Goal: Information Seeking & Learning: Learn about a topic

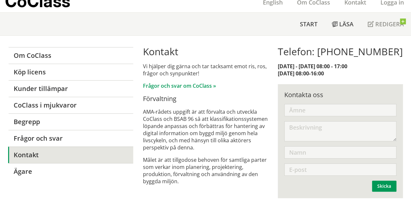
scroll to position [25, 0]
click at [333, 110] on input "text" at bounding box center [341, 110] width 112 height 12
click at [331, 134] on textarea at bounding box center [341, 131] width 112 height 20
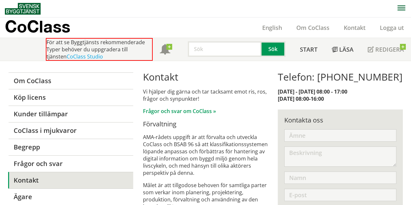
scroll to position [25, 0]
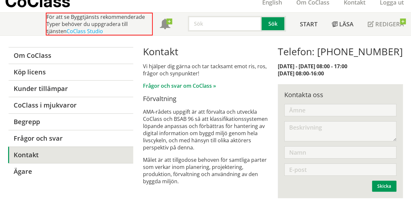
drag, startPoint x: 186, startPoint y: 191, endPoint x: 156, endPoint y: 98, distance: 97.6
click at [155, 93] on div "Kontakt Vi hjälper dig gärna och tar tacksamt emot ris, ros, frågor och synpunk…" at bounding box center [205, 122] width 125 height 152
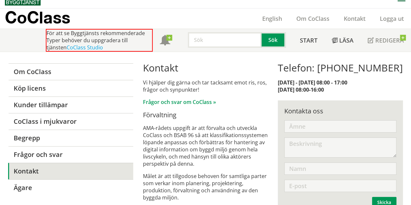
scroll to position [0, 0]
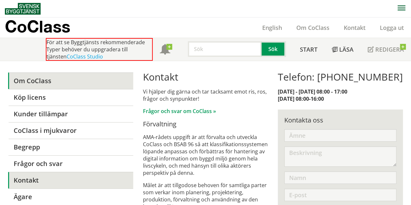
click at [47, 80] on link "Om CoClass" at bounding box center [70, 81] width 125 height 17
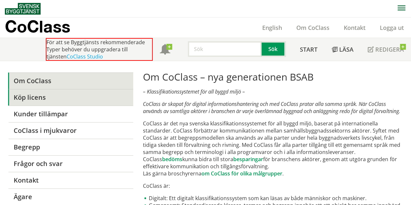
click at [48, 101] on link "Köp licens" at bounding box center [70, 97] width 125 height 17
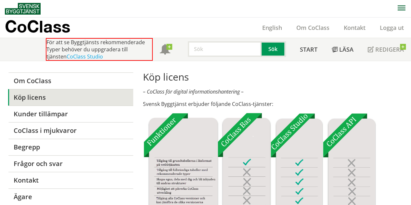
click at [160, 133] on img at bounding box center [259, 192] width 233 height 159
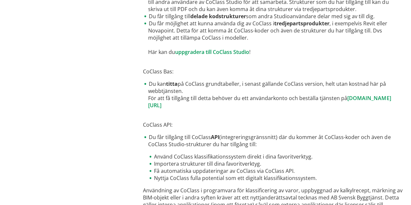
scroll to position [407, 0]
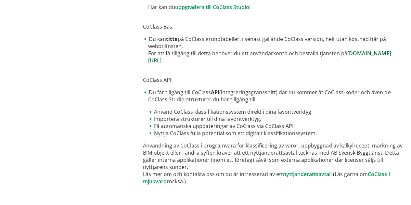
click at [210, 61] on link "[DOMAIN_NAME][URL]" at bounding box center [269, 57] width 243 height 14
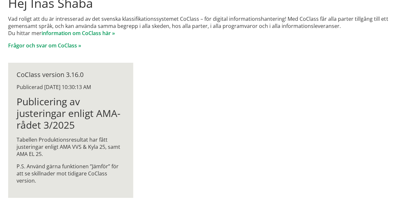
scroll to position [78, 0]
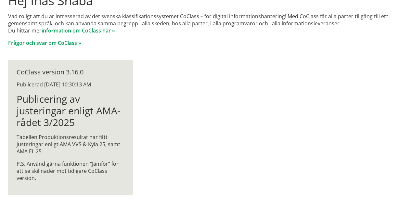
click at [40, 70] on div "CoClass version 3.16.0" at bounding box center [71, 72] width 108 height 7
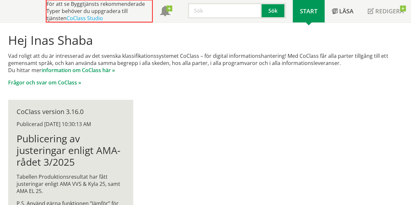
scroll to position [0, 0]
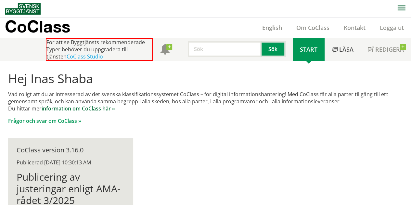
click at [92, 108] on link "information om CoClass här »" at bounding box center [78, 108] width 73 height 7
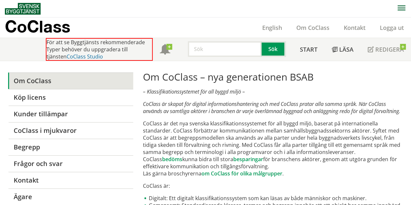
click at [73, 56] on link "CoClass Studio" at bounding box center [85, 56] width 36 height 7
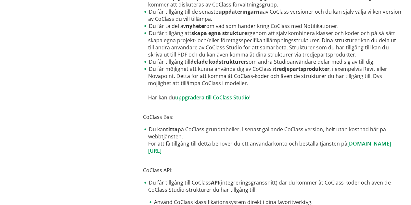
scroll to position [390, 0]
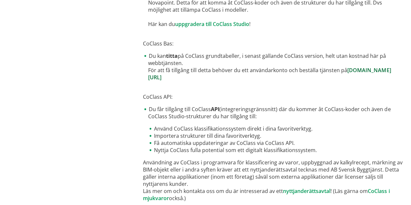
click at [211, 76] on link "[DOMAIN_NAME][URL]" at bounding box center [269, 74] width 243 height 14
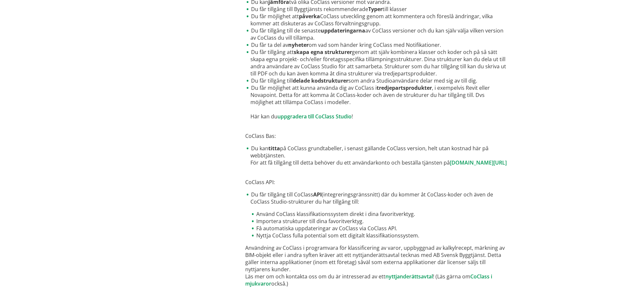
click at [411, 149] on div "Om CoClass Köp licens Kunder tillämpar CoClass i mjukvaror Begrepp Frågor och s…" at bounding box center [308, 35] width 617 height 545
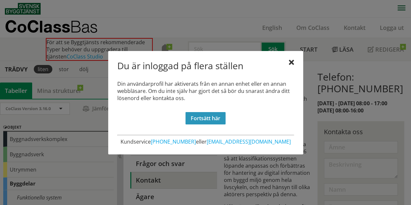
click at [209, 119] on link "Fortsätt här" at bounding box center [206, 118] width 40 height 12
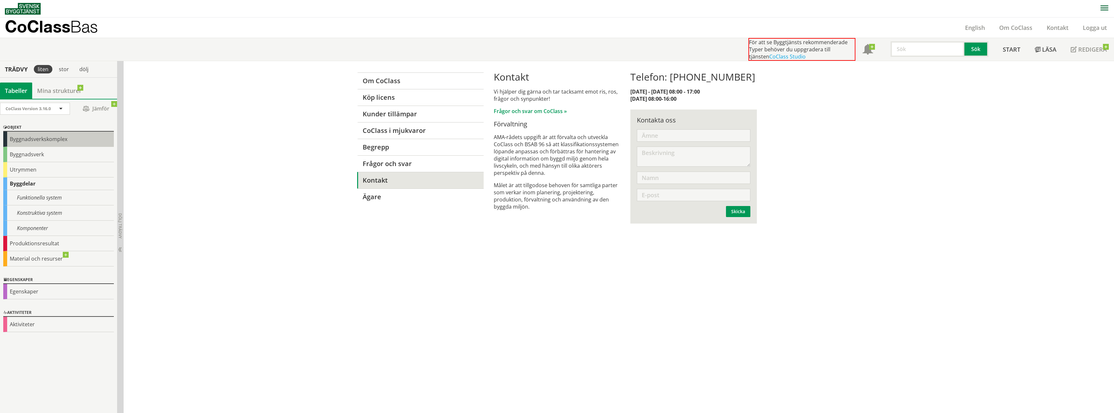
click at [69, 142] on div "Byggnadsverkskomplex" at bounding box center [58, 139] width 111 height 15
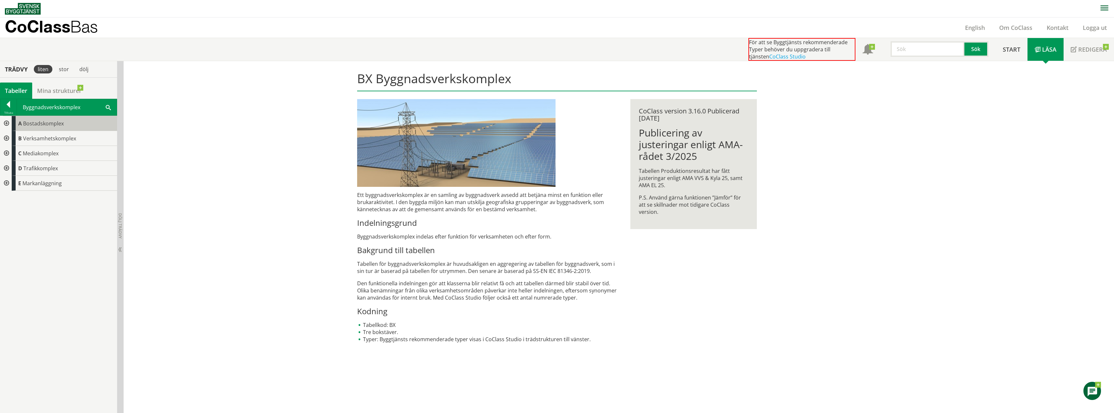
click at [53, 125] on span "Bostadskomplex" at bounding box center [43, 123] width 41 height 7
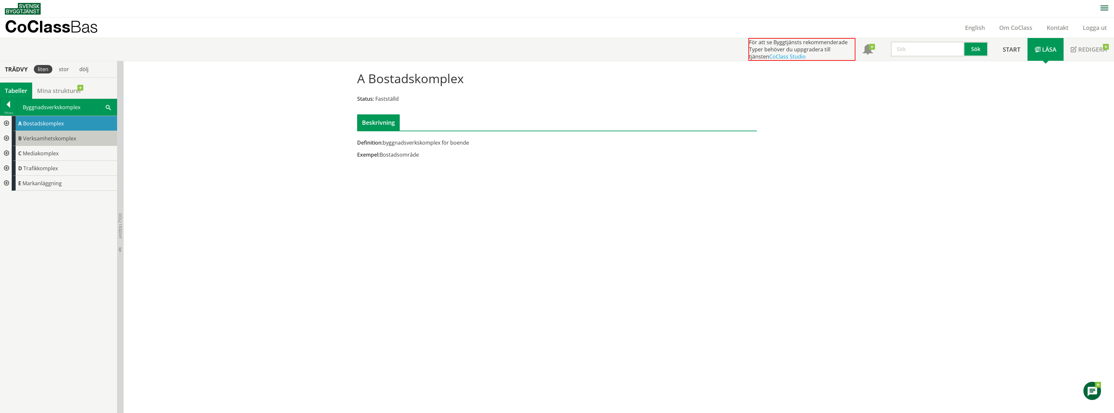
click at [50, 140] on span "Verksamhetskomplex" at bounding box center [49, 138] width 53 height 7
click at [49, 145] on div "B Verksamhetskomplex" at bounding box center [64, 138] width 105 height 15
click at [7, 124] on div at bounding box center [6, 123] width 12 height 15
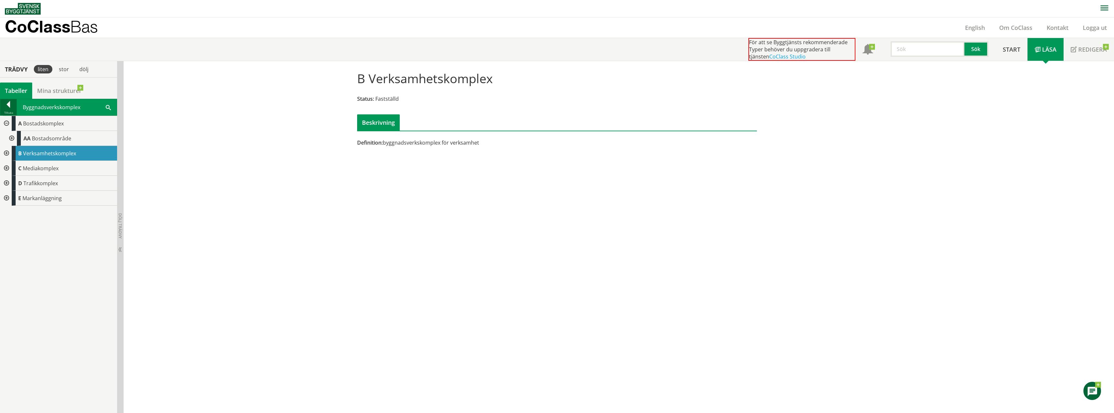
click at [5, 109] on div at bounding box center [8, 105] width 16 height 9
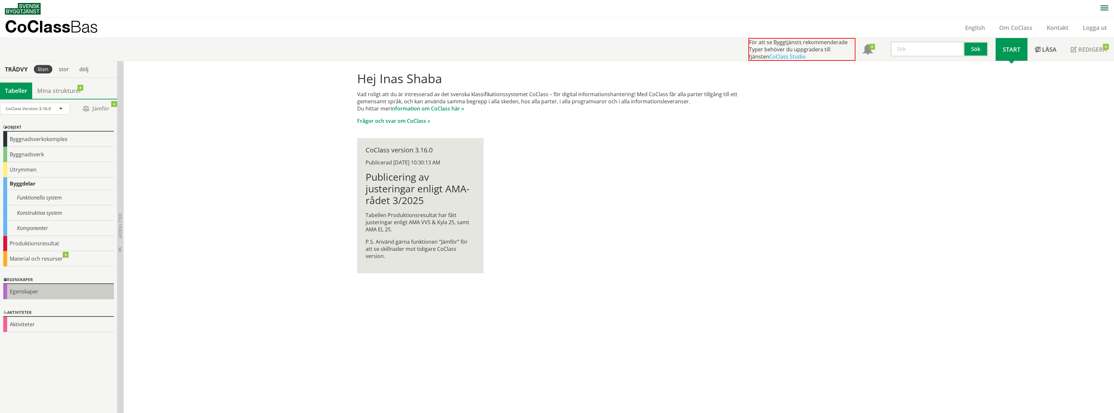
click at [36, 205] on div "Egenskaper" at bounding box center [58, 291] width 111 height 15
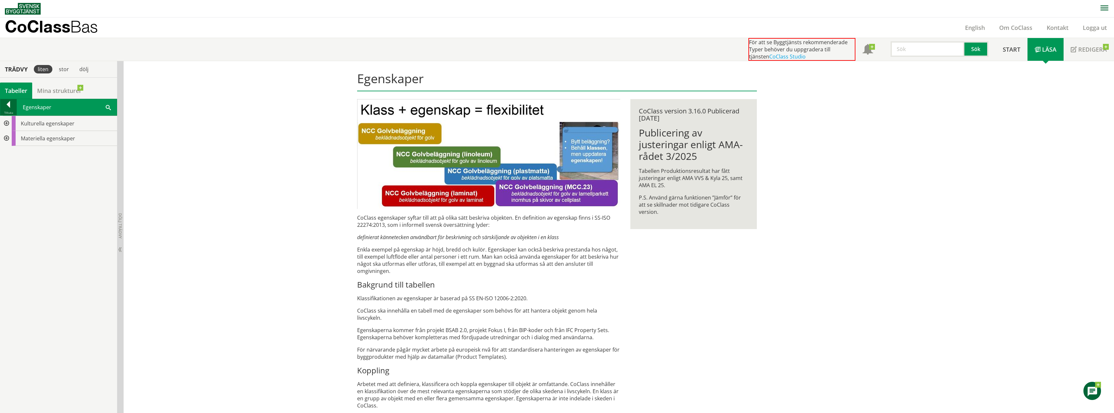
click at [6, 107] on div at bounding box center [8, 105] width 16 height 9
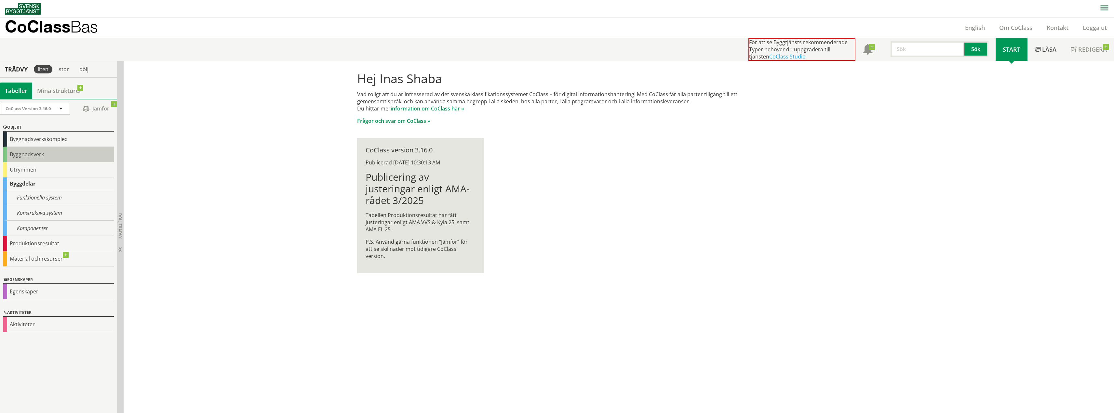
click at [40, 156] on div "Byggnadsverk" at bounding box center [58, 154] width 111 height 15
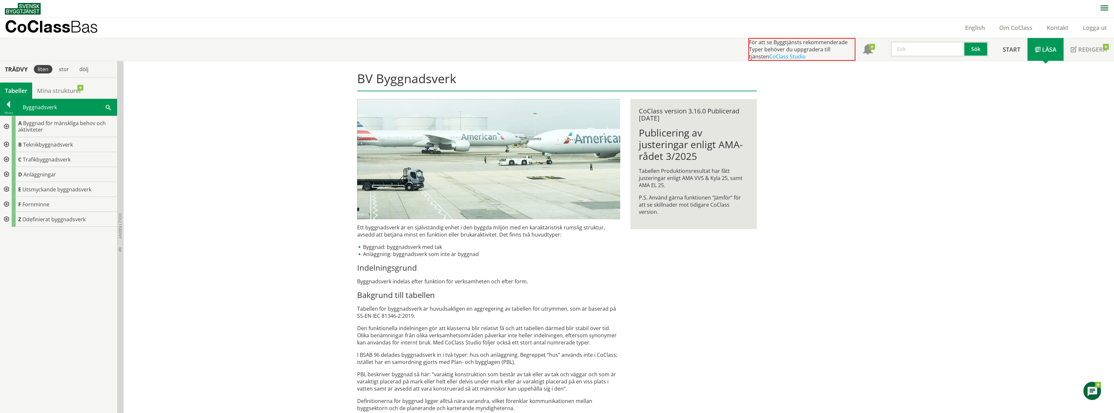
click at [6, 126] on div at bounding box center [6, 126] width 12 height 21
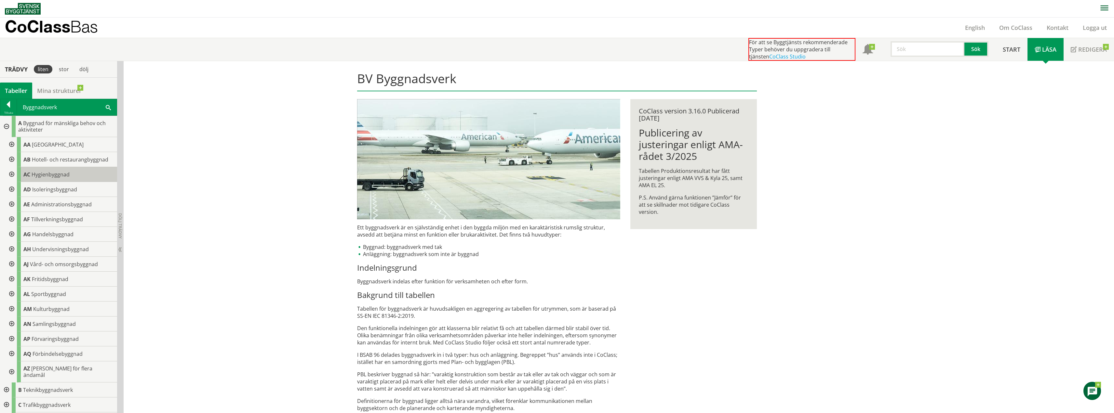
click at [66, 176] on span "Hygienbyggnad" at bounding box center [51, 174] width 38 height 7
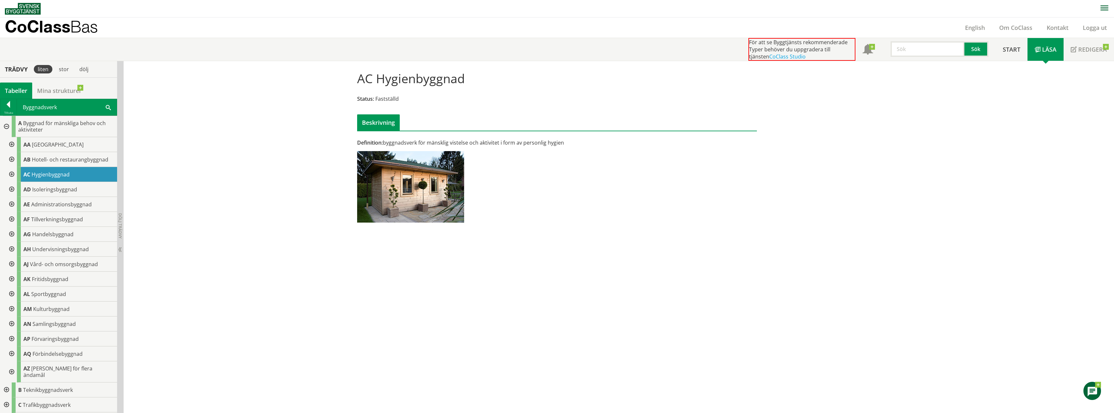
click at [383, 122] on div "Beskrivning" at bounding box center [378, 122] width 43 height 16
click at [385, 123] on div "Beskrivning" at bounding box center [378, 122] width 43 height 16
click at [375, 168] on img at bounding box center [410, 187] width 107 height 72
click at [44, 162] on span "Hotell- och restaurangbyggnad" at bounding box center [70, 159] width 76 height 7
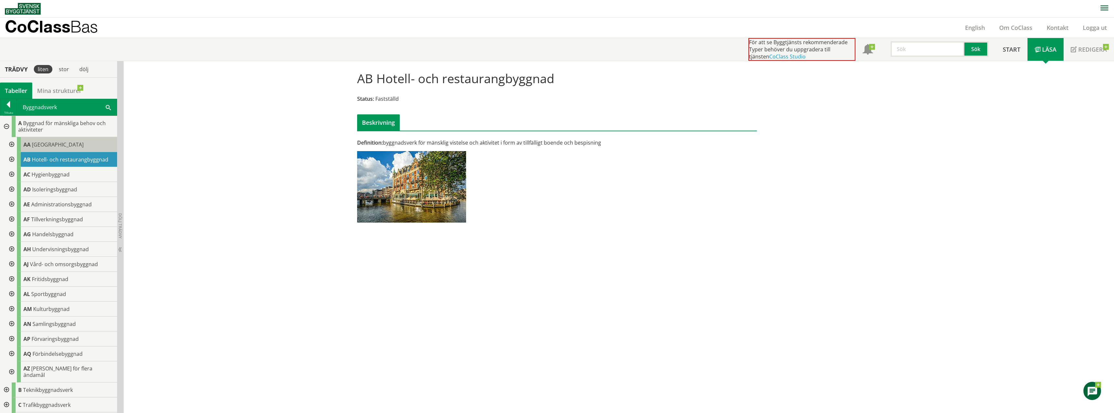
click at [42, 144] on span "Bostadshus" at bounding box center [58, 144] width 52 height 7
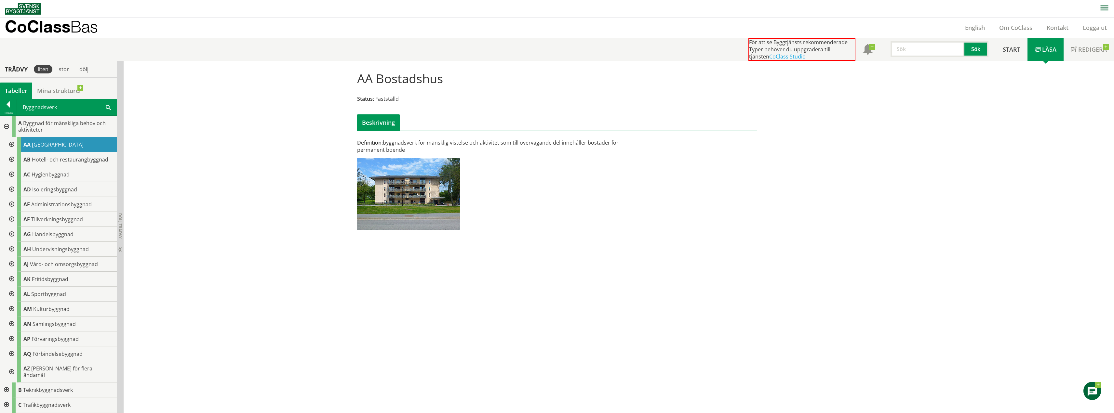
click at [39, 109] on div "Byggnadsverk Sök" at bounding box center [67, 107] width 100 height 16
click at [22, 91] on div "Tabeller" at bounding box center [16, 91] width 32 height 16
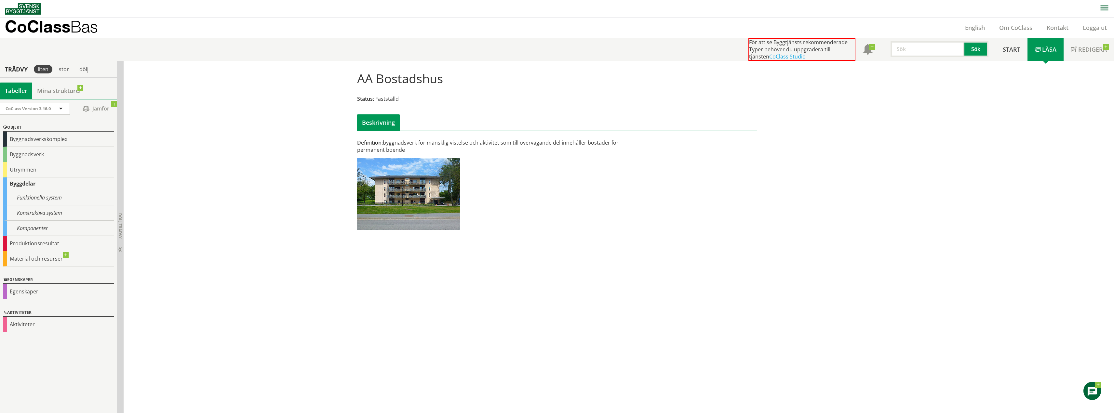
click at [21, 92] on div "Tabeller" at bounding box center [16, 91] width 32 height 16
click at [20, 91] on div "Tabeller" at bounding box center [16, 91] width 32 height 16
click at [55, 111] on div "CoClass Version 3.16.0" at bounding box center [32, 108] width 52 height 11
click at [53, 117] on span "CoClass Version 3.15.0" at bounding box center [30, 119] width 49 height 7
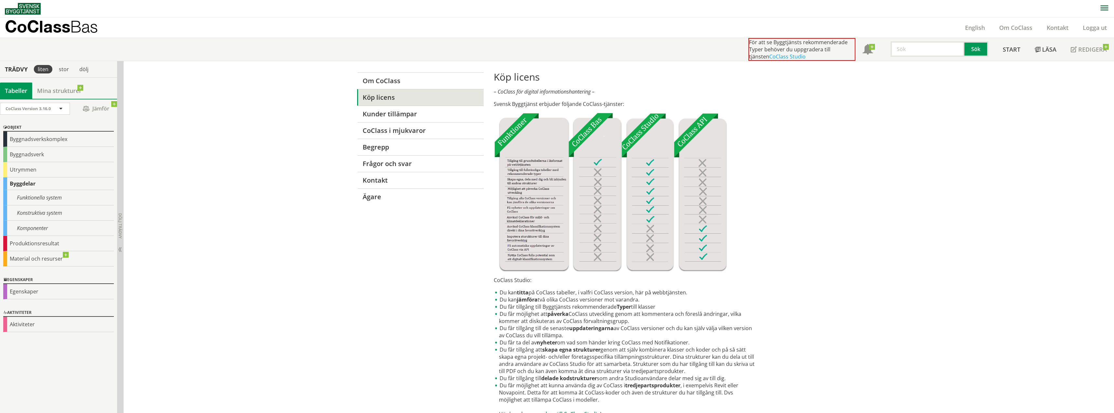
drag, startPoint x: 122, startPoint y: 116, endPoint x: 173, endPoint y: 153, distance: 62.8
click at [165, 139] on div "Trädvy liten stor dölj Tabeller Mina strukturer CoClass Version 3.16.0" at bounding box center [557, 333] width 1114 height 545
click at [27, 89] on div "Tabeller" at bounding box center [16, 91] width 32 height 16
click at [62, 66] on div "stor" at bounding box center [64, 69] width 18 height 8
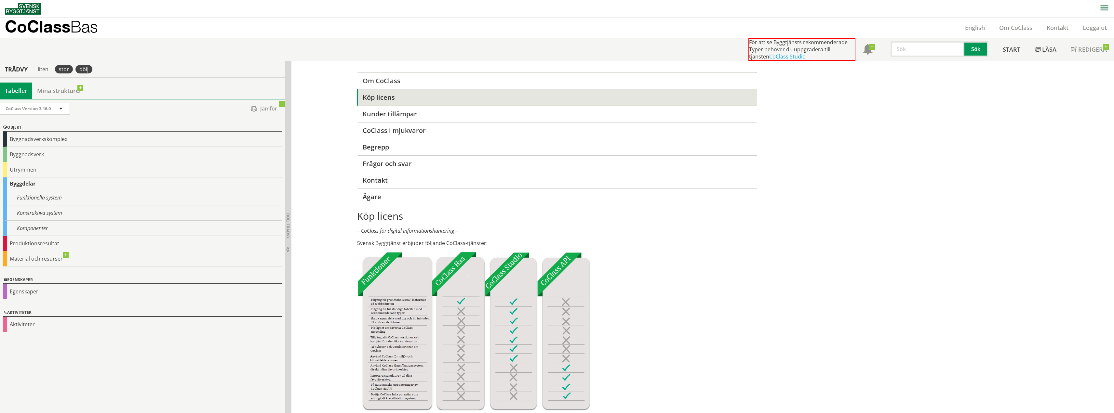
click at [87, 68] on div "dölj" at bounding box center [83, 69] width 17 height 8
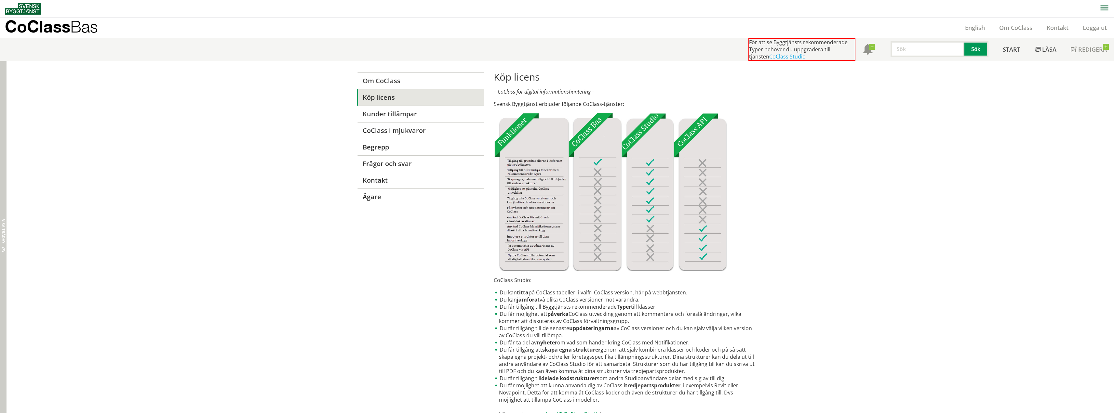
click at [4, 85] on div "Dölj trädvy Visa trädvy" at bounding box center [3, 333] width 7 height 545
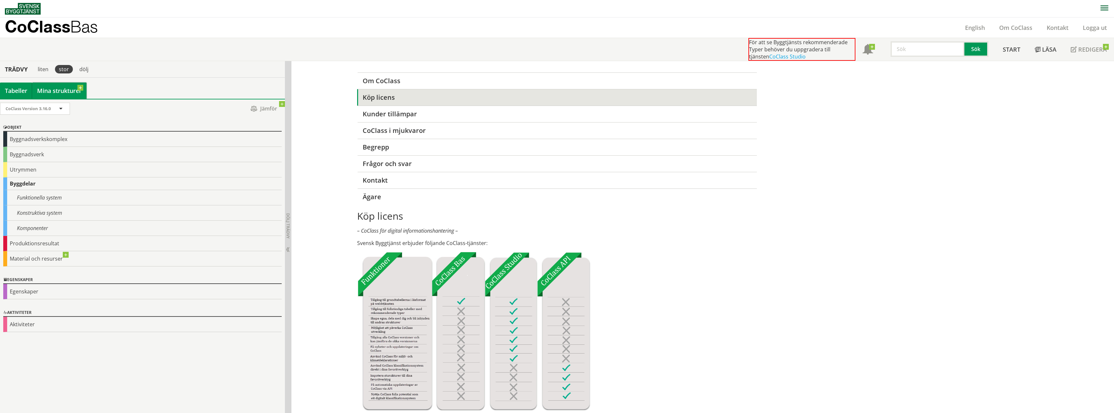
click at [62, 85] on link "Mina strukturer" at bounding box center [59, 91] width 54 height 16
drag, startPoint x: 50, startPoint y: 350, endPoint x: 39, endPoint y: 336, distance: 18.3
click at [39, 336] on div "CoClass Version 3.16.0 CoClass Version 3.16.0 CoClass Version 3.15.0 CoClass Ve…" at bounding box center [142, 256] width 285 height 314
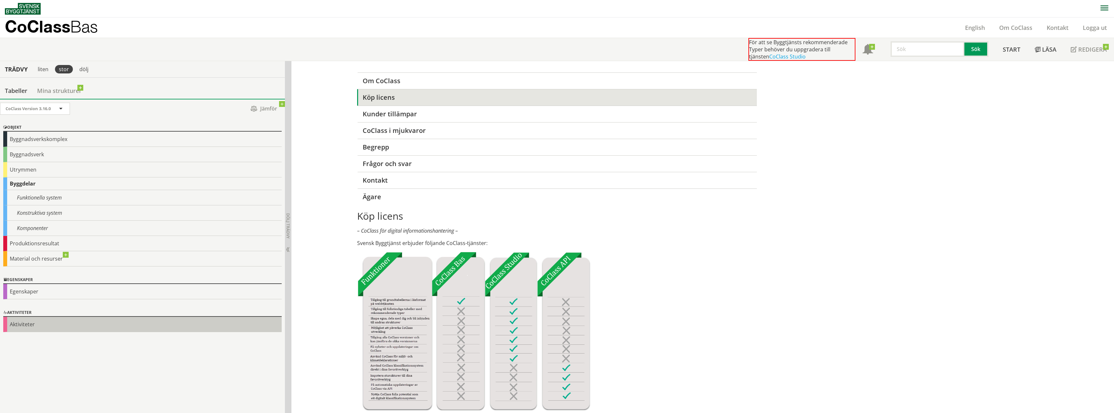
click at [35, 320] on div "Aktiviteter" at bounding box center [142, 324] width 278 height 15
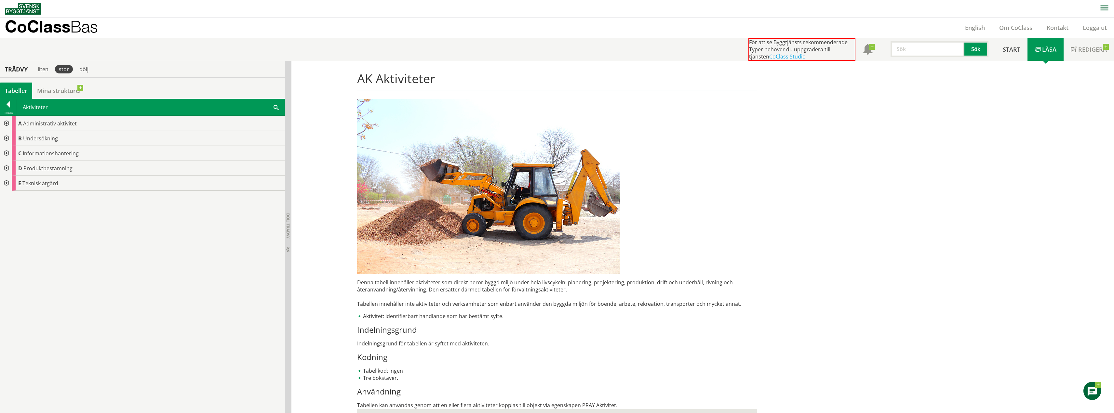
click at [16, 92] on div "Tabeller" at bounding box center [16, 91] width 32 height 16
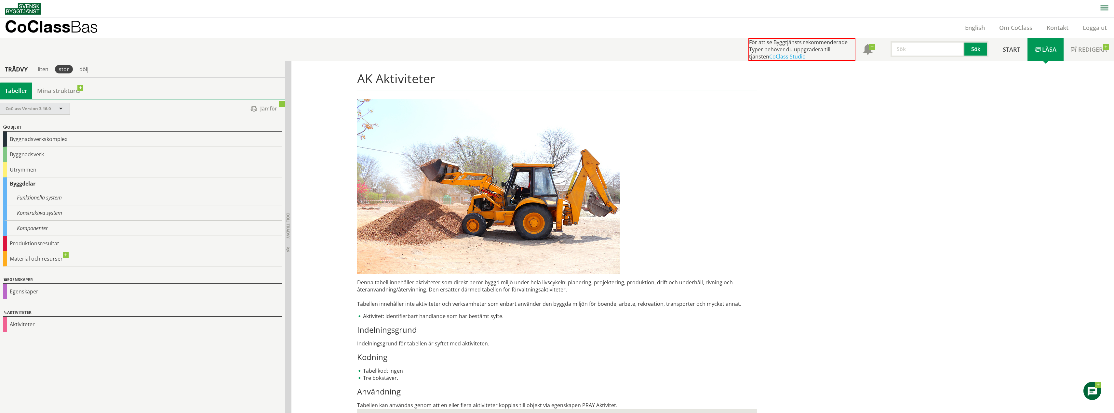
click at [46, 106] on span "CoClass Version 3.16.0" at bounding box center [28, 109] width 45 height 6
click at [51, 171] on span "CoClass Version 1.0.0" at bounding box center [29, 172] width 47 height 7
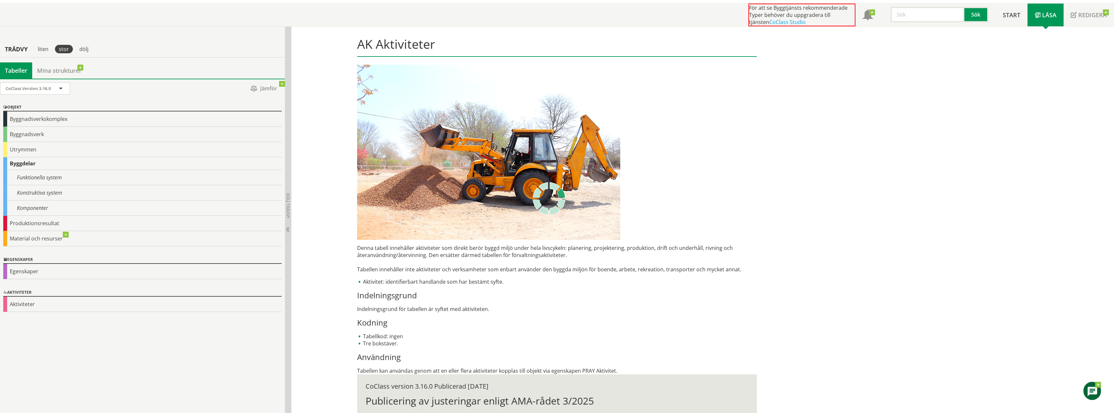
scroll to position [84, 0]
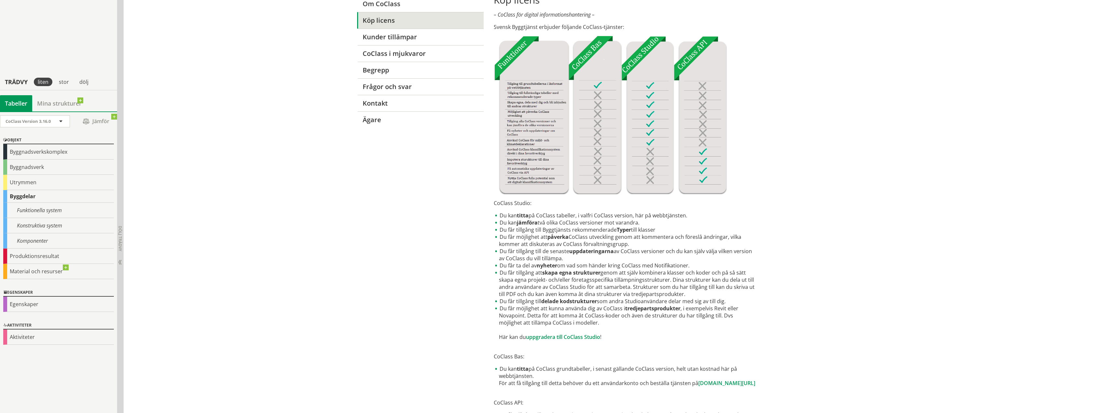
scroll to position [200, 0]
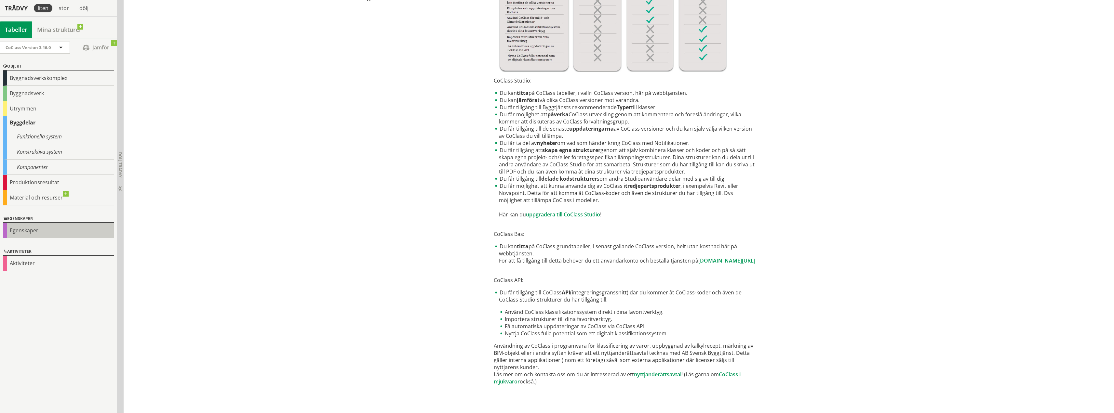
click at [15, 225] on div "Egenskaper" at bounding box center [58, 230] width 111 height 15
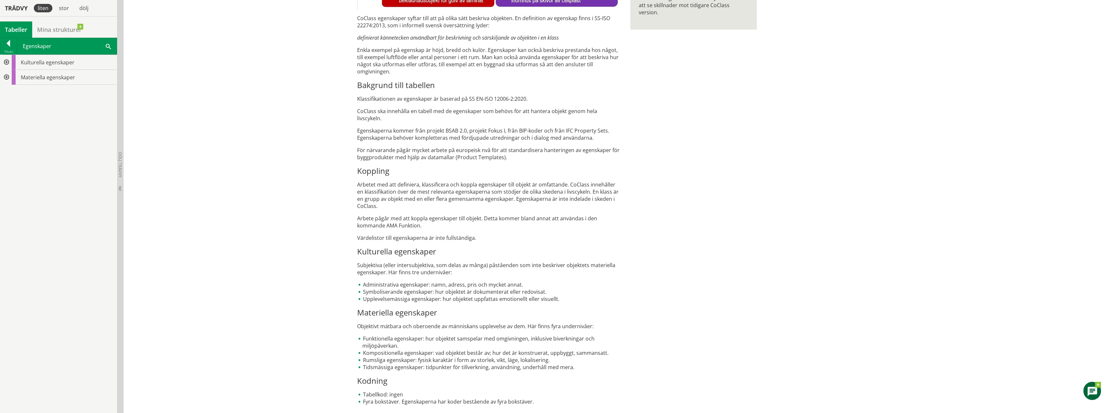
click at [24, 171] on div "Kulturella egenskaper Materiella egenskaper" at bounding box center [58, 234] width 117 height 359
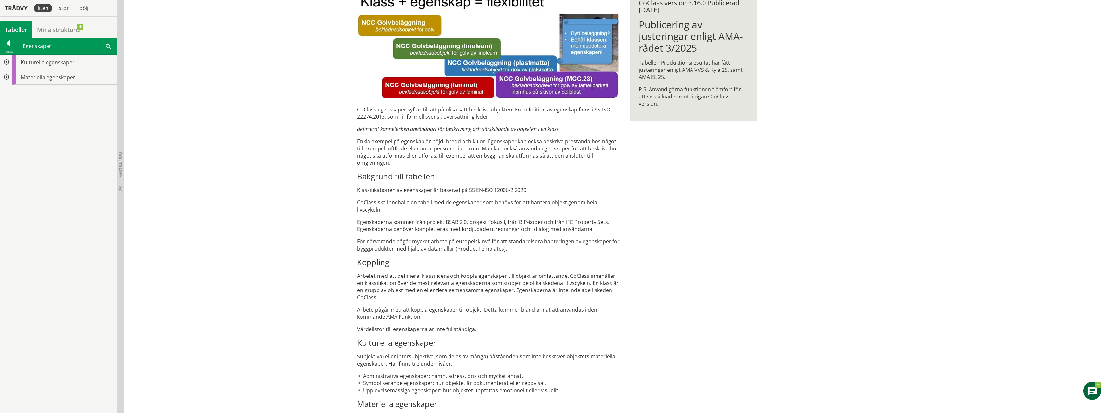
scroll to position [5, 0]
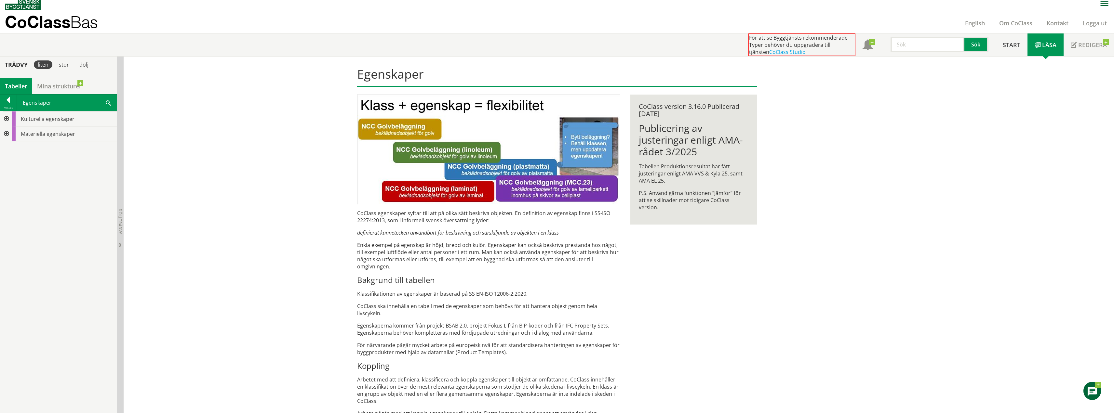
click at [34, 105] on div "Egenskaper Sök" at bounding box center [67, 103] width 100 height 16
click at [3, 102] on div at bounding box center [8, 101] width 16 height 9
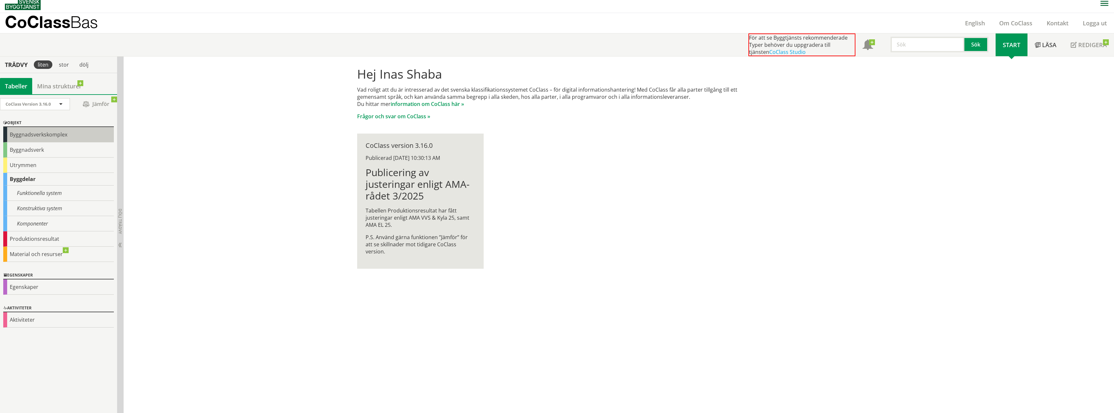
click at [38, 138] on div "Byggnadsverkskomplex" at bounding box center [58, 134] width 111 height 15
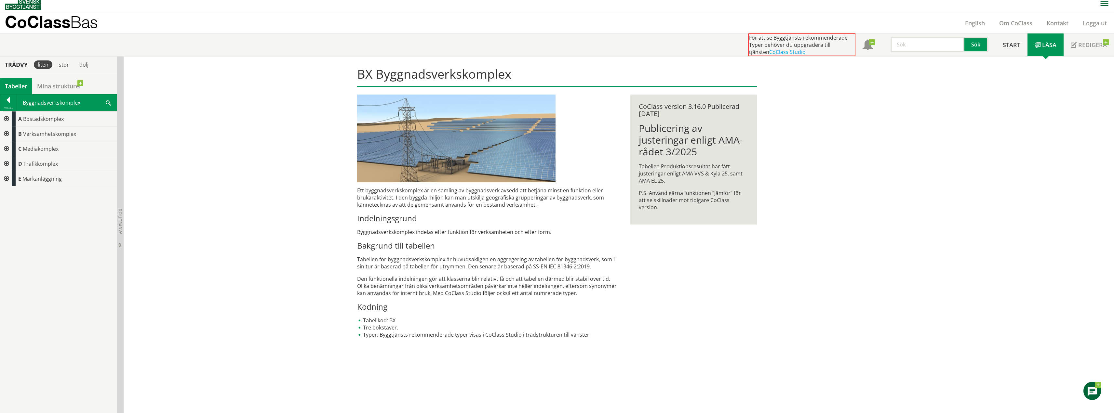
click at [367, 308] on h3 "Kodning" at bounding box center [488, 307] width 263 height 10
drag, startPoint x: 399, startPoint y: 323, endPoint x: 386, endPoint y: 321, distance: 13.5
click at [386, 321] on li "Tabellkod: BX" at bounding box center [488, 320] width 263 height 7
drag, startPoint x: 384, startPoint y: 319, endPoint x: 393, endPoint y: 320, distance: 8.6
click at [393, 320] on li "Tabellkod: BX" at bounding box center [488, 320] width 263 height 7
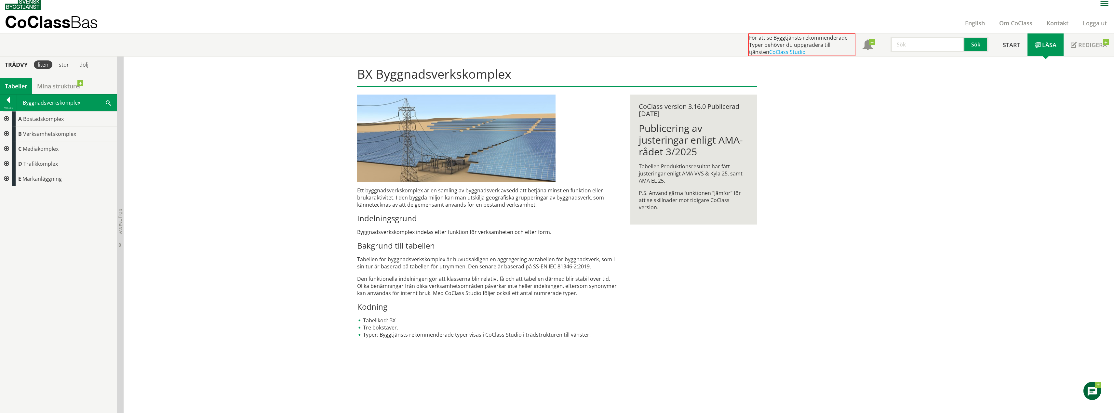
drag, startPoint x: 390, startPoint y: 320, endPoint x: 402, endPoint y: 317, distance: 11.8
click at [401, 318] on li "Tabellkod: BX" at bounding box center [488, 320] width 263 height 7
click at [352, 308] on div "Ett byggnadsverkskomplex är en samling av byggnadsverk avsedd att betjäna minst…" at bounding box center [488, 219] width 273 height 249
click at [42, 133] on span "Verksamhetskomplex" at bounding box center [49, 133] width 53 height 7
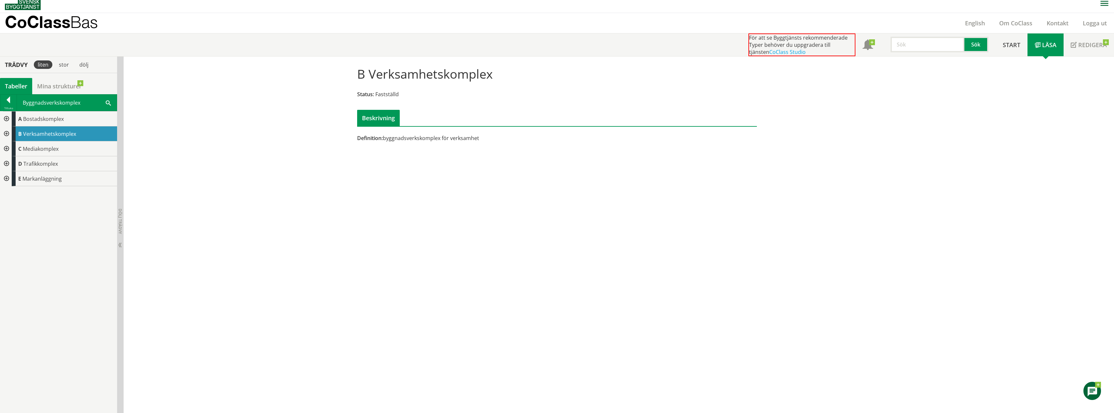
click at [6, 133] on div at bounding box center [6, 134] width 12 height 15
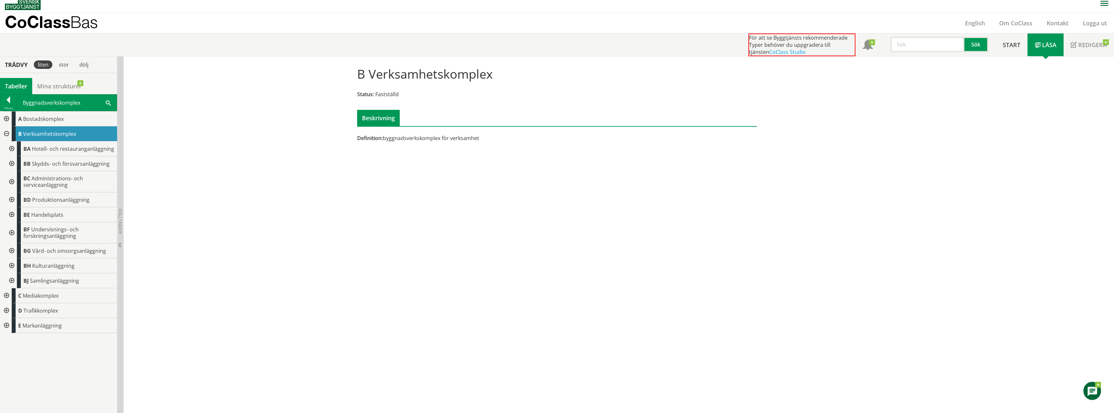
click at [8, 84] on div "Tabeller" at bounding box center [16, 86] width 32 height 16
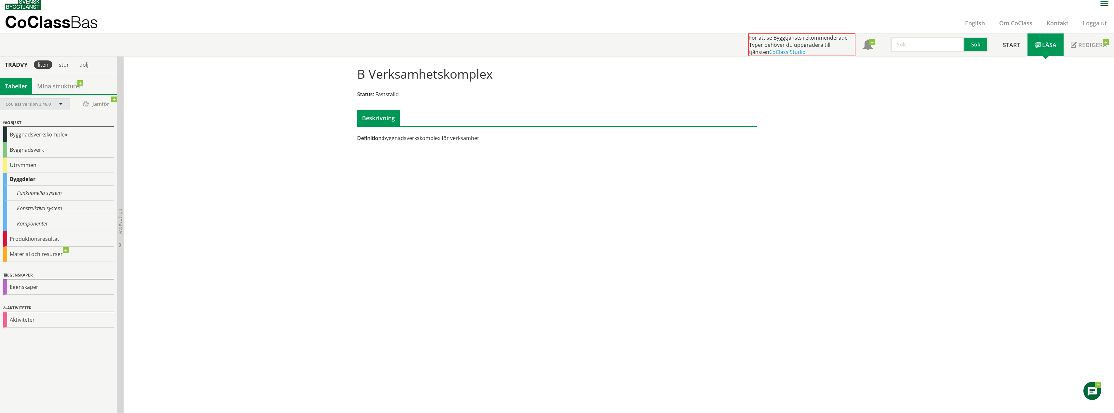
click at [45, 104] on span "CoClass Version 3.16.0" at bounding box center [28, 104] width 45 height 6
click at [82, 271] on div "Egenskaper Egenskaper" at bounding box center [58, 283] width 117 height 33
click at [98, 103] on span "Jämför" at bounding box center [95, 104] width 39 height 11
click at [72, 88] on link "Mina strukturer" at bounding box center [59, 86] width 54 height 16
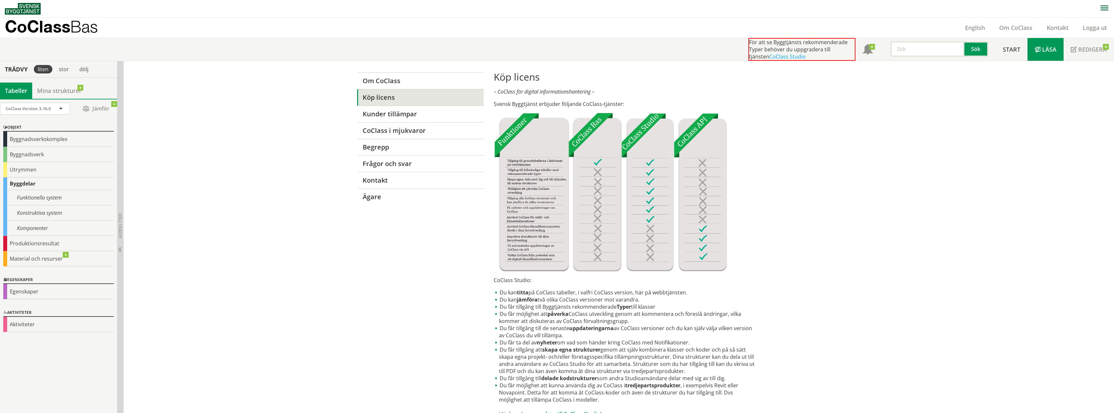
click at [1045, 47] on span "Läsa" at bounding box center [1049, 50] width 14 height 8
click at [1044, 51] on span "Läsa" at bounding box center [1049, 50] width 14 height 8
click at [1072, 51] on span at bounding box center [1074, 50] width 6 height 6
click at [906, 48] on input "text" at bounding box center [927, 49] width 74 height 16
type input "co"
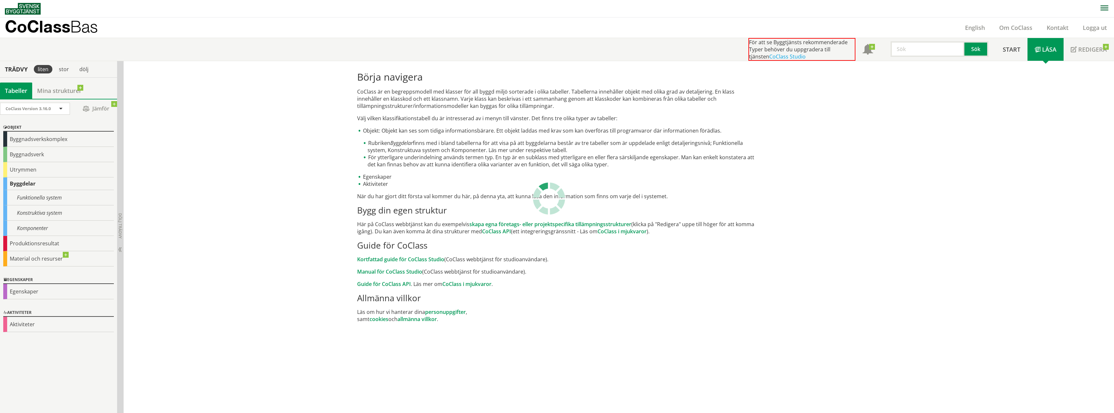
click at [908, 50] on input "text" at bounding box center [927, 49] width 74 height 16
click at [913, 45] on input "text" at bounding box center [927, 49] width 74 height 16
drag, startPoint x: 900, startPoint y: 47, endPoint x: 881, endPoint y: 52, distance: 20.0
click at [881, 52] on div "coder Sök" at bounding box center [937, 47] width 115 height 19
click at [971, 51] on button "Sök" at bounding box center [976, 49] width 24 height 16
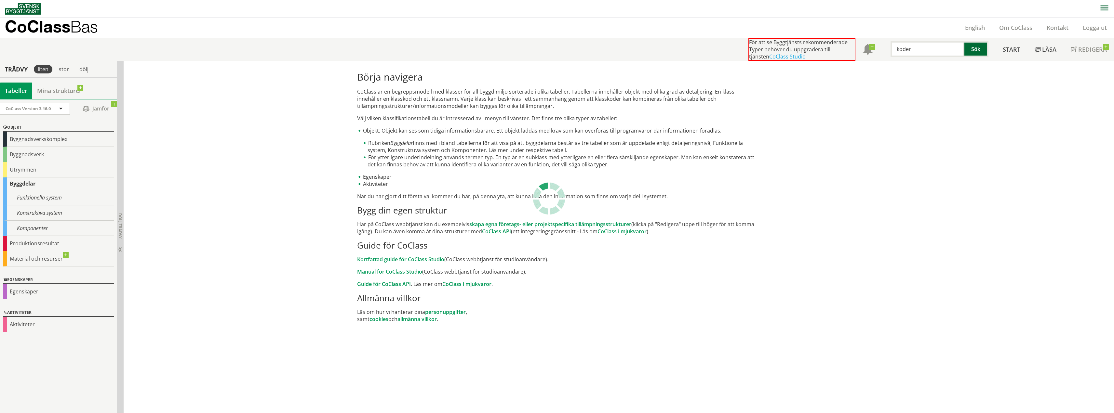
click at [976, 47] on button "Sök" at bounding box center [976, 49] width 24 height 16
click at [977, 47] on button "Sök" at bounding box center [976, 49] width 24 height 16
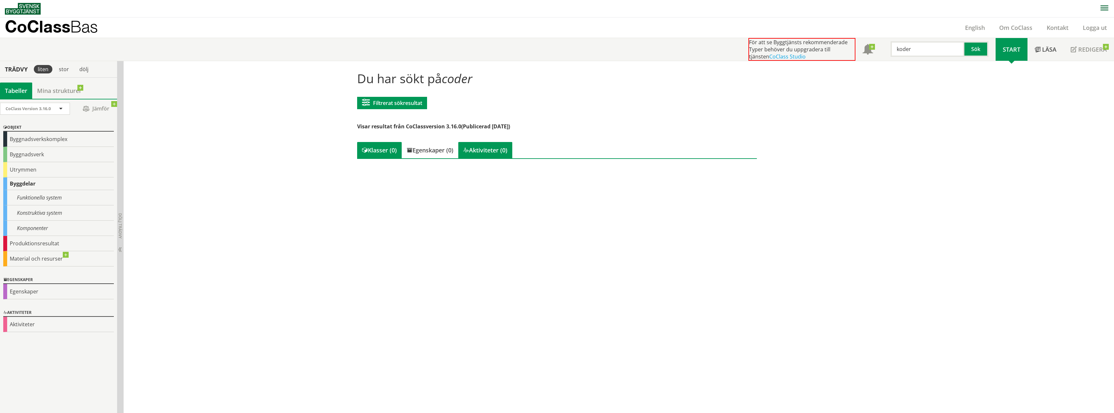
click at [478, 148] on div "Aktiviteter (0)" at bounding box center [485, 150] width 54 height 16
click at [429, 151] on div "Egenskaper (0)" at bounding box center [430, 150] width 57 height 16
drag, startPoint x: 923, startPoint y: 48, endPoint x: 857, endPoint y: 52, distance: 65.8
click at [857, 52] on div "För att se Byggtjänsts rekommenderade Typer behöver du uppgradera till tjänsten…" at bounding box center [871, 49] width 247 height 23
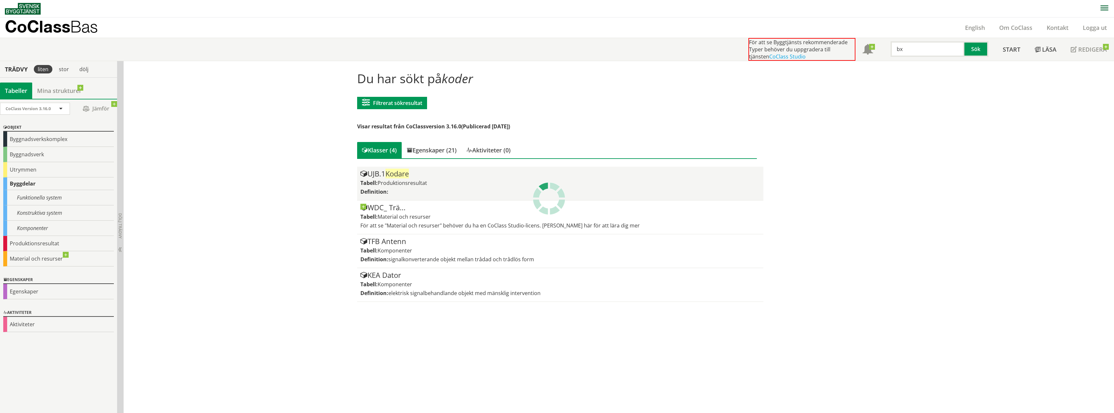
click at [420, 173] on div "UJB.1 Kodare" at bounding box center [560, 174] width 400 height 8
click at [402, 175] on span "Kodare" at bounding box center [396, 174] width 23 height 10
click at [380, 188] on label "Definition:" at bounding box center [374, 191] width 28 height 7
click at [389, 182] on span "Produktionsresultat" at bounding box center [402, 183] width 49 height 7
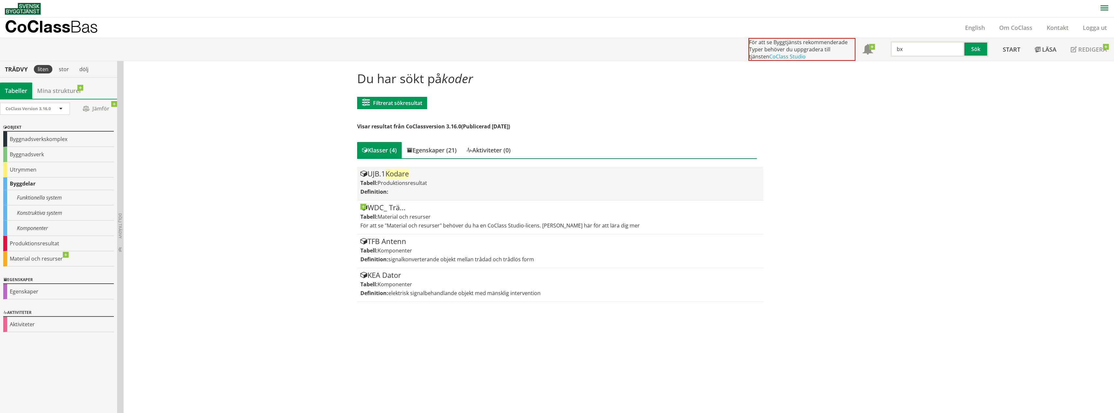
click at [389, 182] on span "Produktionsresultat" at bounding box center [402, 183] width 49 height 7
click at [373, 180] on label "Tabell:" at bounding box center [368, 183] width 17 height 7
click at [363, 173] on span at bounding box center [363, 174] width 7 height 7
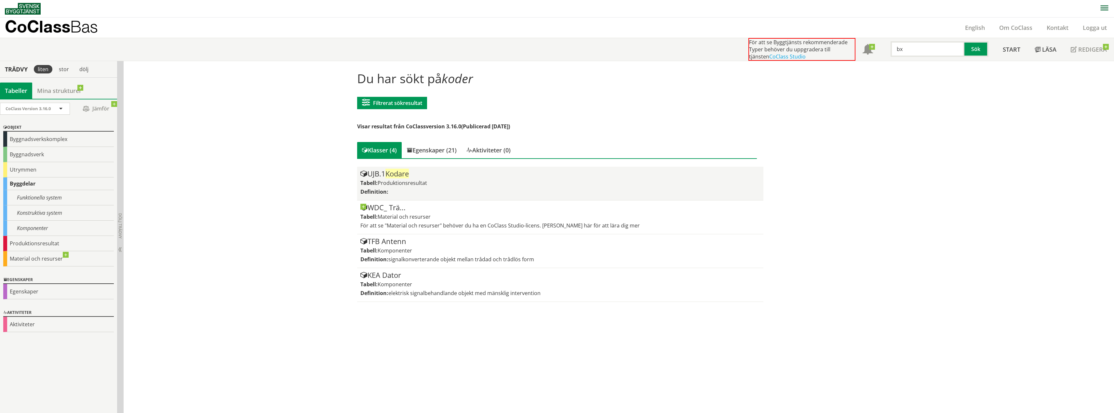
click at [361, 171] on span at bounding box center [363, 174] width 7 height 7
click at [378, 173] on div "UJB.1 Kodare" at bounding box center [560, 174] width 400 height 8
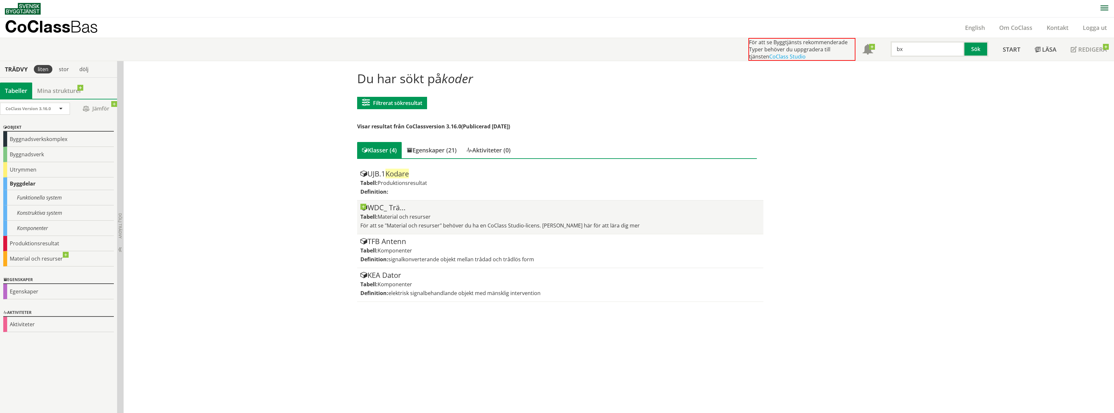
drag, startPoint x: 386, startPoint y: 174, endPoint x: 396, endPoint y: 220, distance: 46.6
click at [393, 192] on div "UJB.1 Kodare Tabell: Produktionsresultat Definition:" at bounding box center [560, 183] width 400 height 27
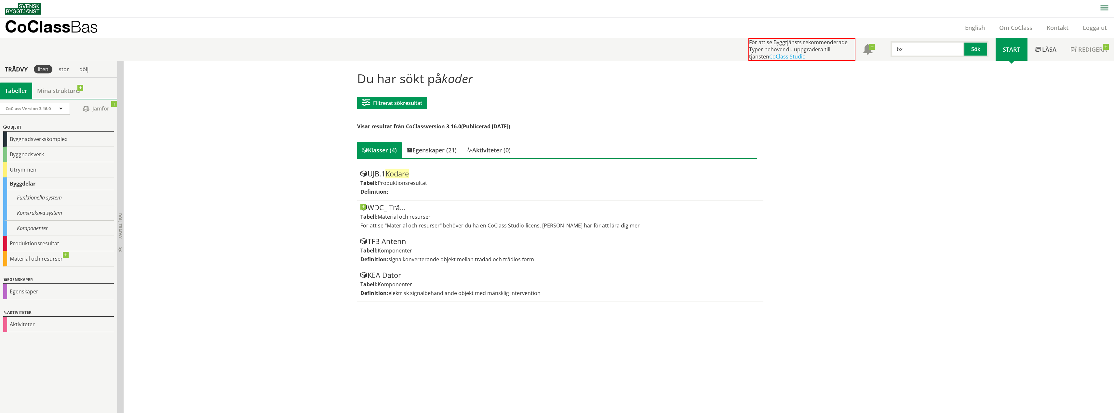
scroll to position [0, 0]
drag, startPoint x: 904, startPoint y: 47, endPoint x: 820, endPoint y: 88, distance: 93.7
click at [861, 59] on div "För att se Byggtjänsts rekommenderade Typer behöver du uppgradera till tjänsten…" at bounding box center [871, 49] width 247 height 23
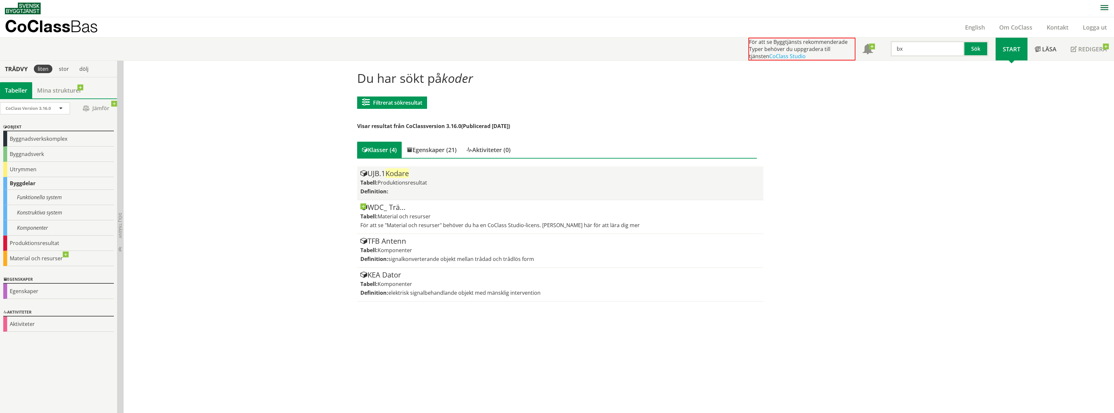
click at [446, 180] on div "Tabell: Produktionsresultat" at bounding box center [560, 182] width 400 height 7
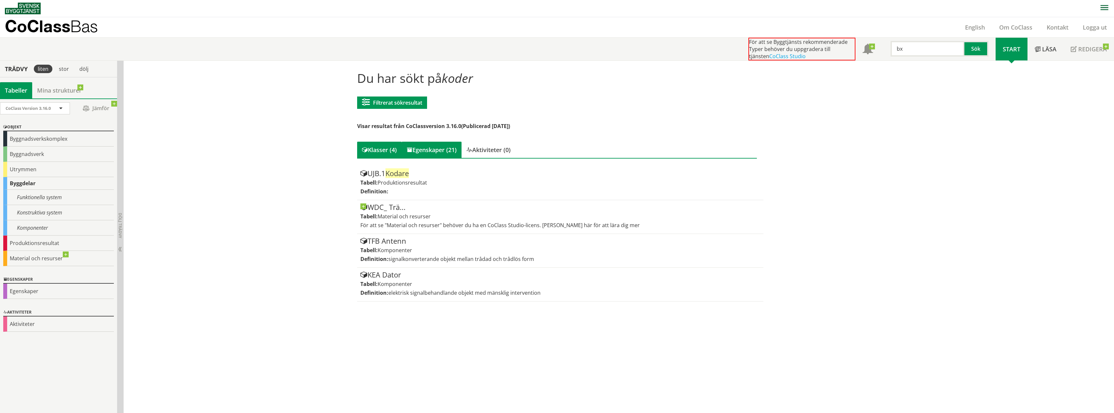
click at [438, 151] on div "Egenskaper (21)" at bounding box center [432, 150] width 60 height 16
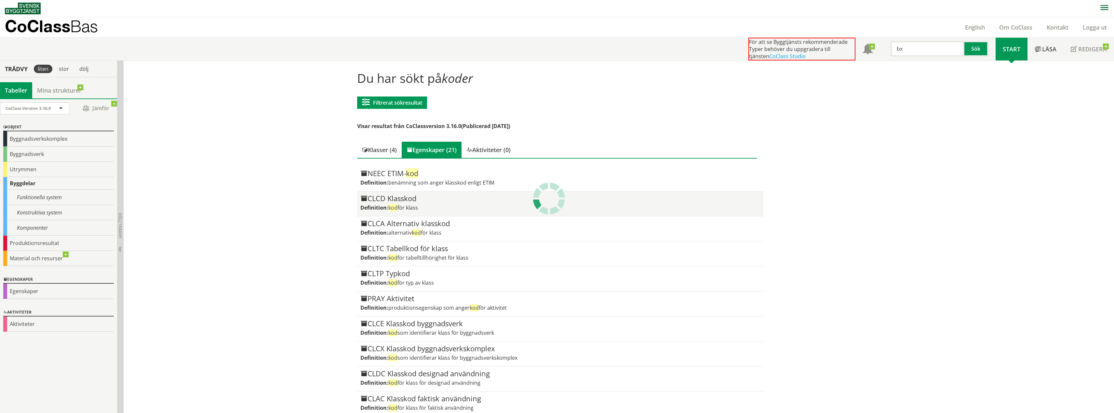
drag, startPoint x: 422, startPoint y: 195, endPoint x: 391, endPoint y: 197, distance: 31.9
click at [391, 197] on div "CLCD Klasskod" at bounding box center [560, 199] width 400 height 8
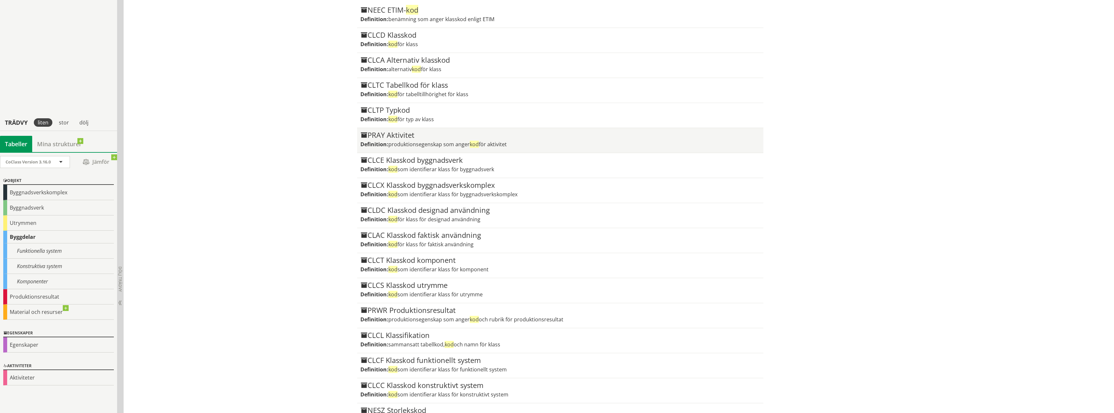
scroll to position [0, 0]
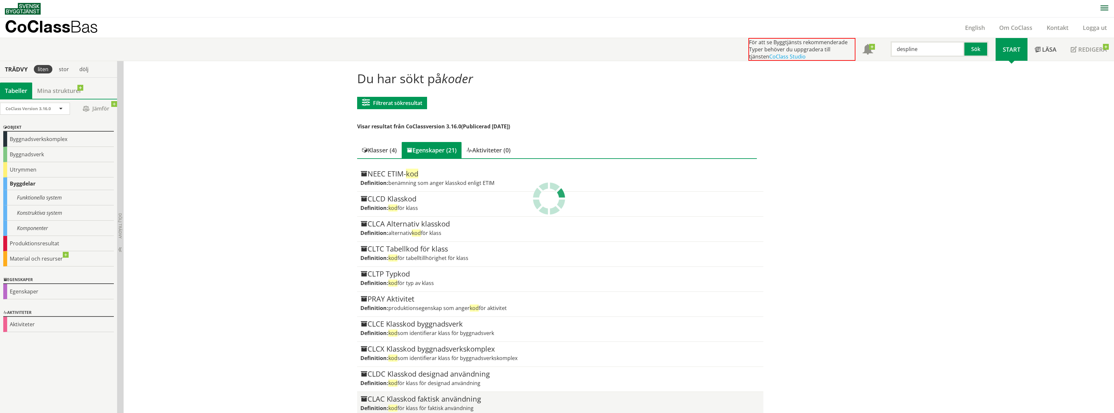
type input "despline"
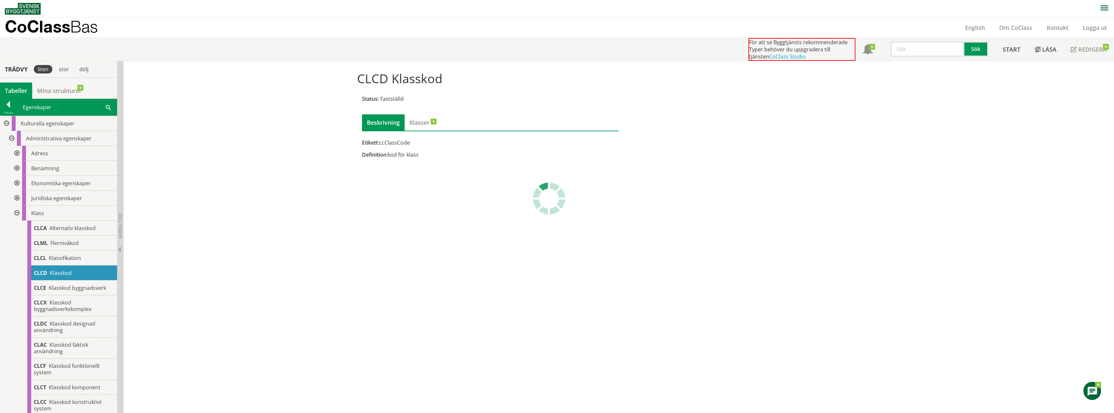
click at [939, 54] on input "text" at bounding box center [927, 49] width 74 height 16
paste input "Disciplin"
type input "Disciplin"
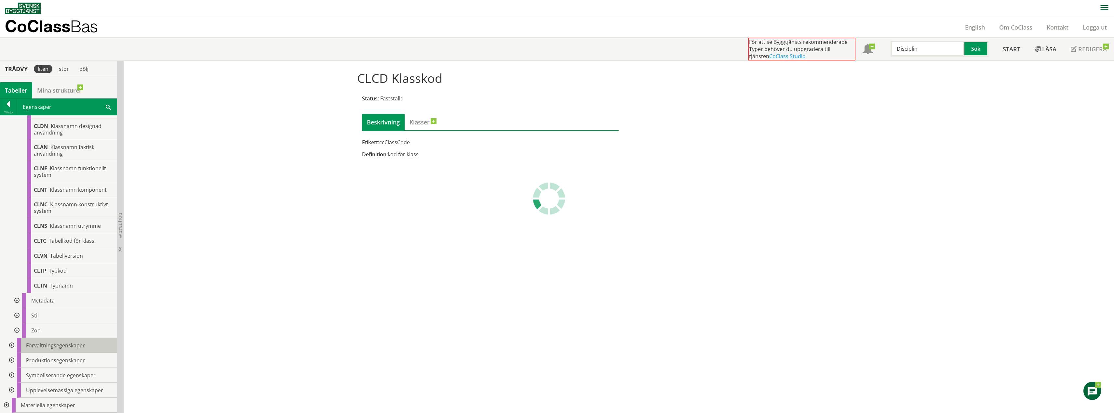
scroll to position [369, 0]
click at [15, 301] on div at bounding box center [16, 301] width 12 height 15
click at [16, 302] on div at bounding box center [16, 301] width 12 height 15
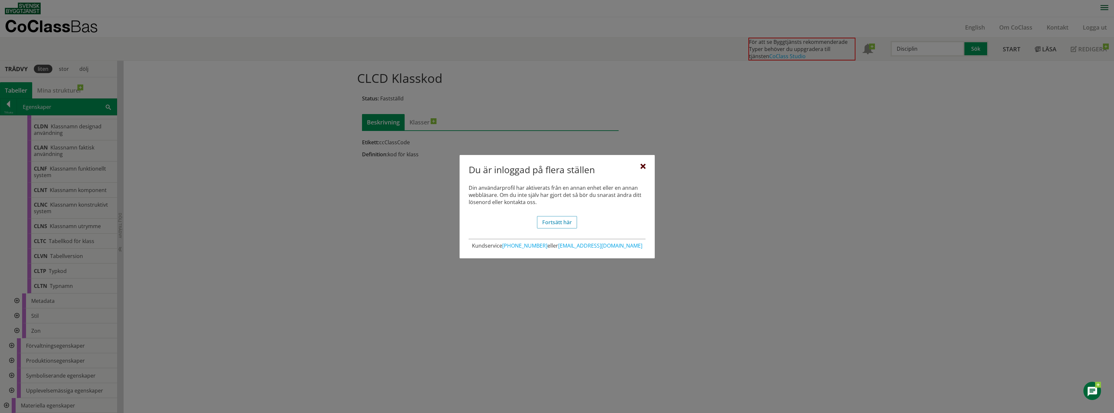
click at [641, 166] on div at bounding box center [642, 166] width 5 height 5
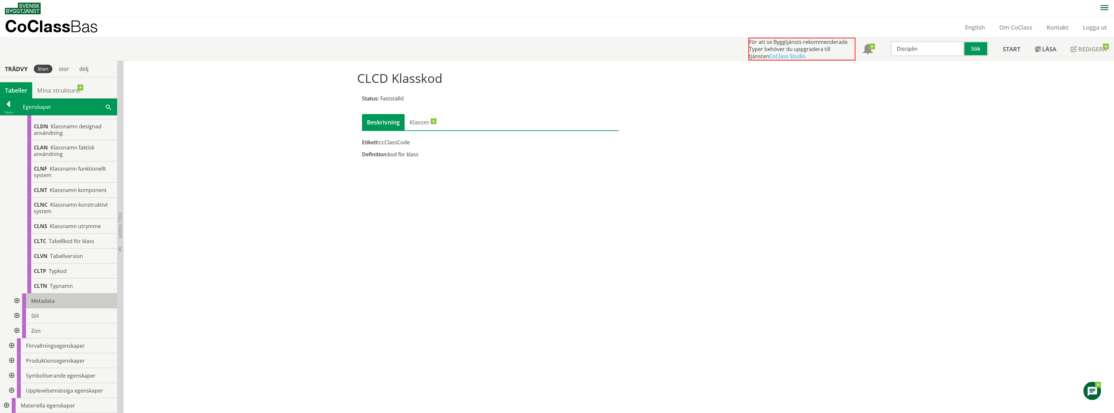
click at [44, 294] on div "Metadata" at bounding box center [69, 301] width 95 height 15
click at [16, 300] on div at bounding box center [16, 301] width 12 height 15
click at [949, 46] on input "Disciplin" at bounding box center [927, 49] width 74 height 16
click at [977, 47] on button "Sök" at bounding box center [976, 49] width 24 height 16
click at [19, 300] on div at bounding box center [16, 301] width 12 height 15
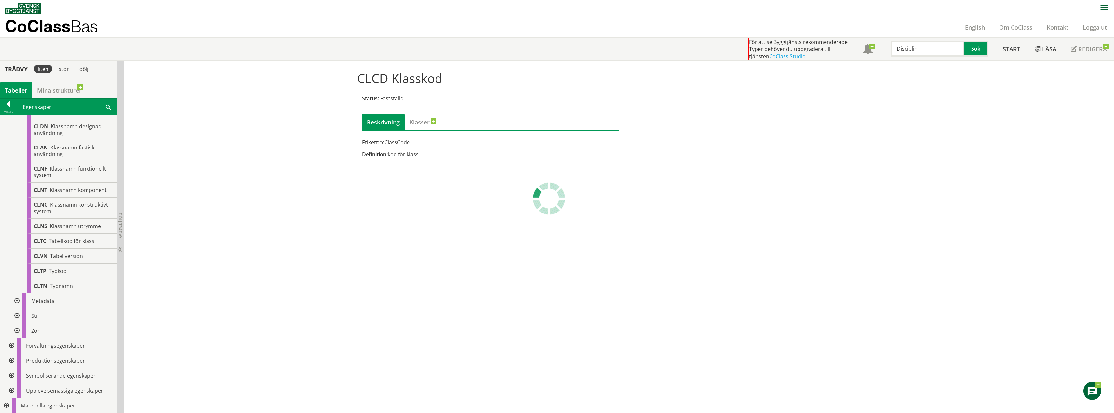
click at [17, 301] on div at bounding box center [16, 301] width 12 height 15
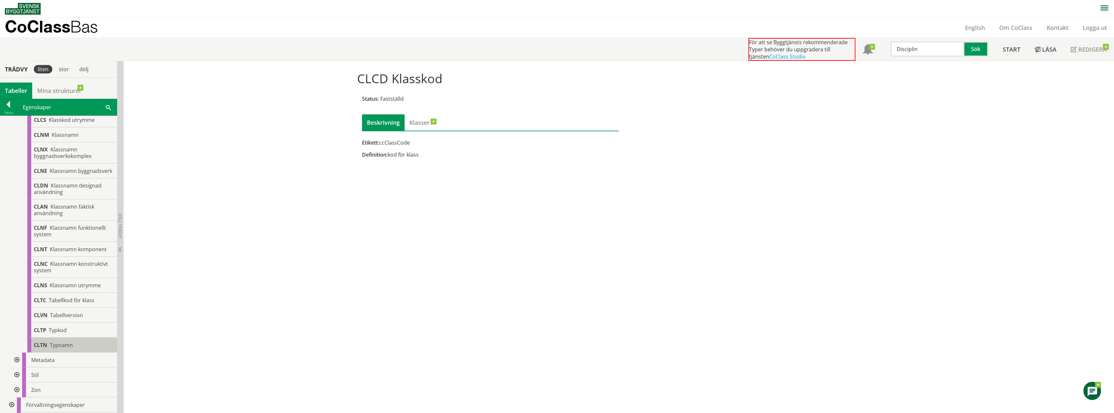
scroll to position [369, 0]
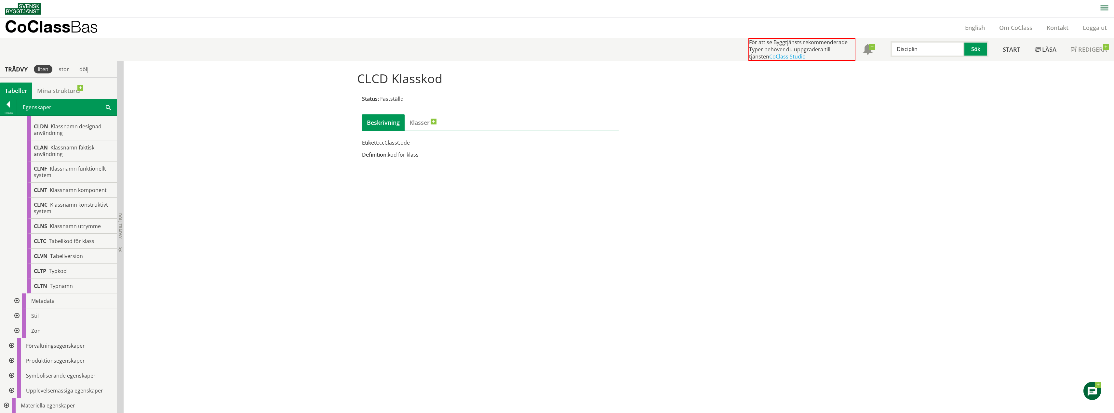
click at [930, 51] on input "Disciplin" at bounding box center [927, 49] width 74 height 16
drag, startPoint x: 978, startPoint y: 47, endPoint x: 897, endPoint y: 77, distance: 86.7
click at [977, 47] on button "Sök" at bounding box center [976, 49] width 24 height 16
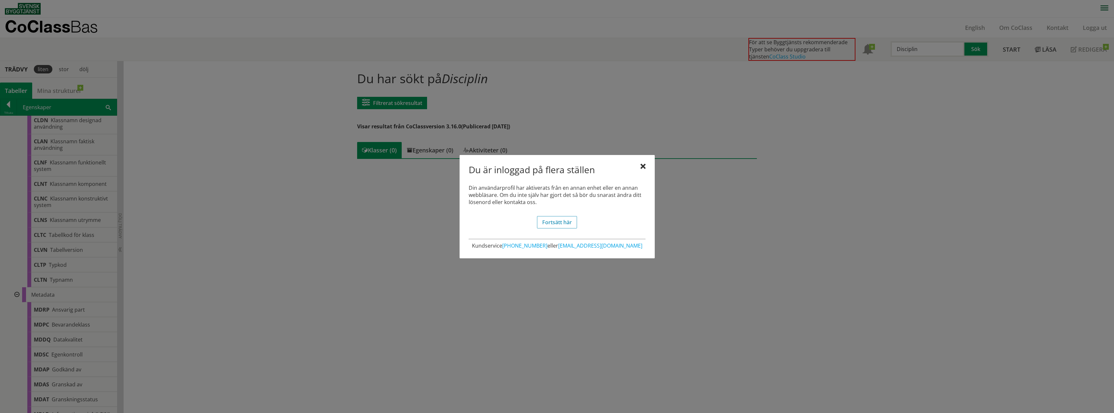
click at [644, 164] on div at bounding box center [642, 166] width 5 height 5
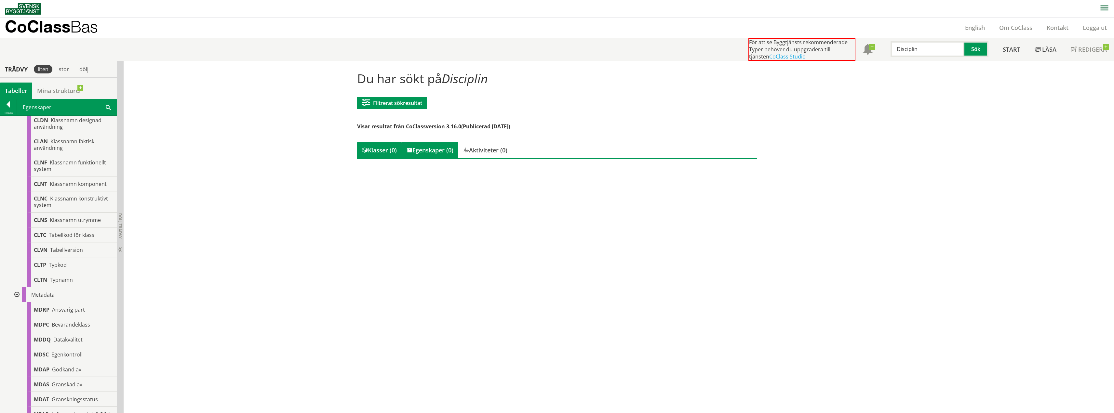
click at [429, 152] on div "Egenskaper (0)" at bounding box center [430, 150] width 57 height 16
click at [480, 149] on div "Aktiviteter (0)" at bounding box center [485, 150] width 54 height 16
click at [389, 152] on div "Klasser (0)" at bounding box center [379, 150] width 45 height 16
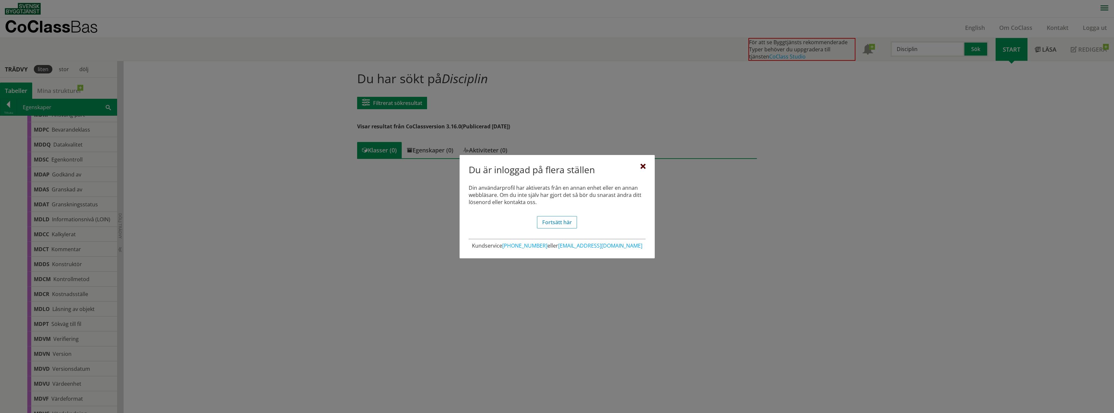
click at [642, 166] on div at bounding box center [642, 166] width 5 height 5
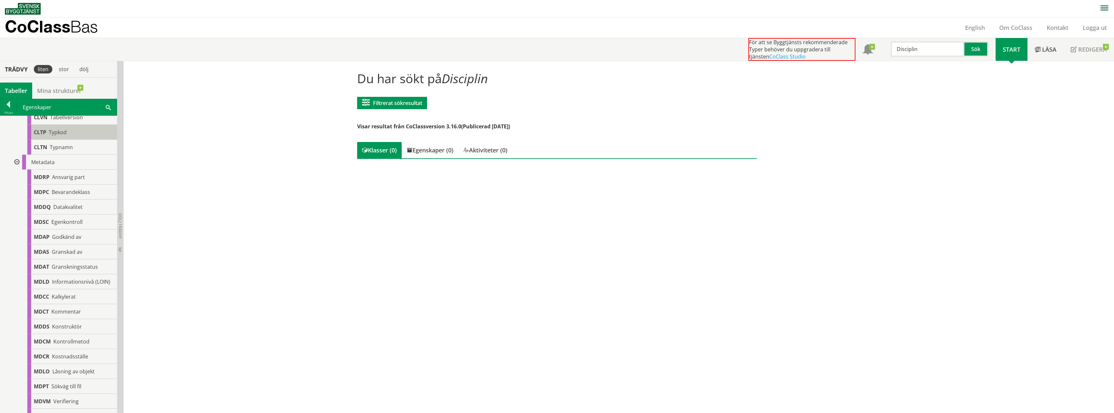
scroll to position [499, 0]
click at [73, 183] on span "Ansvarig part" at bounding box center [68, 179] width 33 height 7
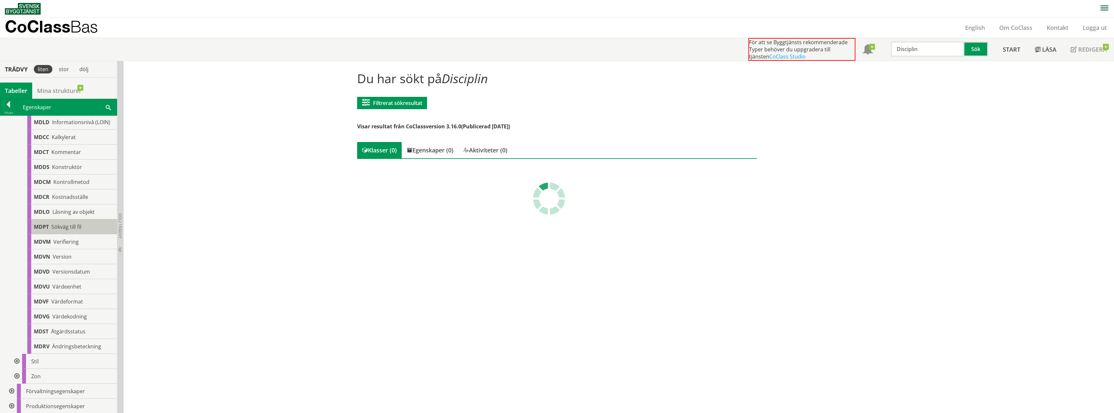
scroll to position [662, 0]
click at [0, 0] on div at bounding box center [0, 0] width 0 height 0
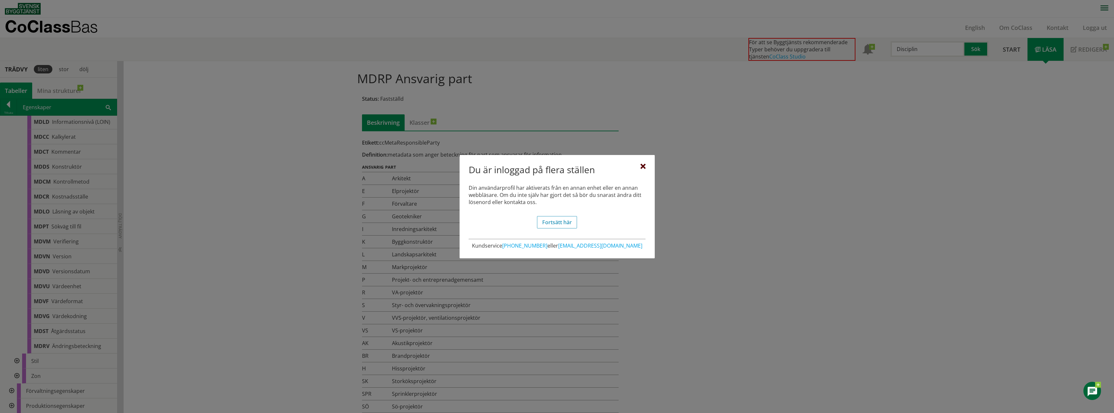
click at [641, 165] on div at bounding box center [642, 166] width 5 height 5
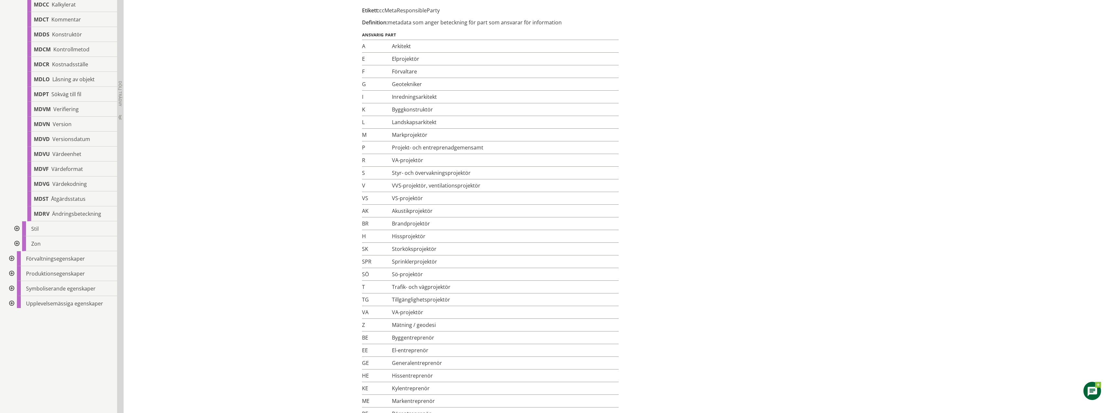
scroll to position [658, 0]
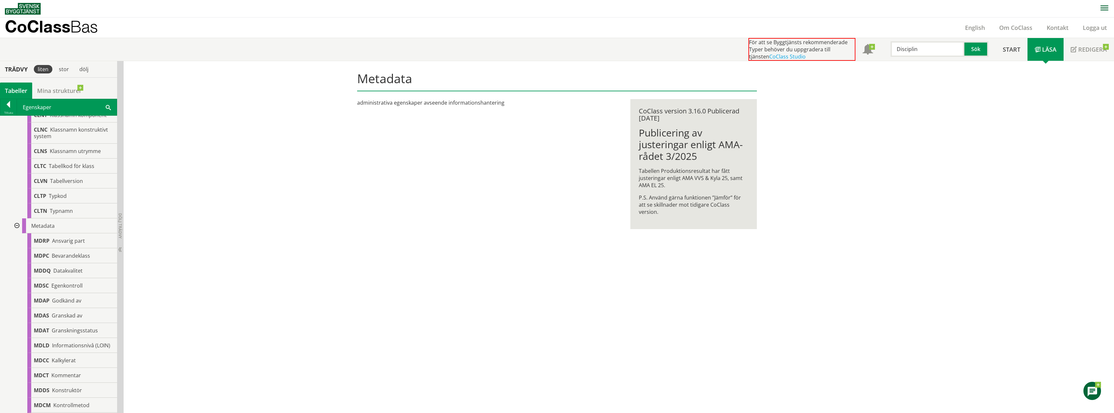
scroll to position [333, 0]
click at [82, 350] on span "Ansvarig part" at bounding box center [68, 345] width 33 height 7
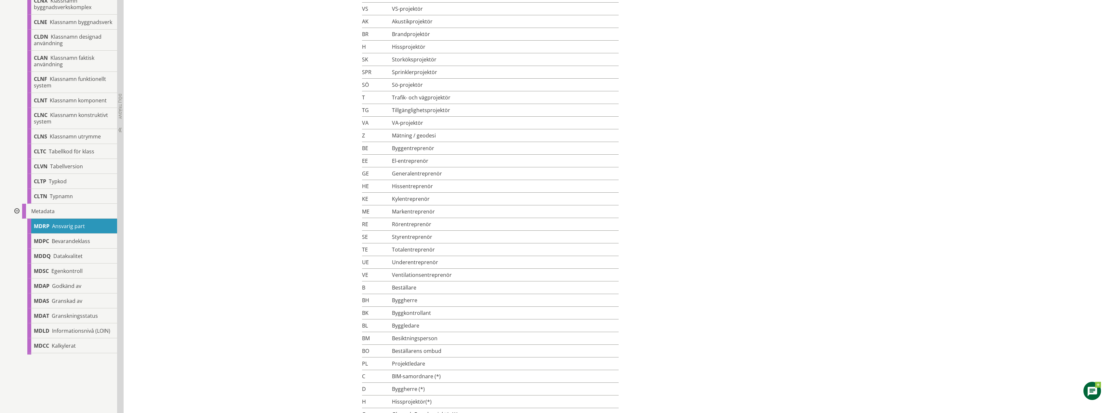
scroll to position [381, 0]
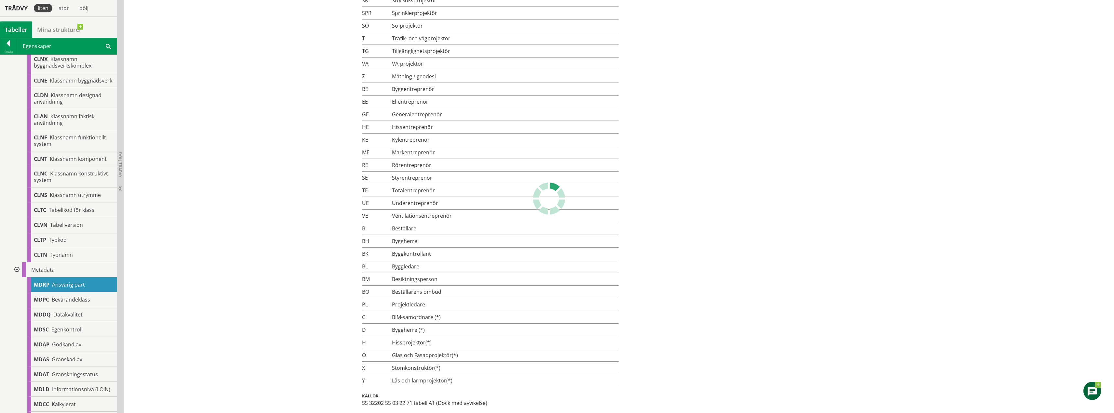
drag, startPoint x: 466, startPoint y: 378, endPoint x: 421, endPoint y: 399, distance: 49.5
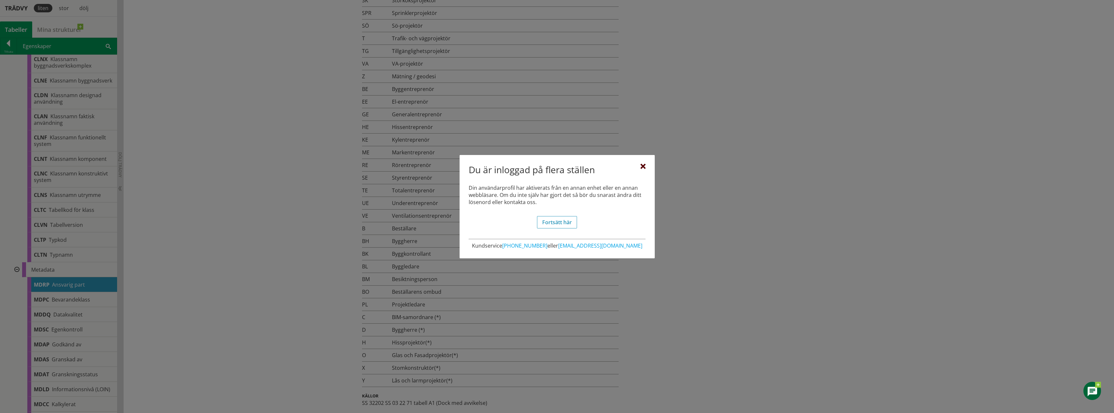
click at [646, 164] on div "Du är inloggad på flera ställen Din användarprofil har aktiverats från en annan…" at bounding box center [557, 206] width 195 height 103
click at [642, 169] on div at bounding box center [642, 166] width 5 height 5
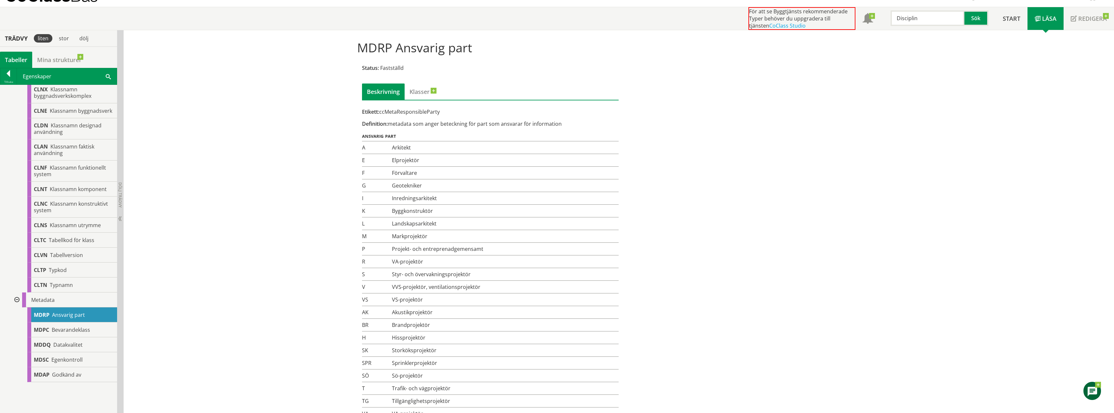
scroll to position [0, 0]
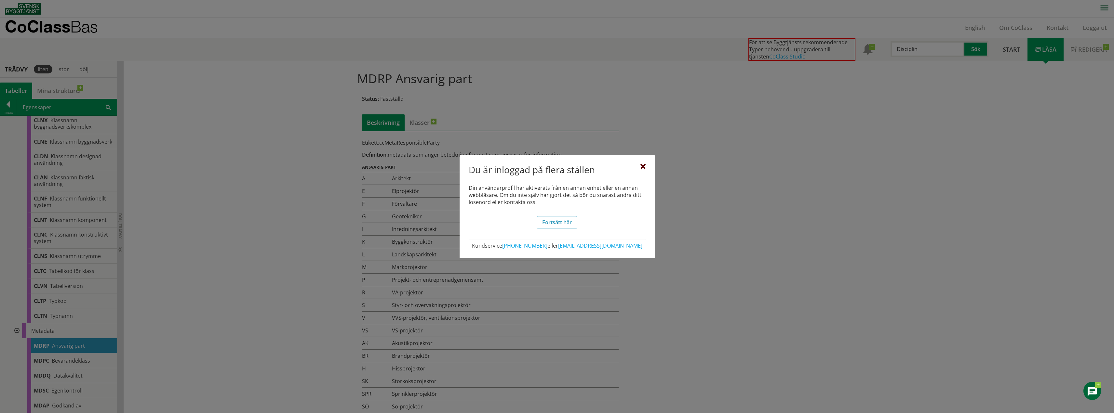
click at [644, 166] on div at bounding box center [642, 166] width 5 height 5
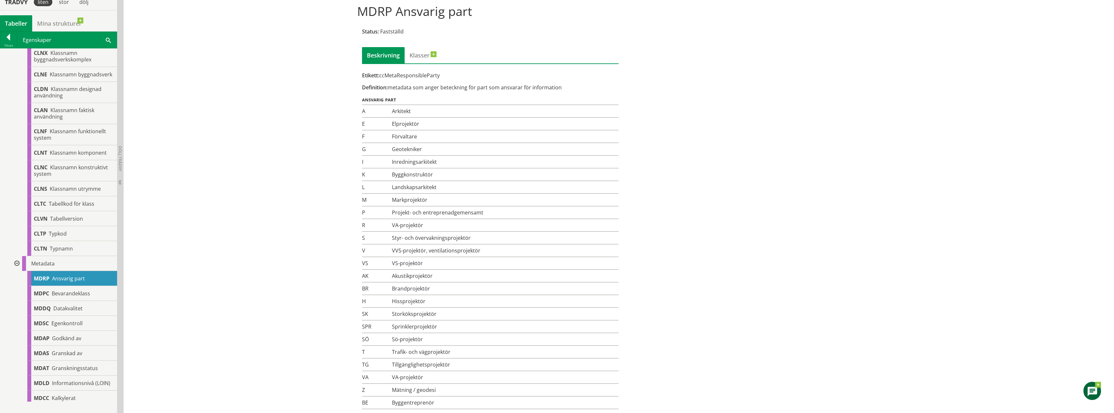
scroll to position [56, 0]
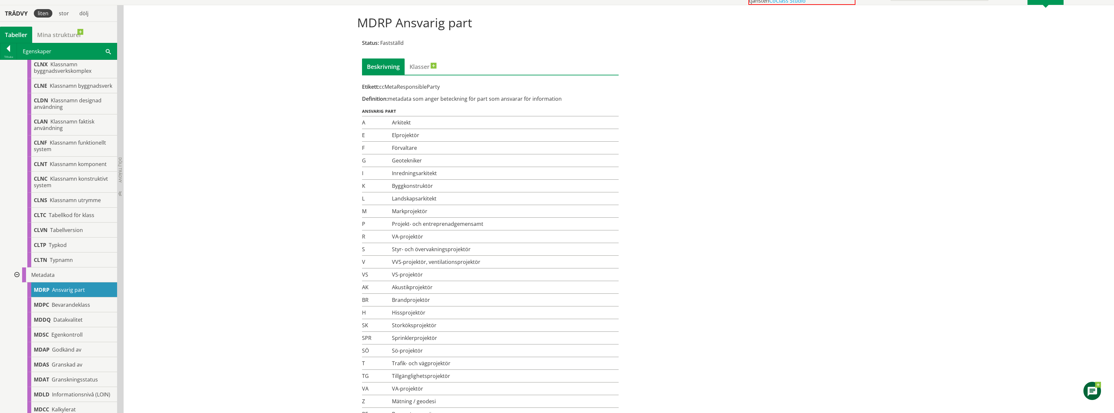
drag, startPoint x: 362, startPoint y: 84, endPoint x: 483, endPoint y: 149, distance: 137.2
click at [496, 165] on div "Status: Fastställd Beskrivning Klasser Etikett: ccMetaResponsibleParty Definiti…" at bounding box center [490, 384] width 267 height 701
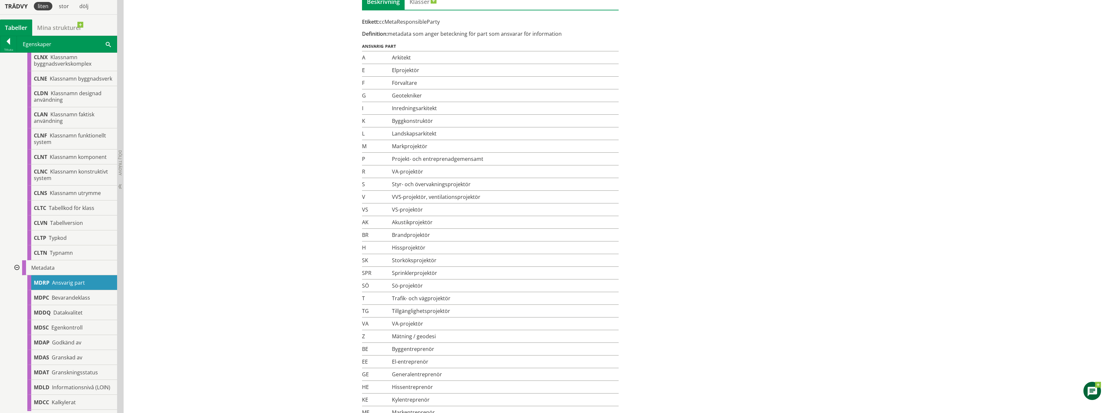
scroll to position [88, 0]
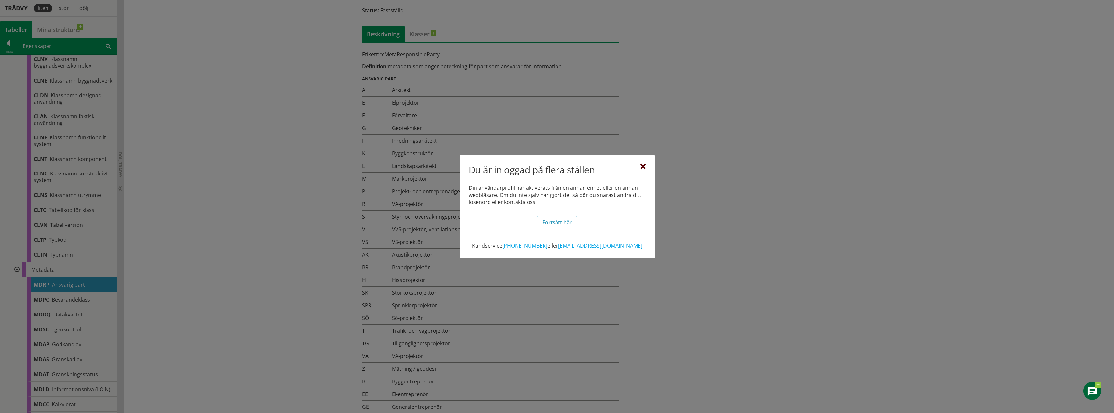
drag, startPoint x: 880, startPoint y: 1, endPoint x: 644, endPoint y: 167, distance: 288.9
click at [644, 167] on div at bounding box center [642, 166] width 5 height 5
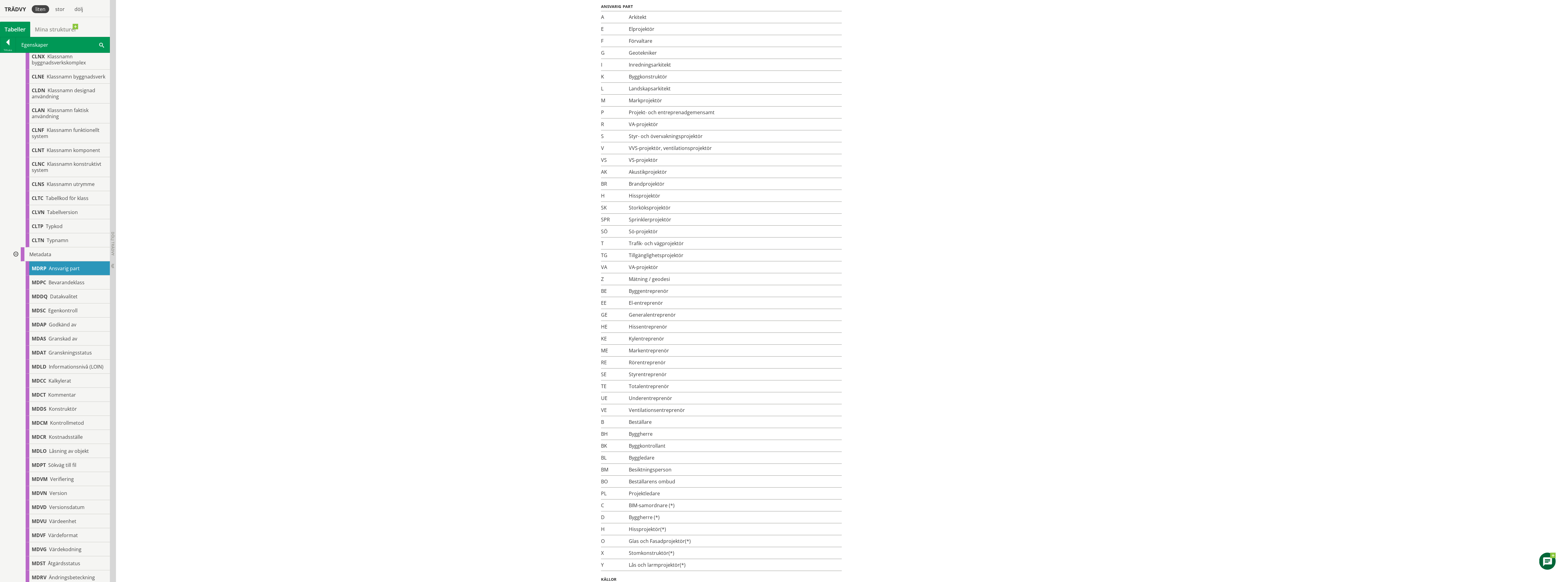
scroll to position [153, 0]
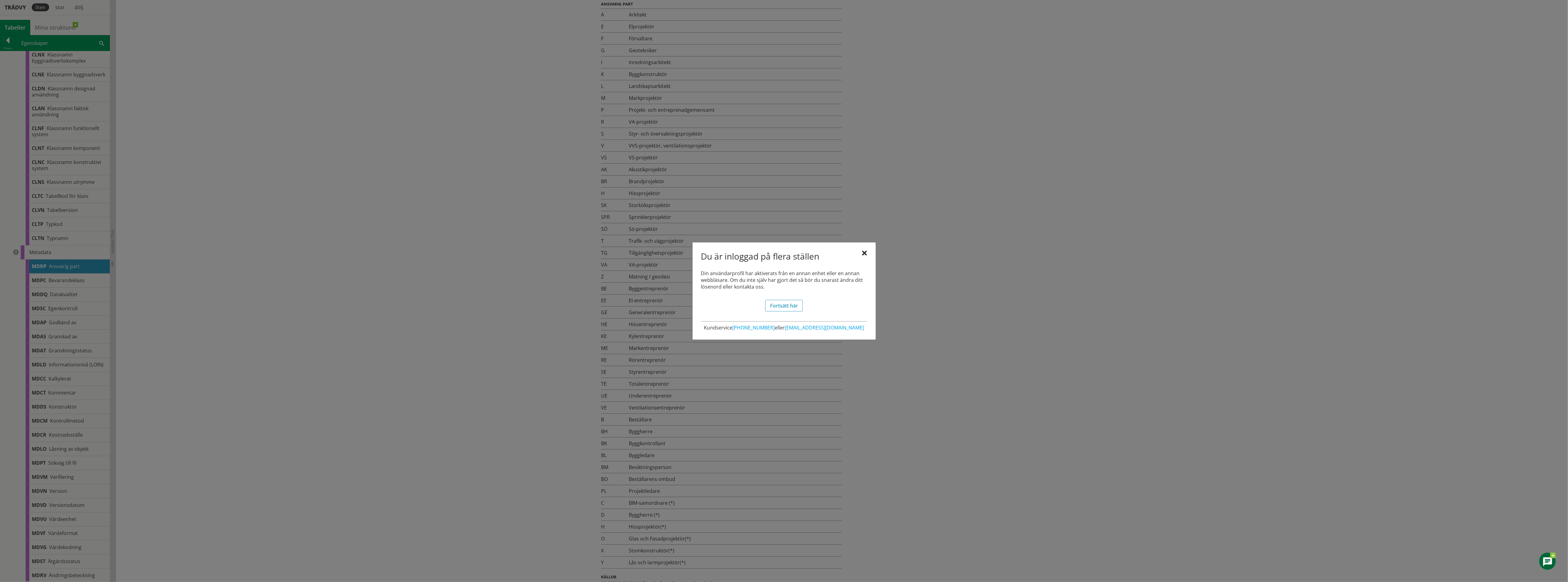
click at [340, 326] on div at bounding box center [784, 291] width 1568 height 582
click at [862, 254] on div at bounding box center [864, 253] width 5 height 5
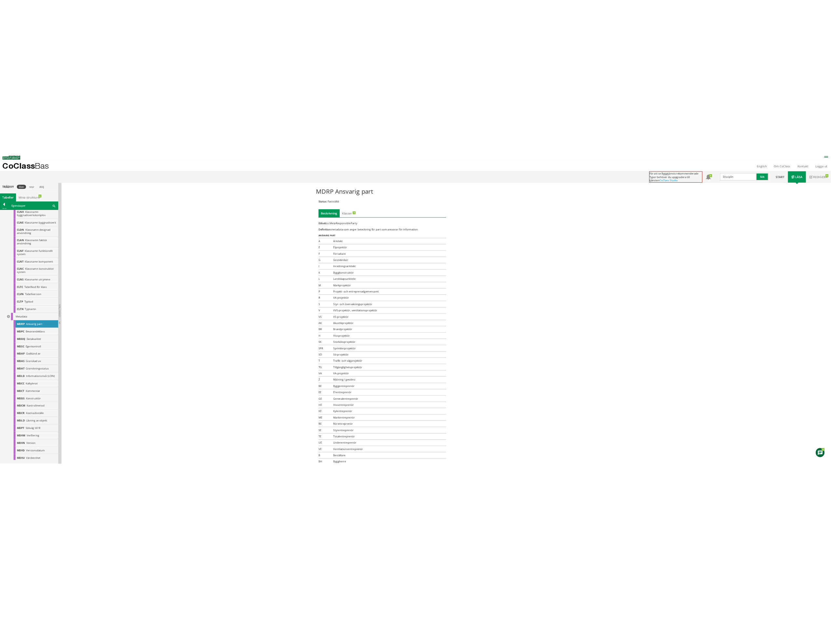
scroll to position [0, 0]
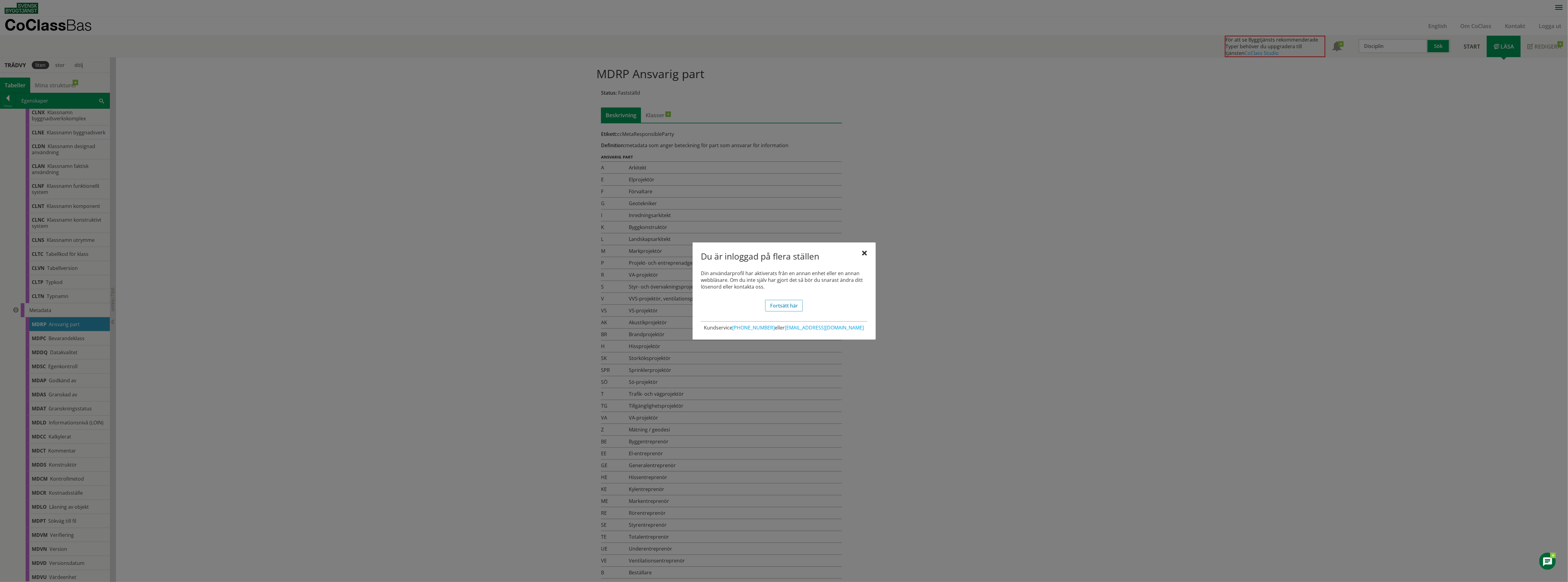
click at [471, 223] on div at bounding box center [784, 291] width 1568 height 582
drag, startPoint x: 867, startPoint y: 250, endPoint x: 865, endPoint y: 254, distance: 4.5
click at [867, 250] on div "Du är inloggad på flera ställen Din användarprofil har aktiverats från en annan…" at bounding box center [784, 290] width 183 height 97
click at [863, 256] on div "Du är inloggad på flera ställen" at bounding box center [784, 257] width 166 height 13
click at [864, 253] on div at bounding box center [864, 253] width 5 height 5
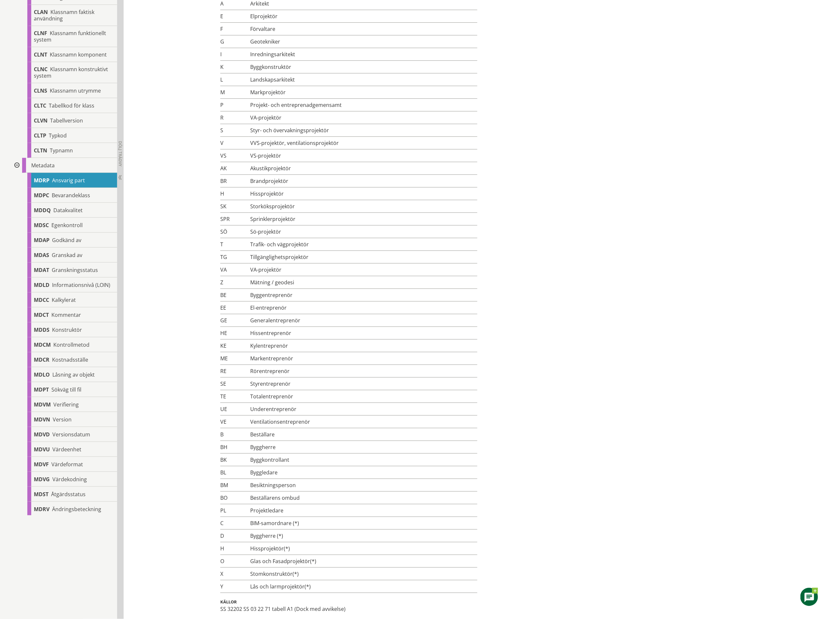
scroll to position [183, 0]
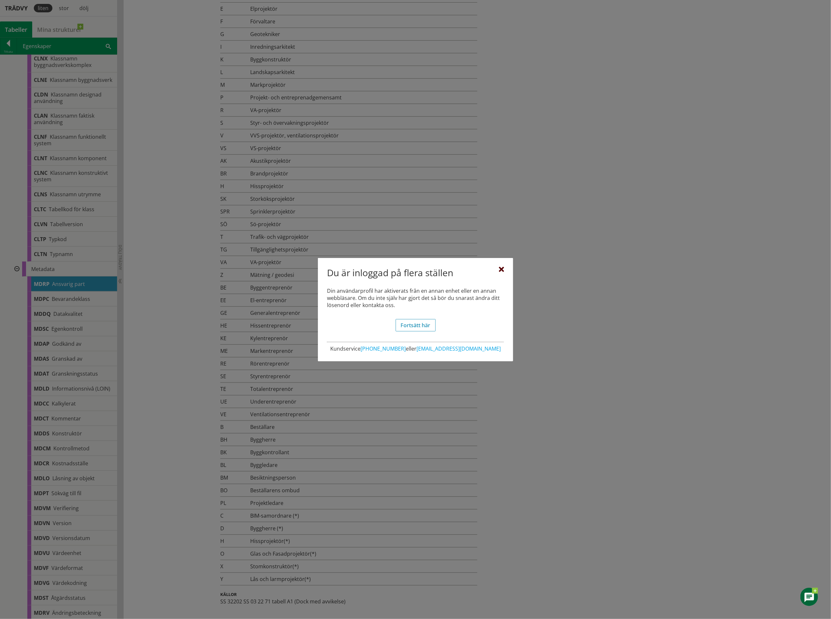
click at [504, 270] on div "Du är inloggad på flera ställen Din användarprofil har aktiverats från en annan…" at bounding box center [415, 309] width 195 height 103
click at [503, 270] on div at bounding box center [501, 269] width 5 height 5
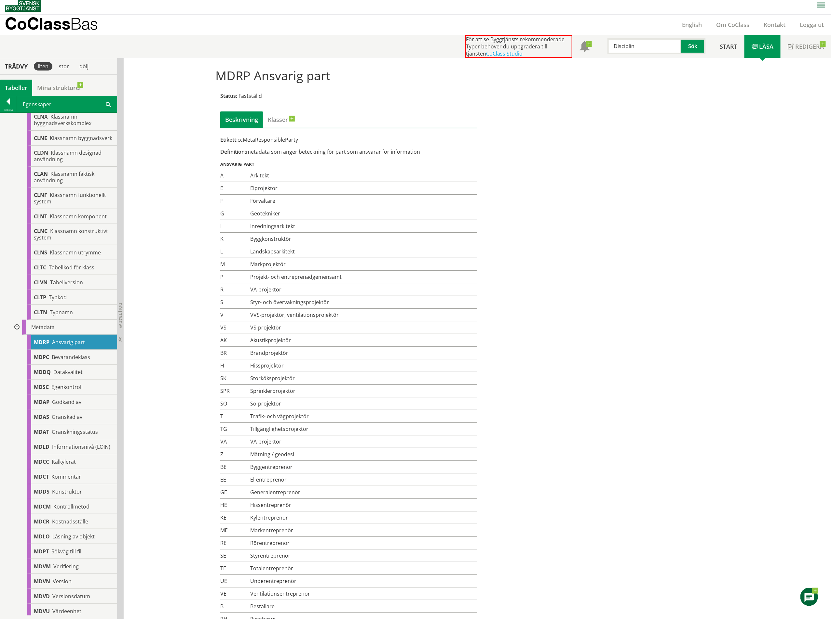
scroll to position [98, 0]
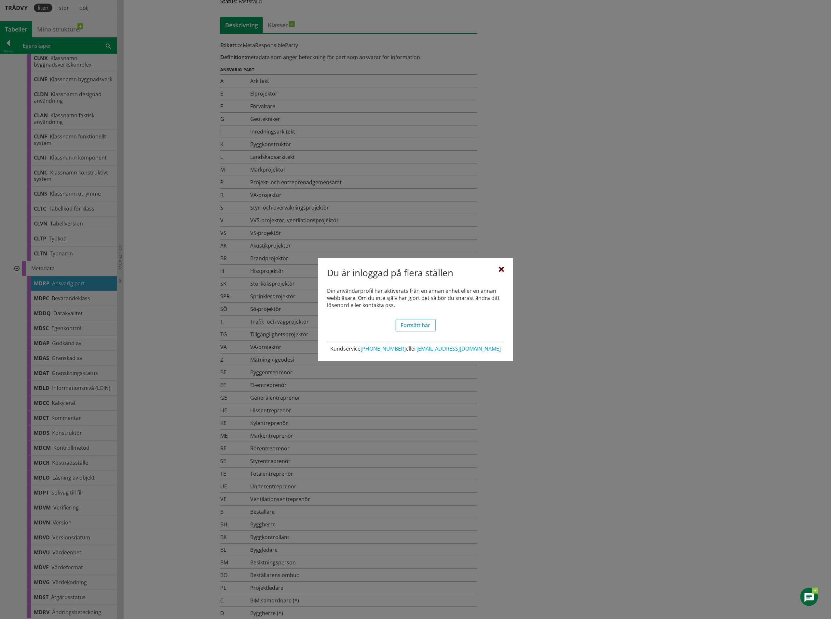
click at [499, 269] on div at bounding box center [501, 269] width 5 height 5
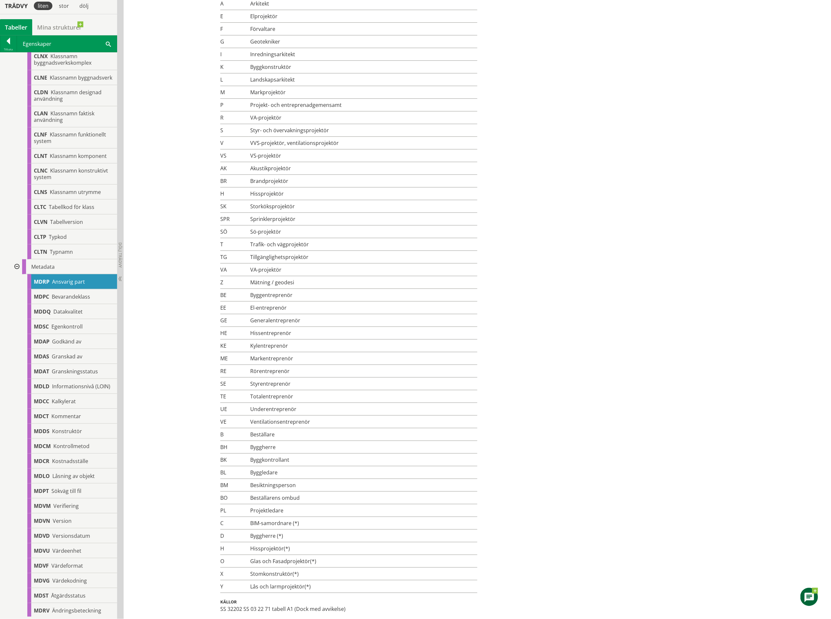
scroll to position [183, 0]
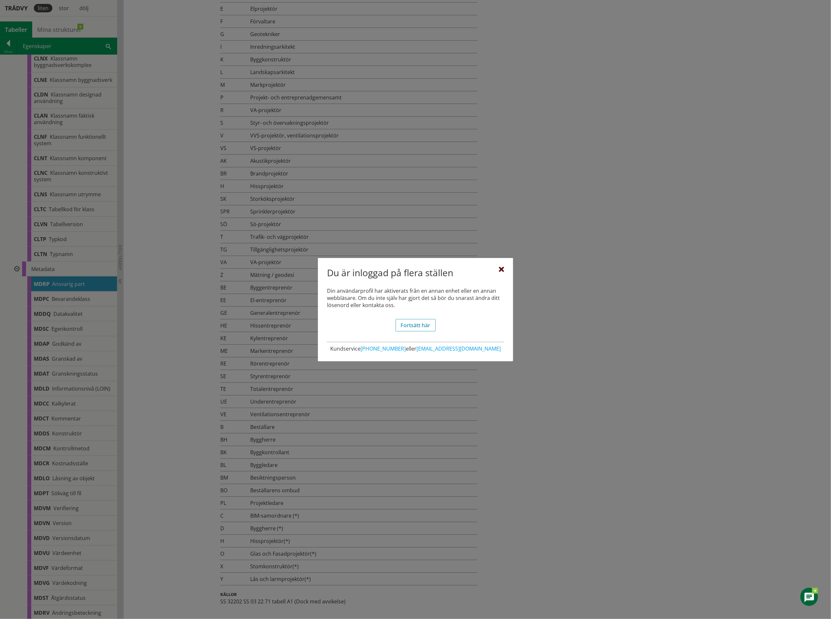
click at [502, 271] on div at bounding box center [501, 269] width 5 height 5
click at [500, 268] on div at bounding box center [501, 269] width 5 height 5
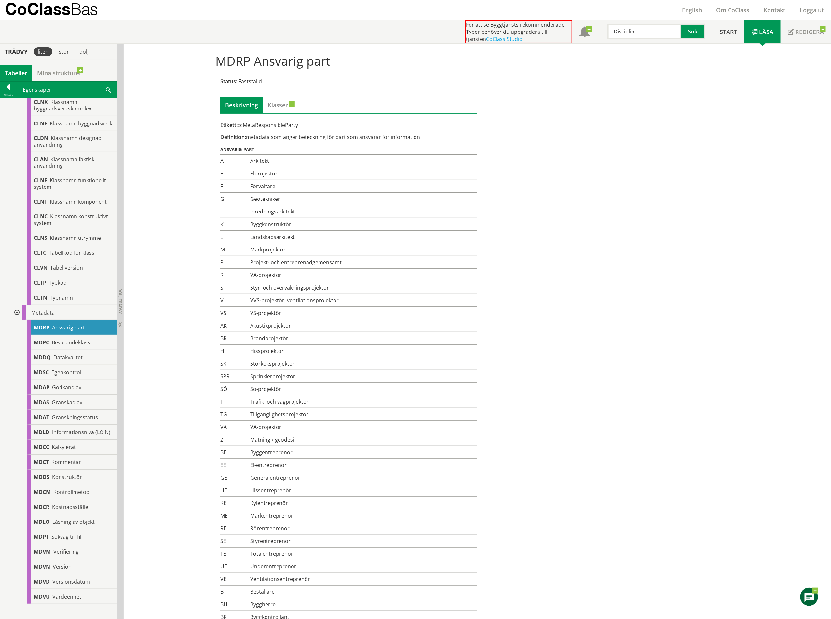
scroll to position [0, 0]
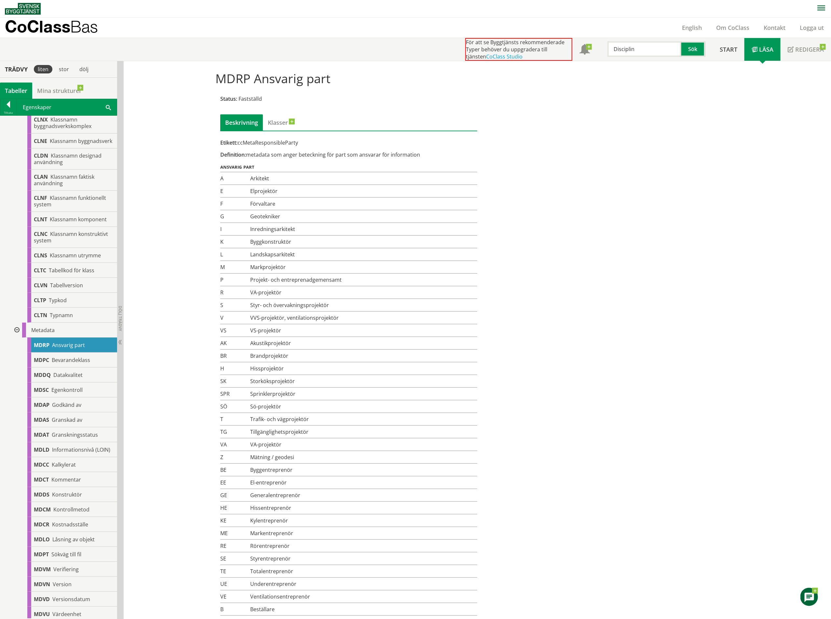
drag, startPoint x: 234, startPoint y: 98, endPoint x: 269, endPoint y: 101, distance: 35.2
click at [269, 101] on div "Status: Fastställd" at bounding box center [348, 98] width 257 height 7
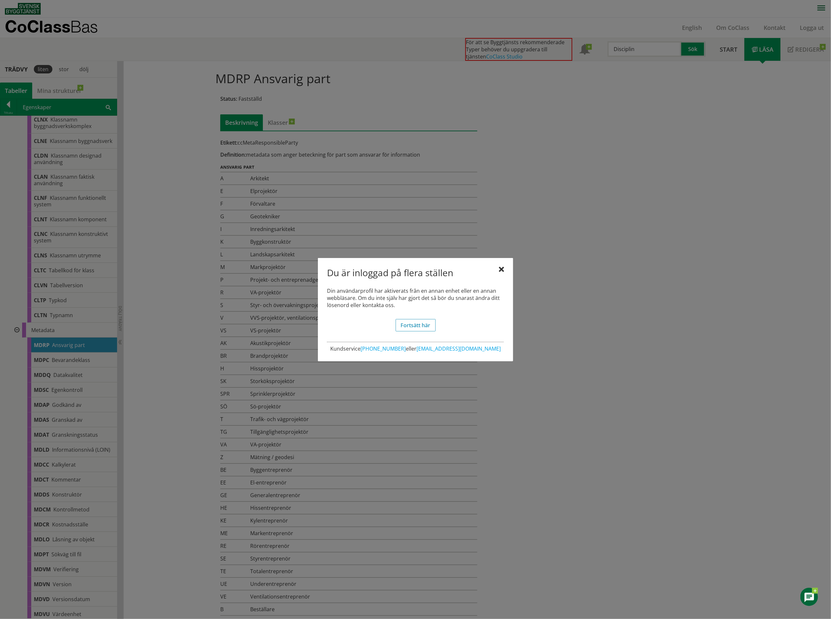
drag, startPoint x: 224, startPoint y: 96, endPoint x: 275, endPoint y: 96, distance: 50.7
click at [275, 96] on body "AMA AMA Beskrivningsverktyg AMA Funktion BSAB Bygginfo Byggjura Byggkatalogen B…" at bounding box center [415, 309] width 831 height 619
click at [500, 267] on div at bounding box center [501, 269] width 5 height 5
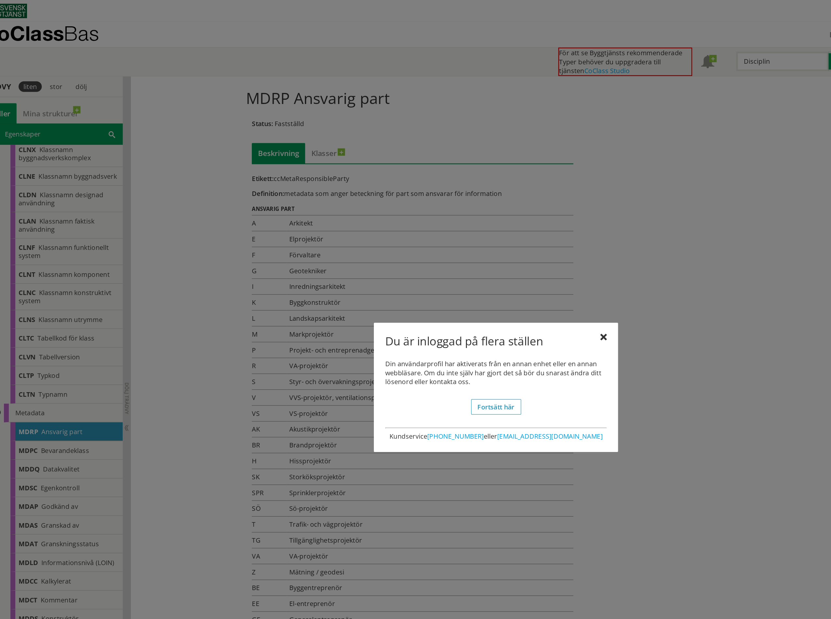
click at [338, 196] on div at bounding box center [415, 309] width 831 height 619
click at [502, 267] on div at bounding box center [501, 269] width 5 height 5
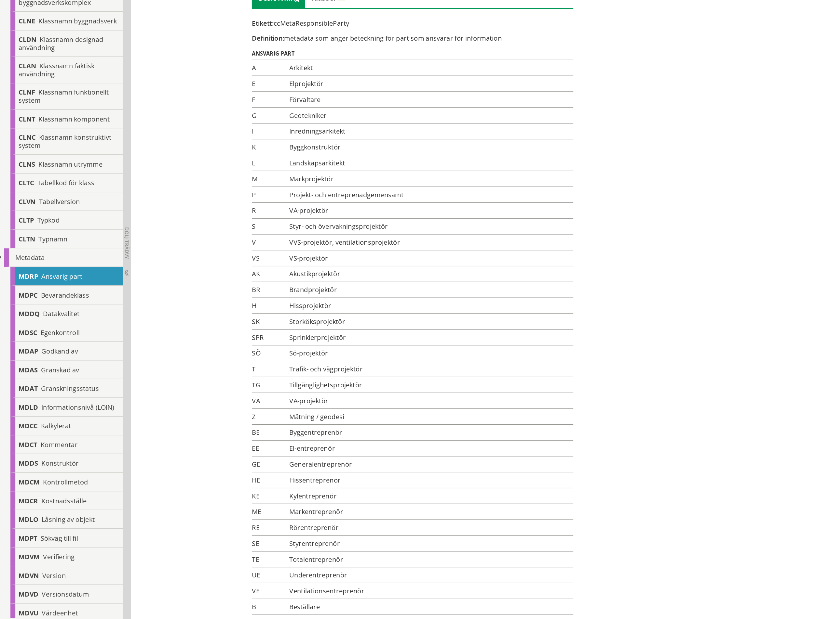
drag, startPoint x: 217, startPoint y: 344, endPoint x: 135, endPoint y: 343, distance: 81.6
click at [288, 343] on tr "AK Akustikprojektör" at bounding box center [348, 343] width 257 height 13
click at [250, 344] on td "Akustikprojektör" at bounding box center [362, 343] width 229 height 13
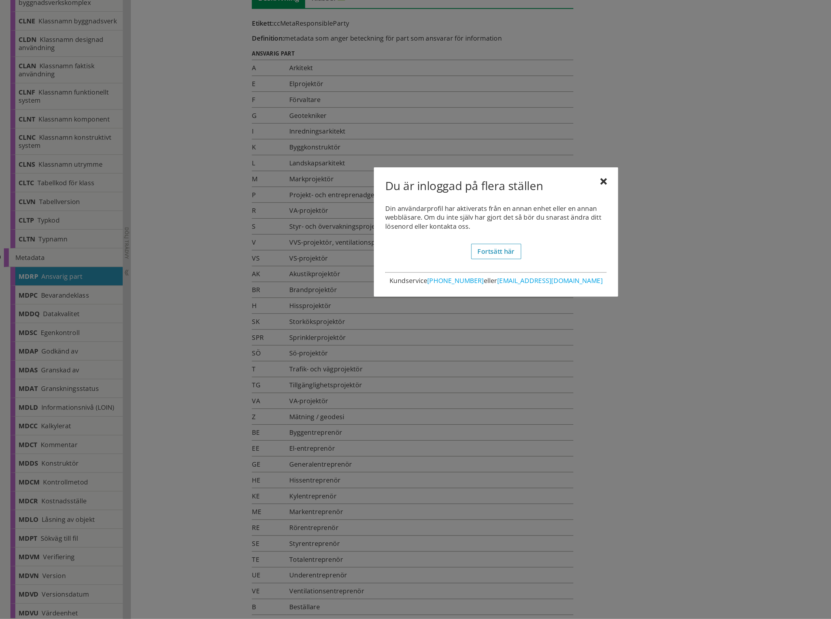
click at [501, 274] on div "Du är inloggad på flera ställen" at bounding box center [415, 274] width 177 height 14
click at [500, 270] on div at bounding box center [501, 269] width 5 height 5
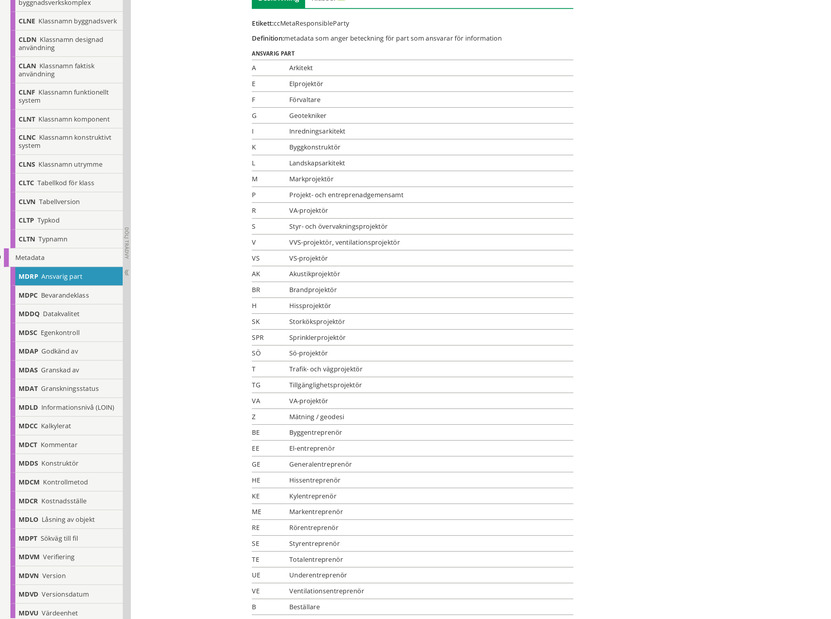
click at [566, 362] on div "MDRP Ansvarig part Status: Fastställd Beskrivning Klasser Etikett: ccMetaRespon…" at bounding box center [415, 428] width 410 height 725
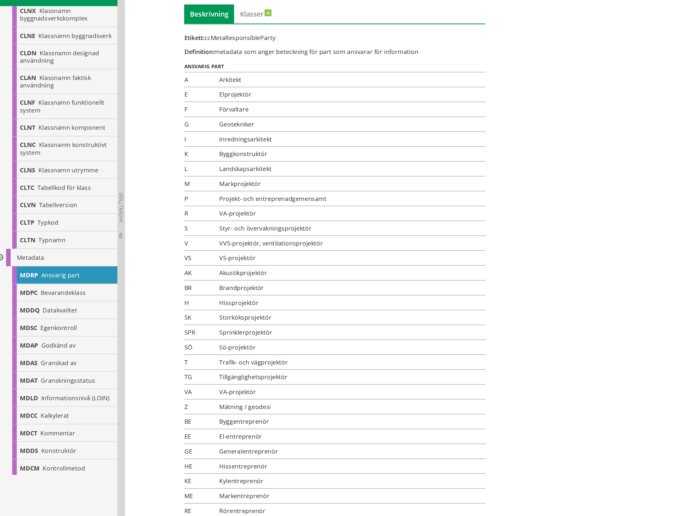
scroll to position [334, 0]
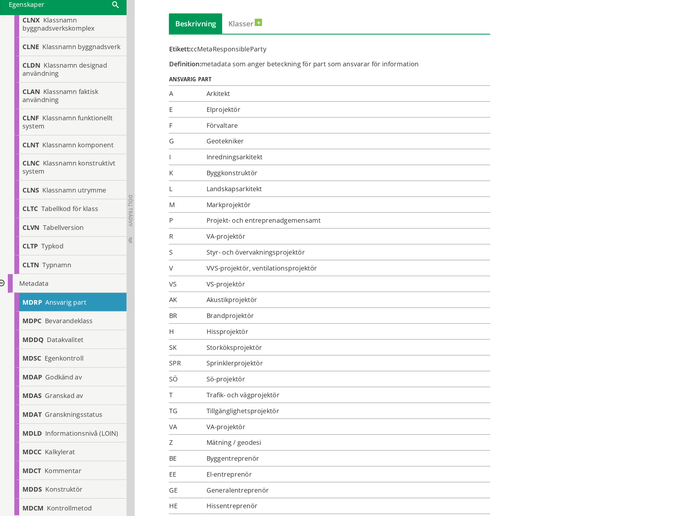
drag, startPoint x: 484, startPoint y: 348, endPoint x: 253, endPoint y: 272, distance: 243.0
click at [252, 272] on td "Markprojektör" at bounding box center [293, 267] width 229 height 13
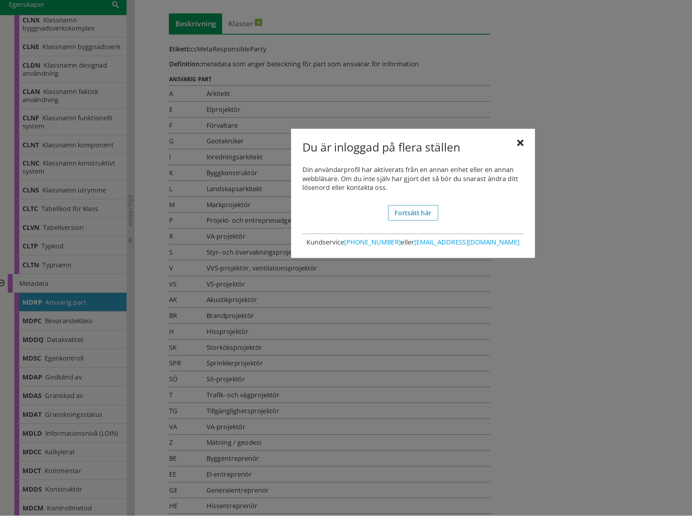
drag, startPoint x: 430, startPoint y: 216, endPoint x: 428, endPoint y: 221, distance: 5.7
click at [430, 216] on div at bounding box center [431, 218] width 5 height 5
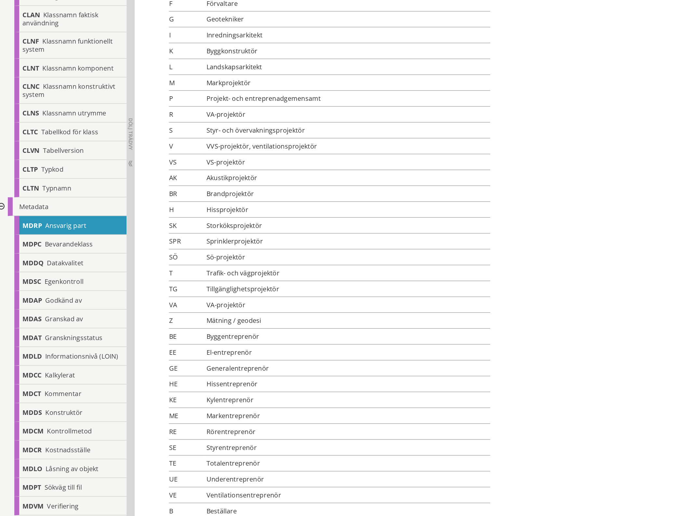
scroll to position [97, 0]
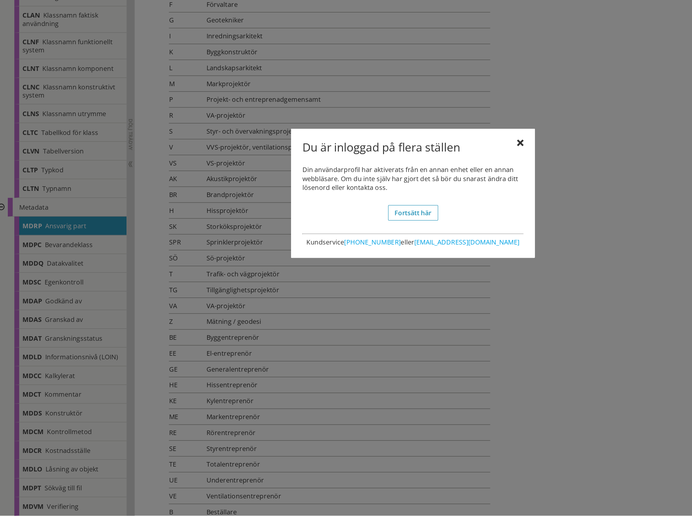
click at [428, 217] on div "Du är inloggad på flera ställen" at bounding box center [346, 223] width 177 height 14
click at [430, 216] on div at bounding box center [431, 218] width 5 height 5
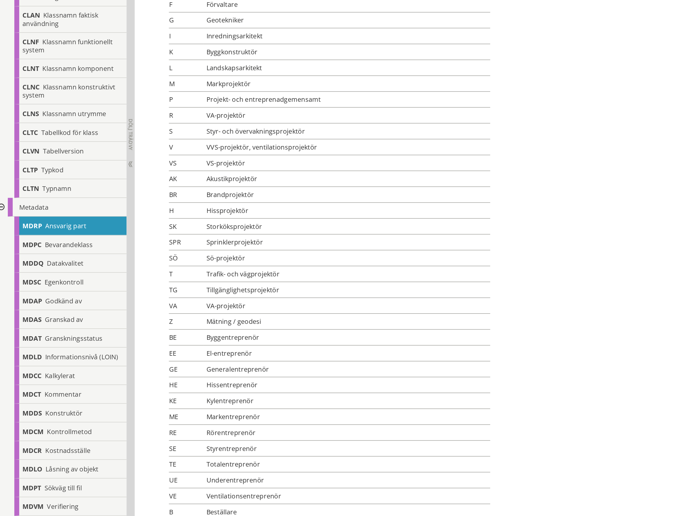
drag, startPoint x: 213, startPoint y: 309, endPoint x: 154, endPoint y: 308, distance: 58.5
click at [155, 308] on tr "SÖ Sö-projektör" at bounding box center [279, 310] width 257 height 13
drag, startPoint x: 147, startPoint y: 308, endPoint x: 198, endPoint y: 305, distance: 51.2
click at [198, 305] on div "Status: Fastställd Beskrivning Klasser Etikett: ccMetaResponsibleParty Definiti…" at bounding box center [279, 343] width 267 height 701
drag, startPoint x: 209, startPoint y: 308, endPoint x: 178, endPoint y: 311, distance: 31.7
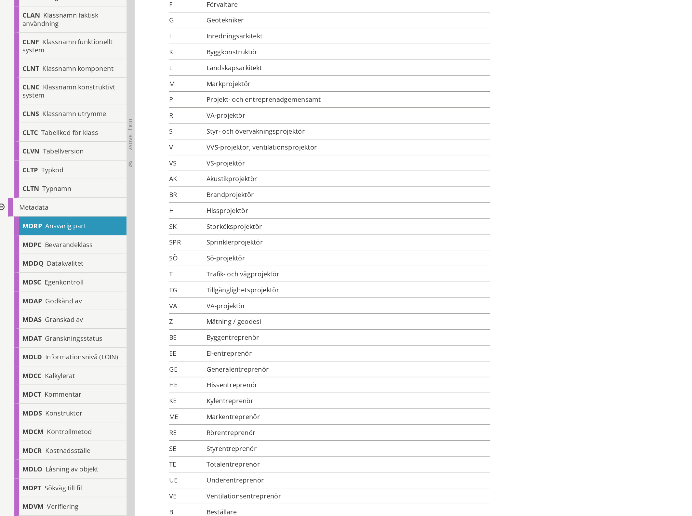
click at [179, 311] on td "Sö-projektör" at bounding box center [293, 310] width 229 height 13
click at [193, 371] on td "Byggentreprenör" at bounding box center [293, 373] width 229 height 13
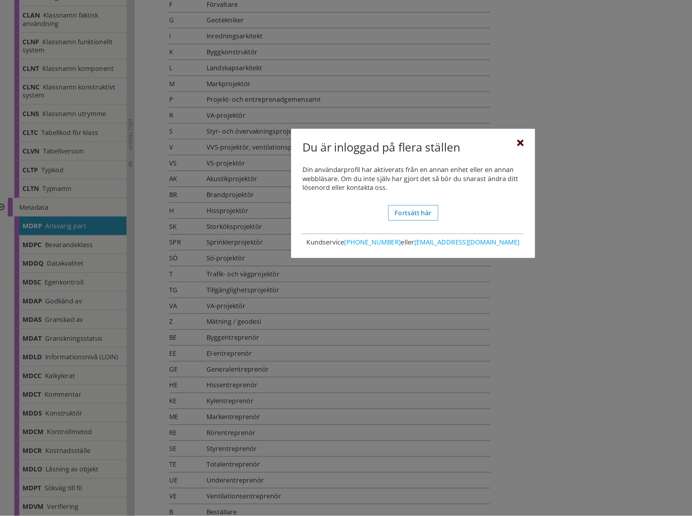
click at [433, 216] on div at bounding box center [431, 218] width 5 height 5
click at [432, 216] on div at bounding box center [431, 218] width 5 height 5
click at [432, 217] on div at bounding box center [431, 218] width 5 height 5
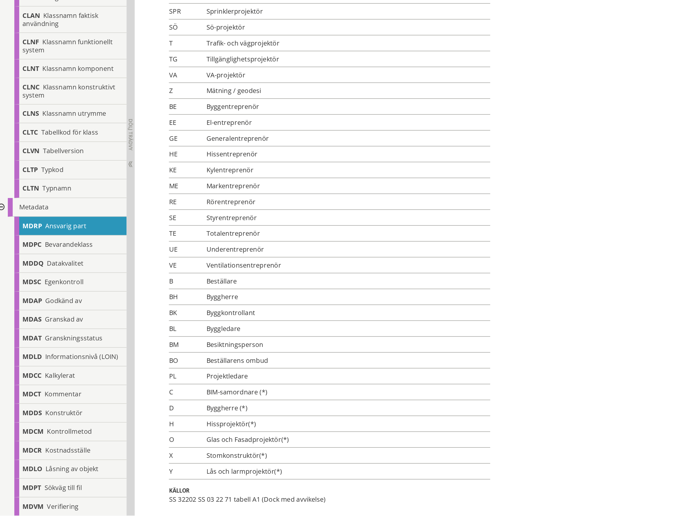
scroll to position [281, 0]
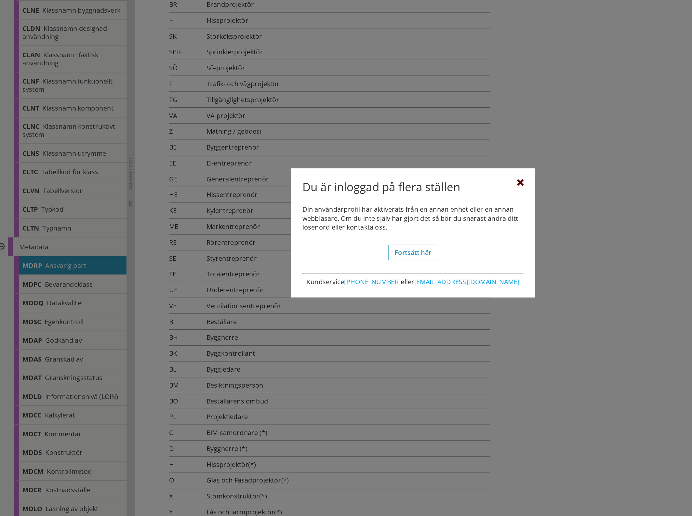
click at [430, 218] on div at bounding box center [431, 218] width 5 height 5
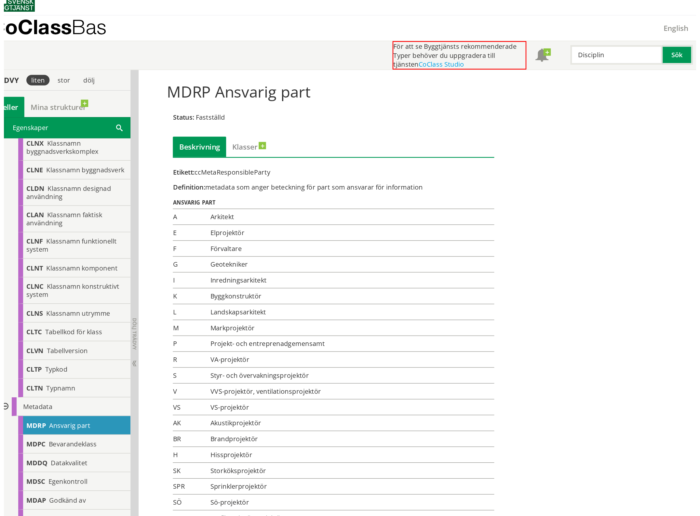
scroll to position [0, 0]
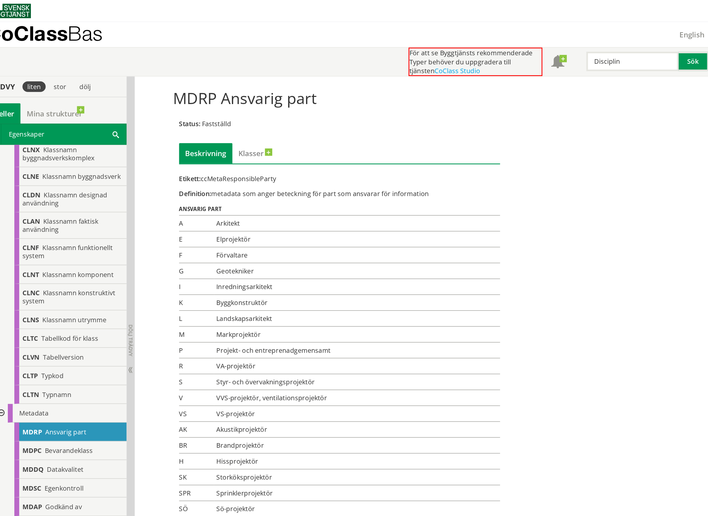
click at [280, 99] on div "Status: Fastställd" at bounding box center [287, 98] width 257 height 7
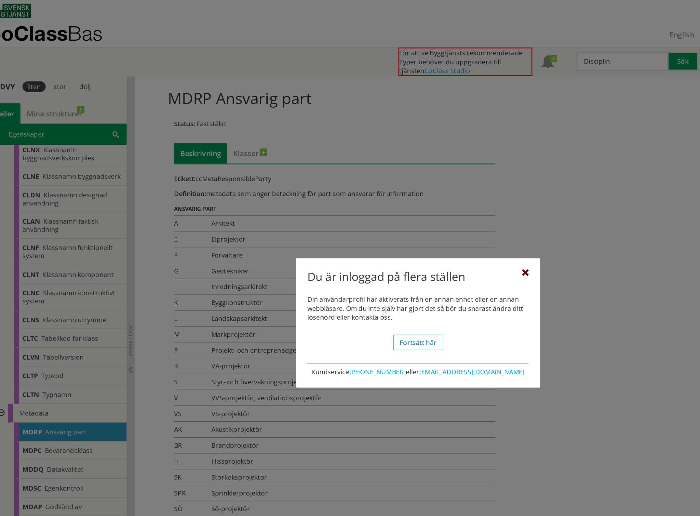
click at [437, 217] on div at bounding box center [435, 218] width 5 height 5
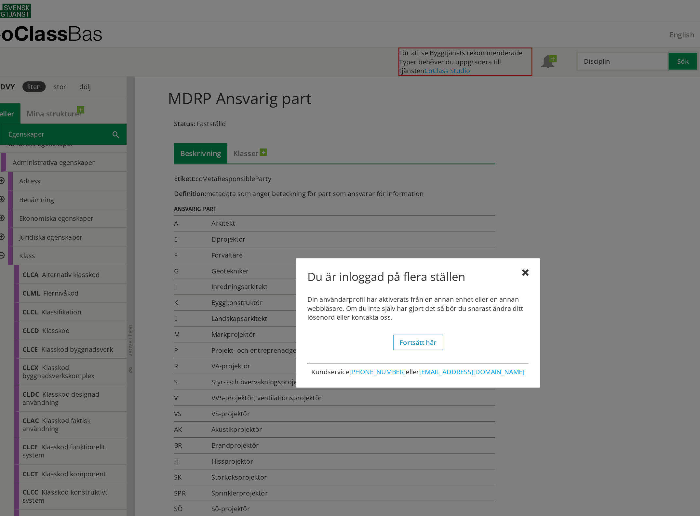
click at [431, 218] on div "Du är inloggad på flera ställen" at bounding box center [349, 223] width 177 height 14
click at [434, 218] on div at bounding box center [435, 218] width 5 height 5
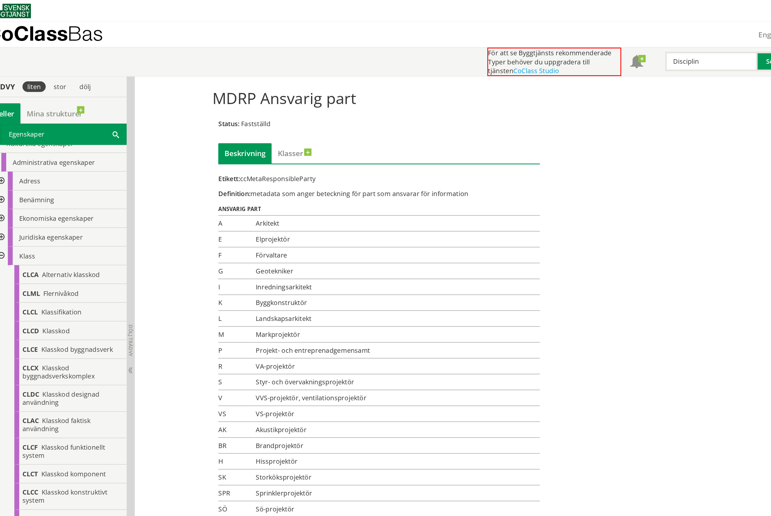
click at [101, 48] on div "För att se Byggtjänsts rekommenderade Typer behöver du uppgradera till tjänsten…" at bounding box center [388, 49] width 766 height 23
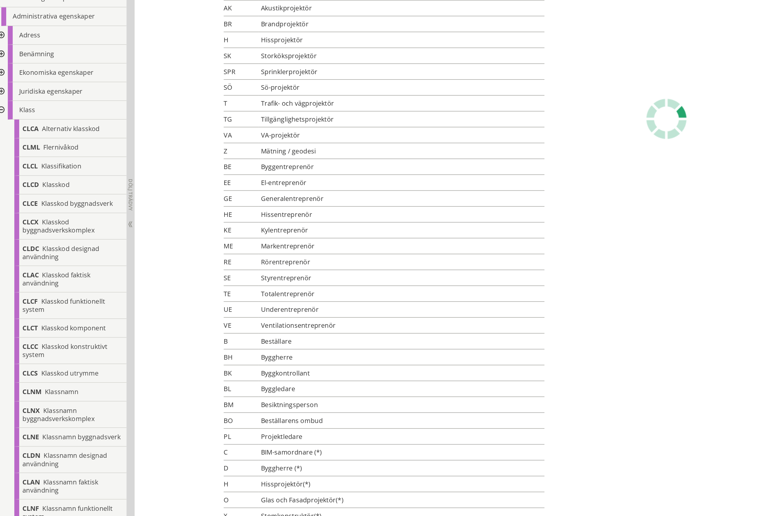
scroll to position [282, 0]
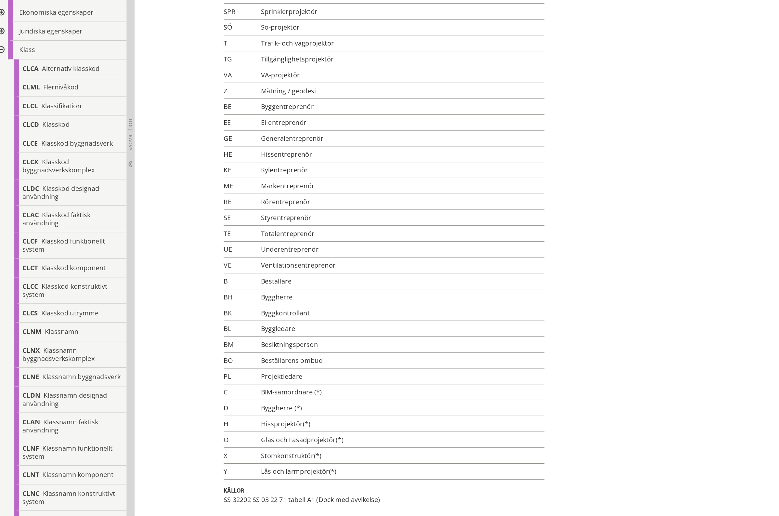
drag, startPoint x: 322, startPoint y: 504, endPoint x: 220, endPoint y: 512, distance: 102.1
click at [220, 413] on div "Status: Fastställd Beskrivning Klasser Etikett: ccMetaResponsibleParty Definiti…" at bounding box center [323, 159] width 267 height 701
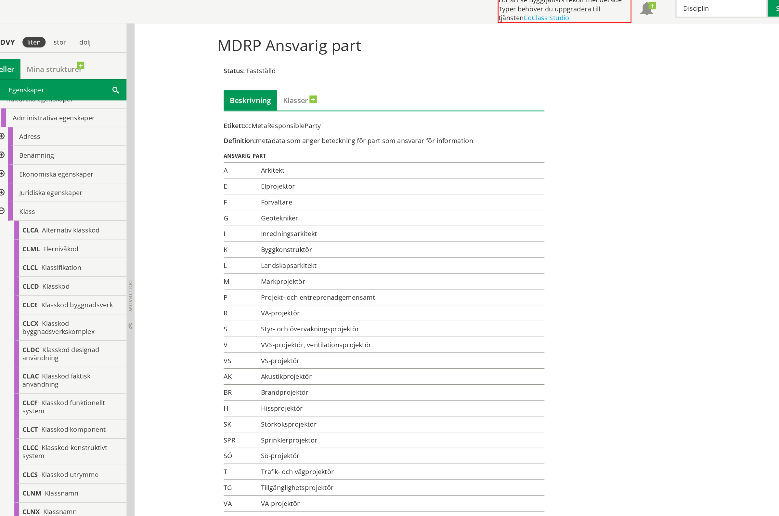
scroll to position [0, 0]
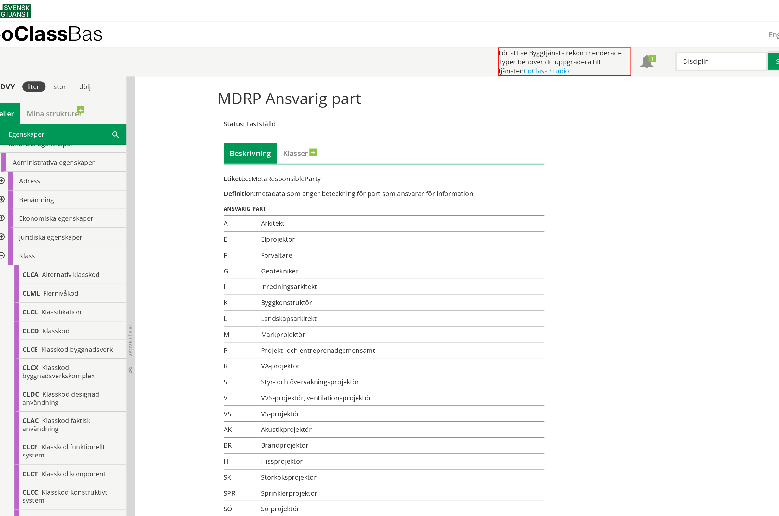
click at [269, 159] on div "Etikett: ccMetaResponsibleParty Definition: metadata som anger beteckning för p…" at bounding box center [323, 463] width 257 height 649
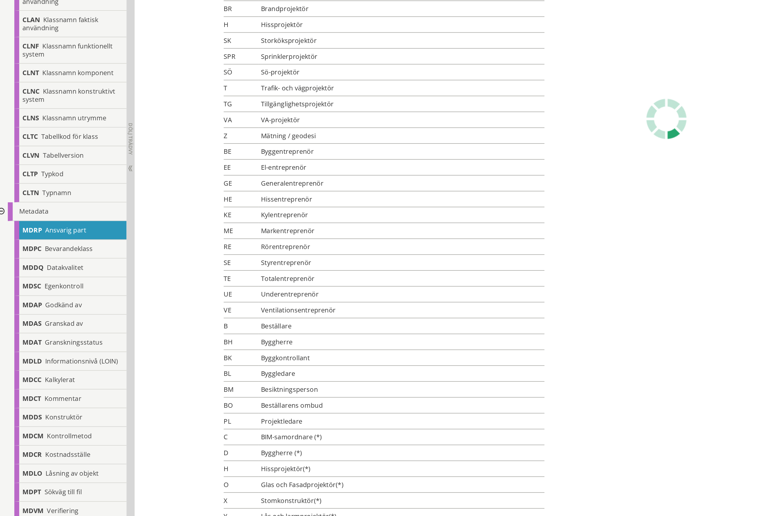
scroll to position [249, 0]
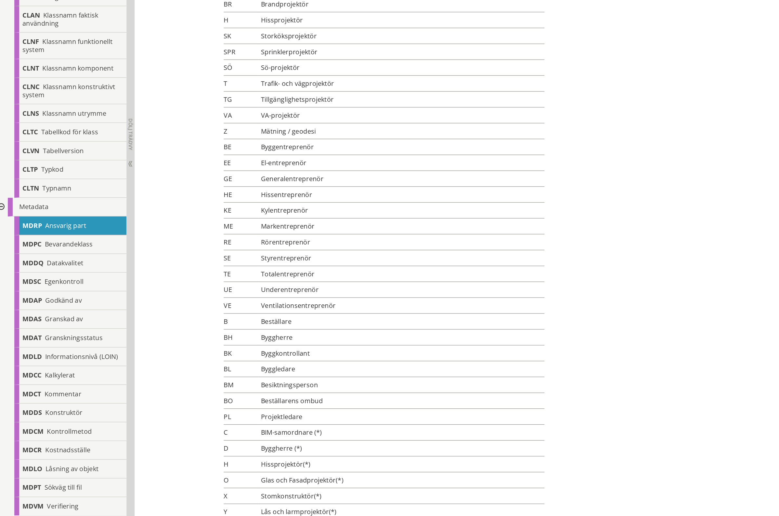
click at [224, 387] on td "Byggkontrollant" at bounding box center [337, 386] width 229 height 13
drag, startPoint x: 221, startPoint y: 388, endPoint x: 253, endPoint y: 389, distance: 31.9
click at [244, 388] on td "Byggkontrollant" at bounding box center [337, 386] width 229 height 13
click at [254, 389] on td "Byggkontrollant" at bounding box center [337, 386] width 229 height 13
drag, startPoint x: 267, startPoint y: 389, endPoint x: 225, endPoint y: 389, distance: 42.0
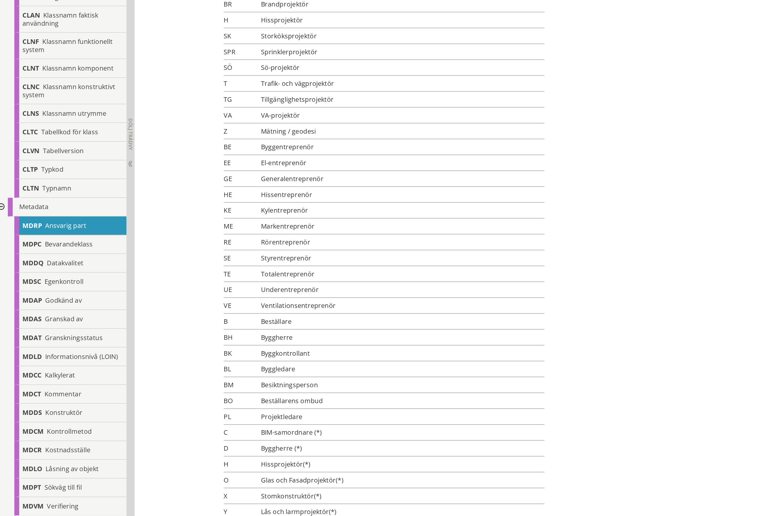
click at [225, 389] on td "Byggkontrollant" at bounding box center [337, 386] width 229 height 13
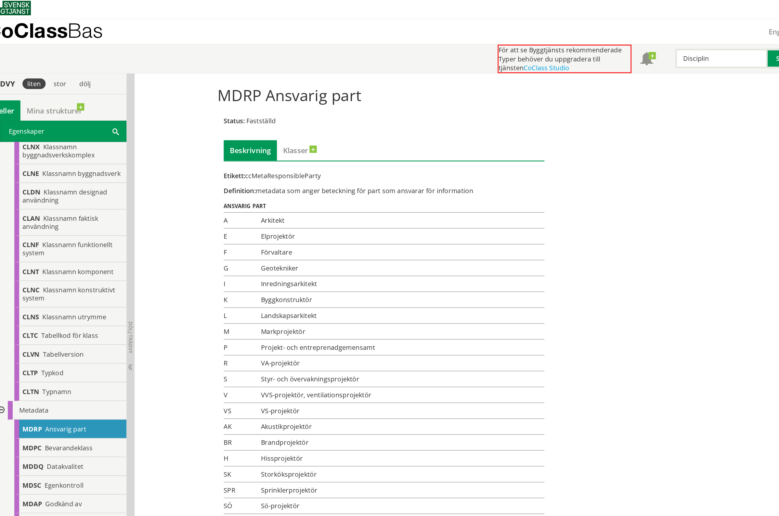
scroll to position [0, 0]
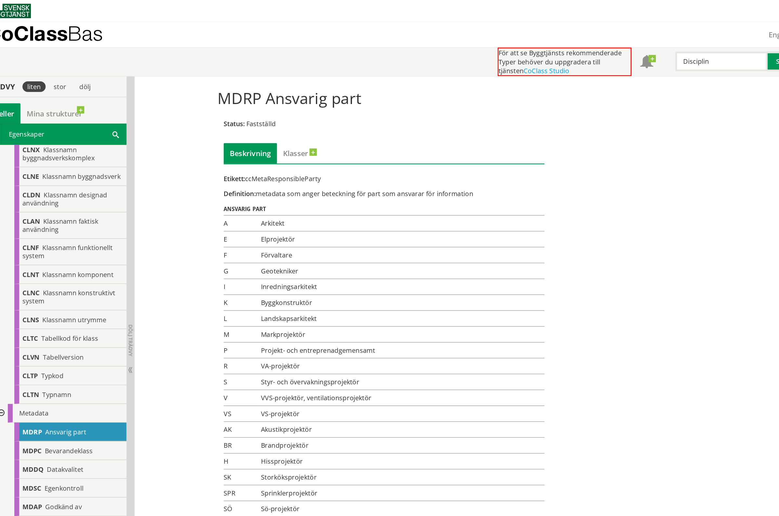
click at [144, 297] on div "MDRP Ansvarig part Status: Fastställd Beskrivning Klasser Etikett: ccMetaRespon…" at bounding box center [452, 427] width 656 height 733
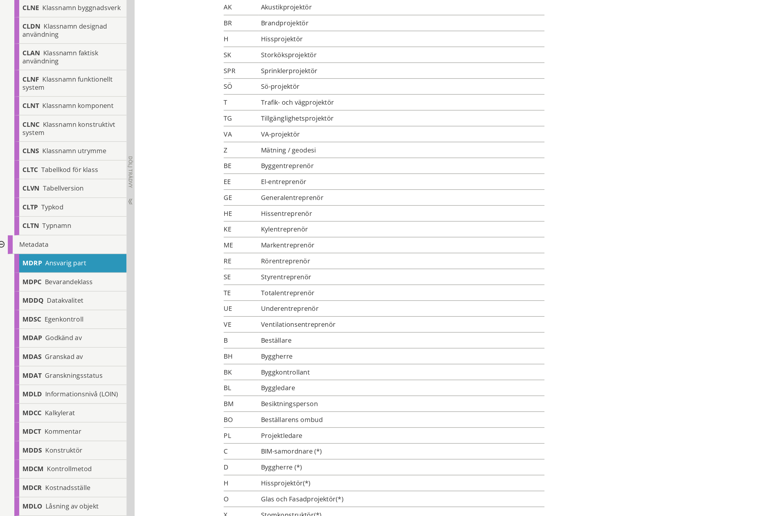
scroll to position [282, 0]
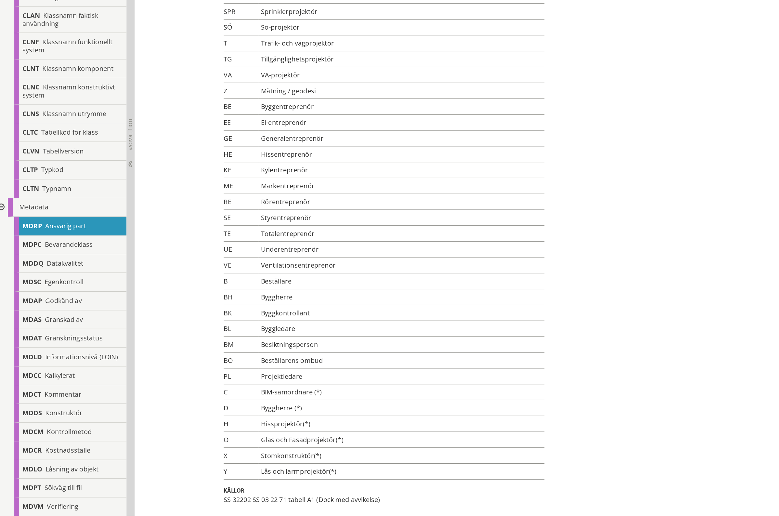
click at [260, 288] on td "Totalentreprenör" at bounding box center [337, 290] width 229 height 13
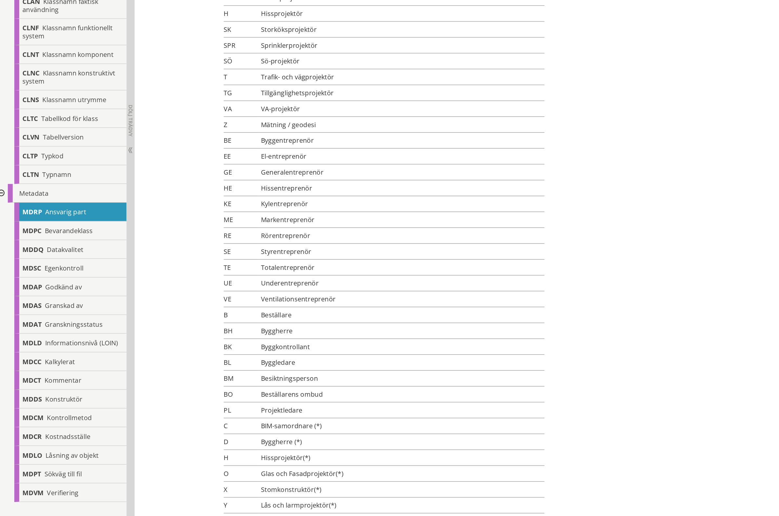
scroll to position [274, 0]
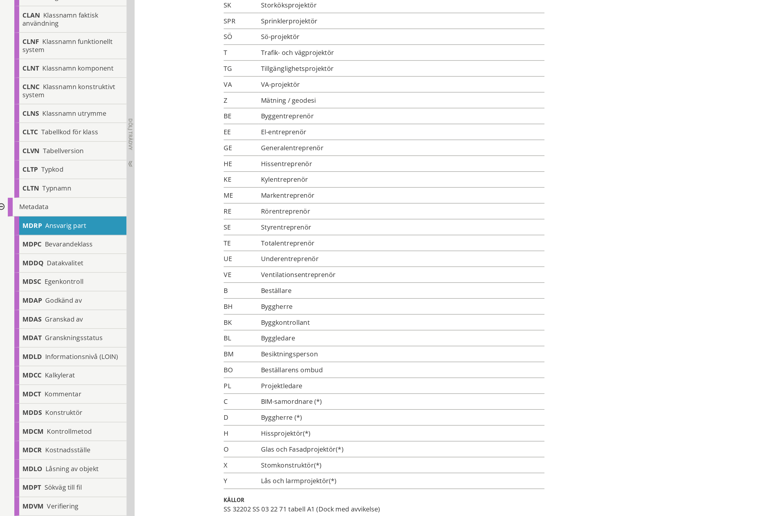
drag, startPoint x: 221, startPoint y: 350, endPoint x: 239, endPoint y: 376, distance: 31.0
click at [245, 351] on td "Byggherre" at bounding box center [337, 348] width 229 height 13
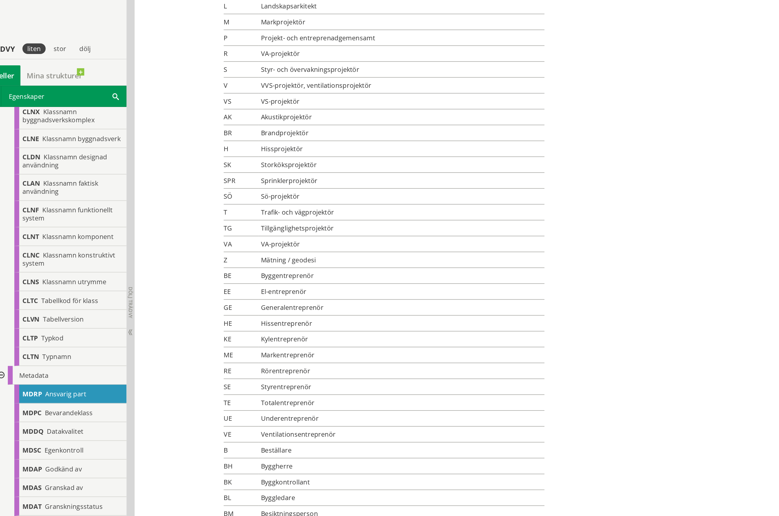
scroll to position [216, 0]
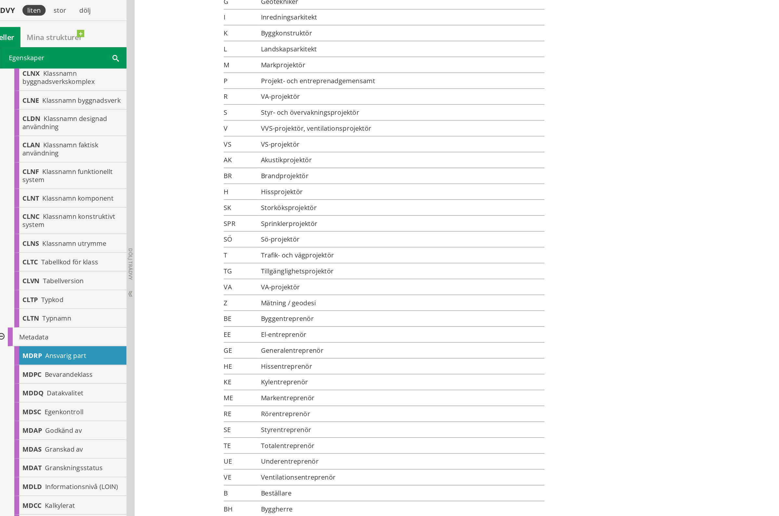
drag, startPoint x: 310, startPoint y: 63, endPoint x: 236, endPoint y: 66, distance: 74.2
click at [236, 66] on td "Projekt- och entreprenadgemensamt" at bounding box center [337, 64] width 229 height 13
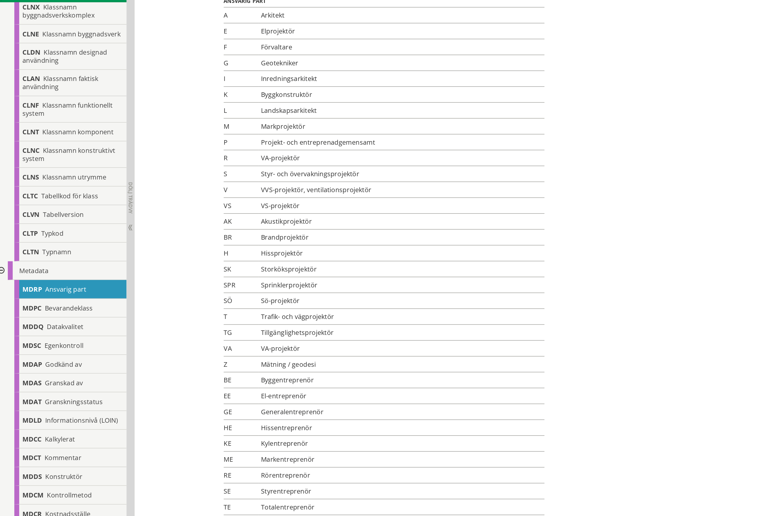
scroll to position [92, 0]
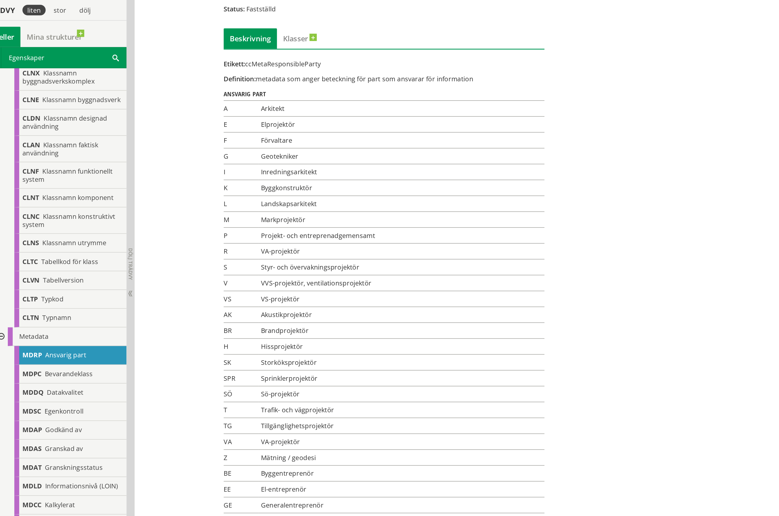
drag, startPoint x: 222, startPoint y: 149, endPoint x: 256, endPoint y: 153, distance: 34.1
click at [256, 153] on td "Byggkonstruktör" at bounding box center [337, 150] width 229 height 13
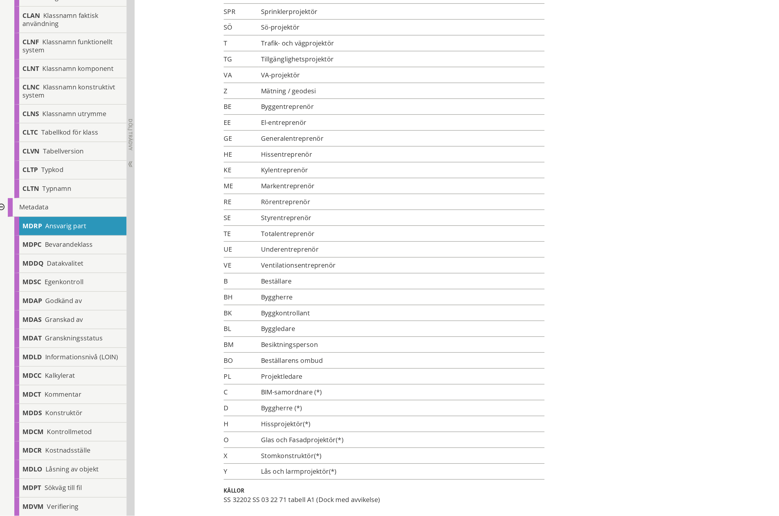
scroll to position [281, 0]
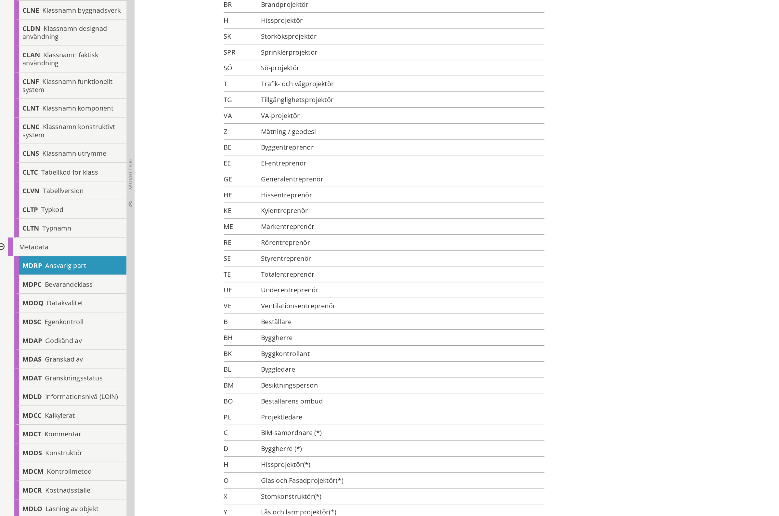
drag, startPoint x: 219, startPoint y: 147, endPoint x: 286, endPoint y: 152, distance: 67.8
click at [286, 152] on tr "TG Tillgänglighetsprojektör" at bounding box center [323, 151] width 257 height 13
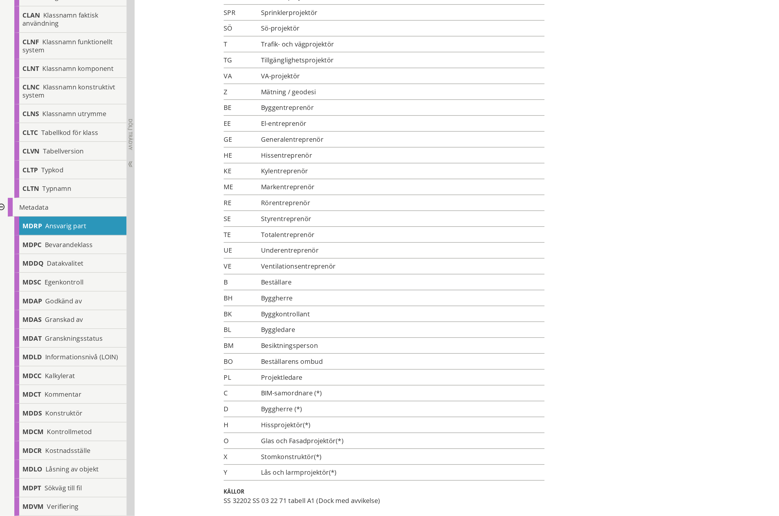
scroll to position [280, 0]
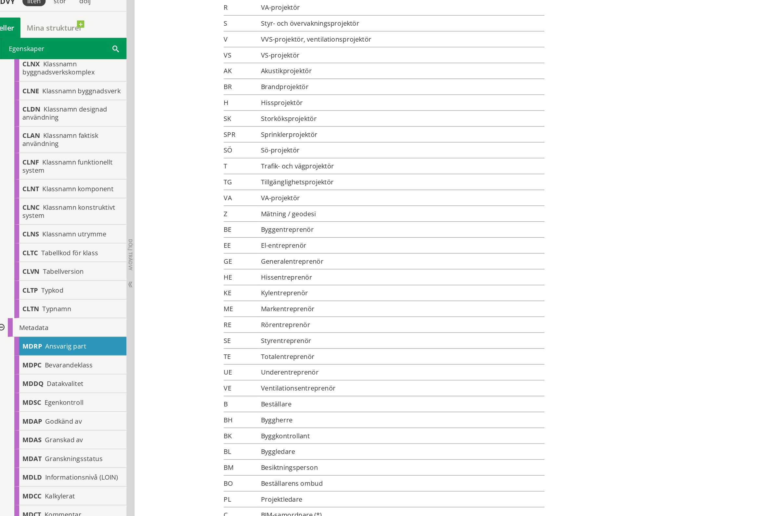
drag, startPoint x: 220, startPoint y: 127, endPoint x: 253, endPoint y: 129, distance: 33.2
click at [253, 129] on td "Sö-projektör" at bounding box center [337, 127] width 229 height 13
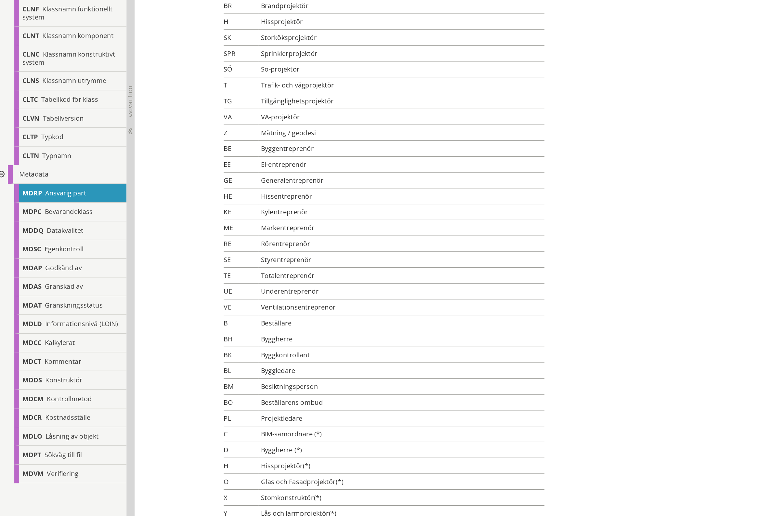
scroll to position [282, 0]
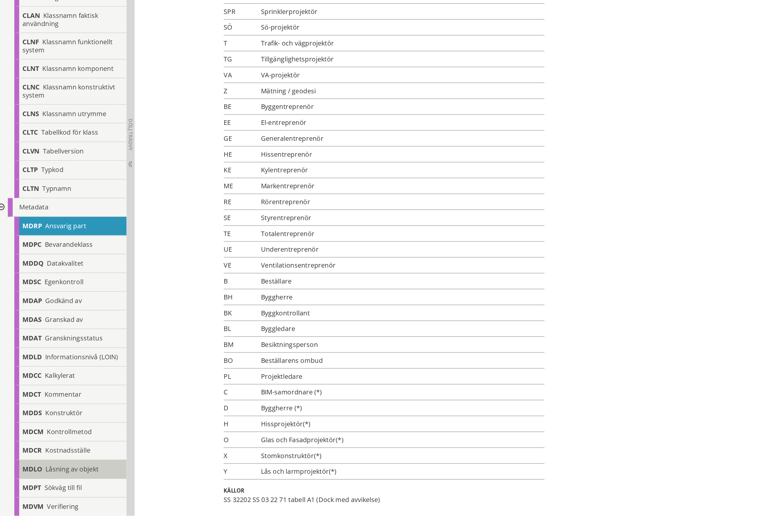
drag, startPoint x: 260, startPoint y: 354, endPoint x: 33, endPoint y: 487, distance: 262.8
click at [223, 360] on td "Byggkontrollant" at bounding box center [337, 354] width 229 height 13
click at [244, 354] on td "Byggkontrollant" at bounding box center [337, 354] width 229 height 13
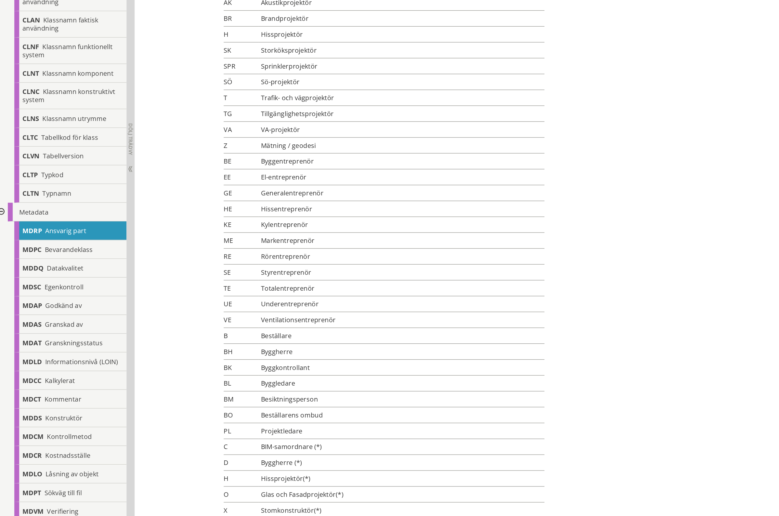
scroll to position [249, 0]
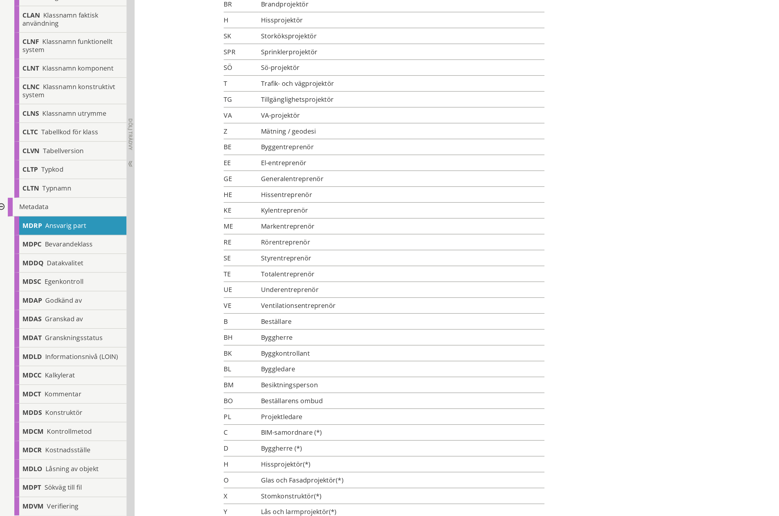
drag, startPoint x: 286, startPoint y: 510, endPoint x: 289, endPoint y: 517, distance: 7.9
click at [289, 267] on html "AMA AMA Beskrivningsverktyg AMA Funktion BSAB Bygginfo Byggjura Byggkatalogen B…" at bounding box center [389, 9] width 779 height 516
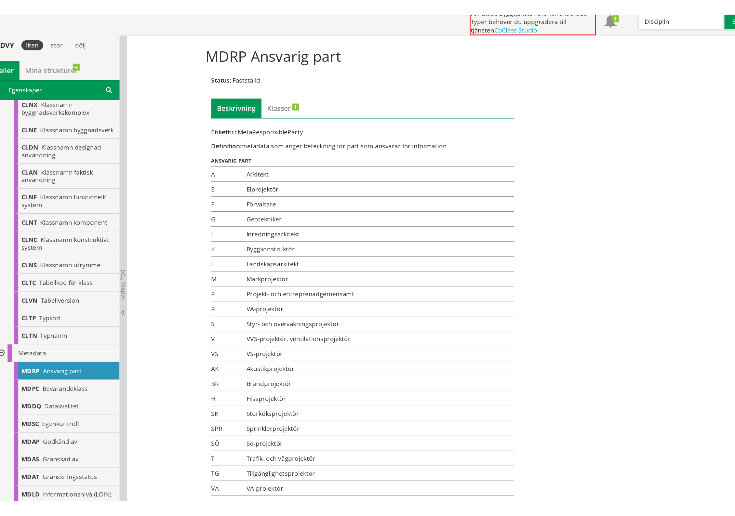
scroll to position [0, 0]
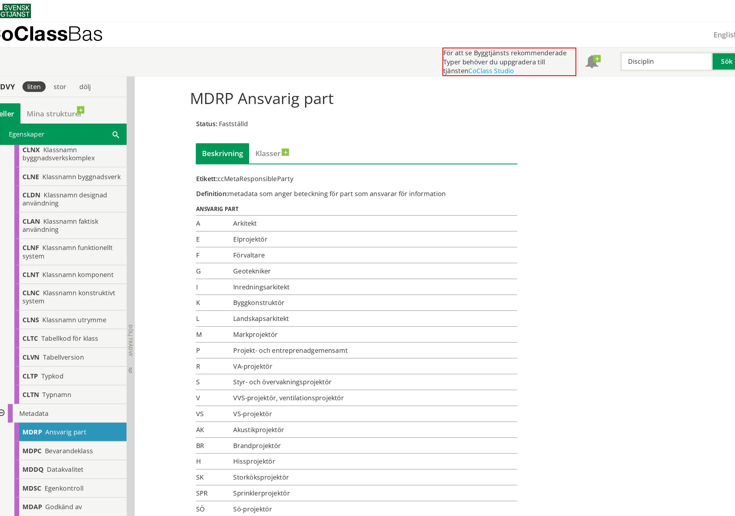
drag, startPoint x: 275, startPoint y: 16, endPoint x: 279, endPoint y: 17, distance: 4.1
click at [275, 16] on nav at bounding box center [370, 8] width 730 height 17
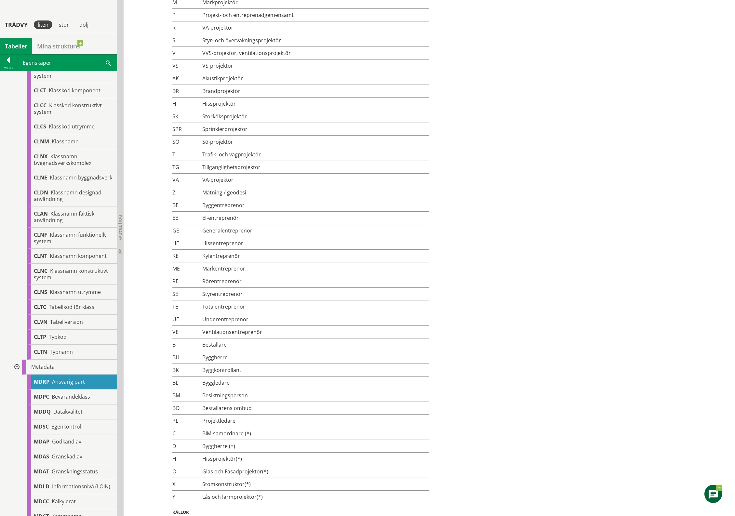
scroll to position [282, 0]
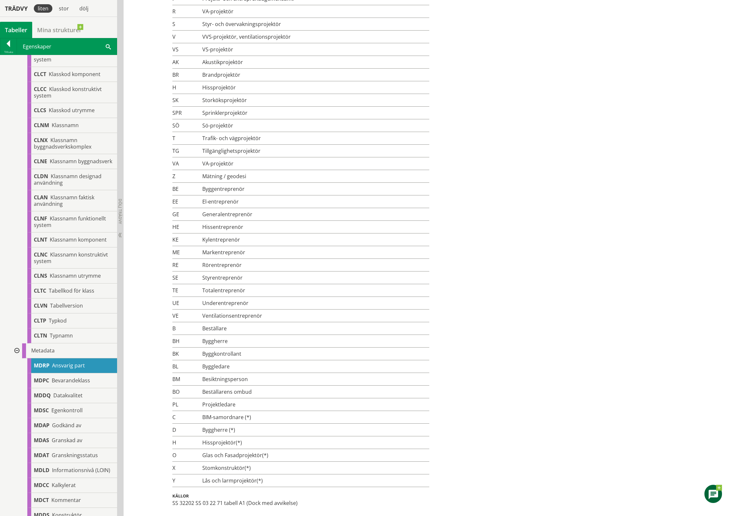
drag, startPoint x: 254, startPoint y: 483, endPoint x: 236, endPoint y: 456, distance: 31.9
click at [236, 413] on tbody "A Arkitekt E Elprojektör F Förvaltare G Geotekniker I Inredningsarkitekt K L M …" at bounding box center [300, 189] width 257 height 596
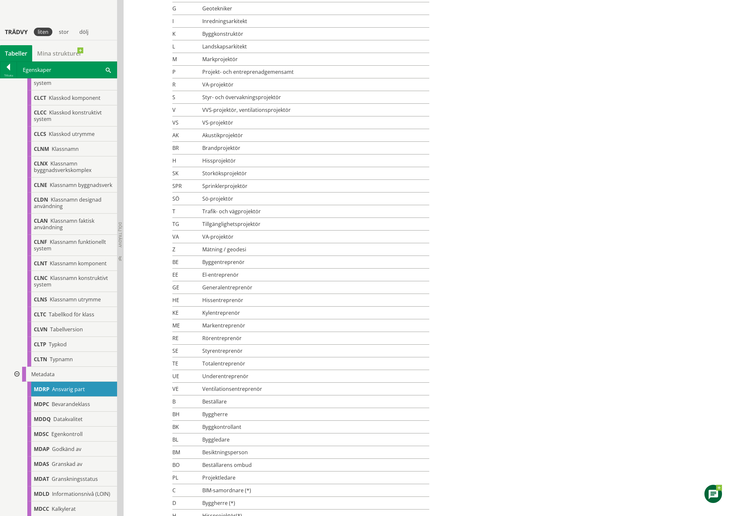
scroll to position [200, 0]
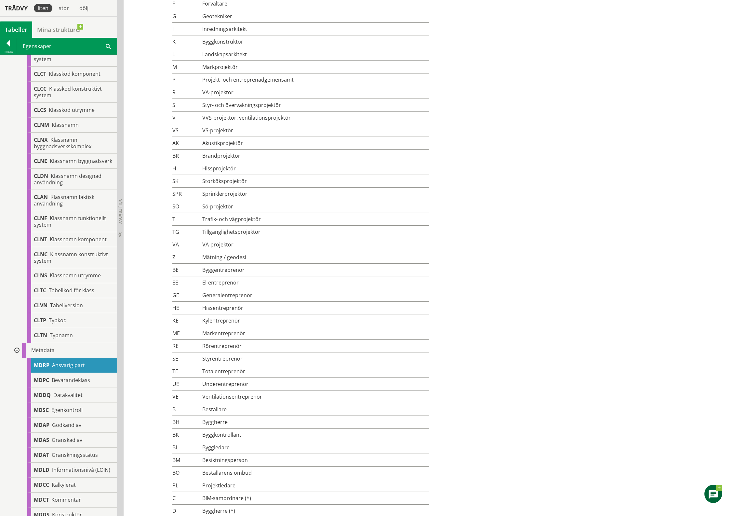
drag, startPoint x: 199, startPoint y: 296, endPoint x: 250, endPoint y: 298, distance: 51.7
click at [250, 298] on td "Generalentreprenör" at bounding box center [314, 295] width 229 height 13
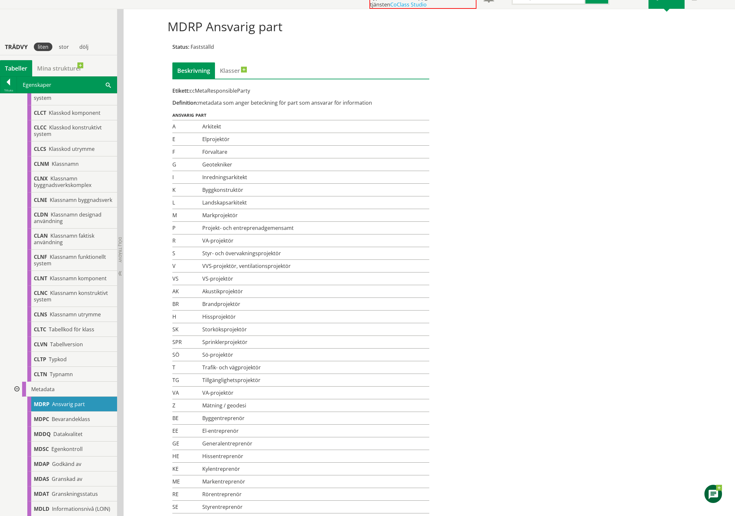
scroll to position [0, 0]
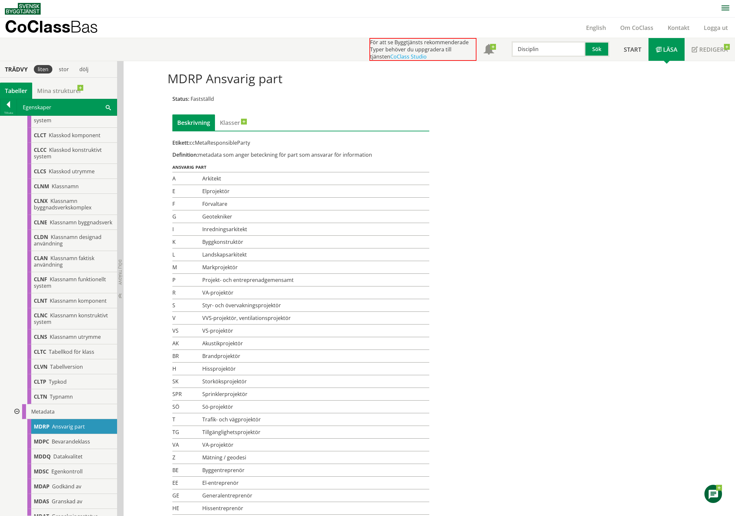
drag, startPoint x: 165, startPoint y: 79, endPoint x: 241, endPoint y: 81, distance: 76.4
click at [241, 81] on h1 "MDRP Ansvarig part" at bounding box center [367, 78] width 400 height 14
drag, startPoint x: 206, startPoint y: 78, endPoint x: 272, endPoint y: 80, distance: 65.7
click at [272, 80] on h1 "MDRP Ansvarig part" at bounding box center [367, 78] width 400 height 14
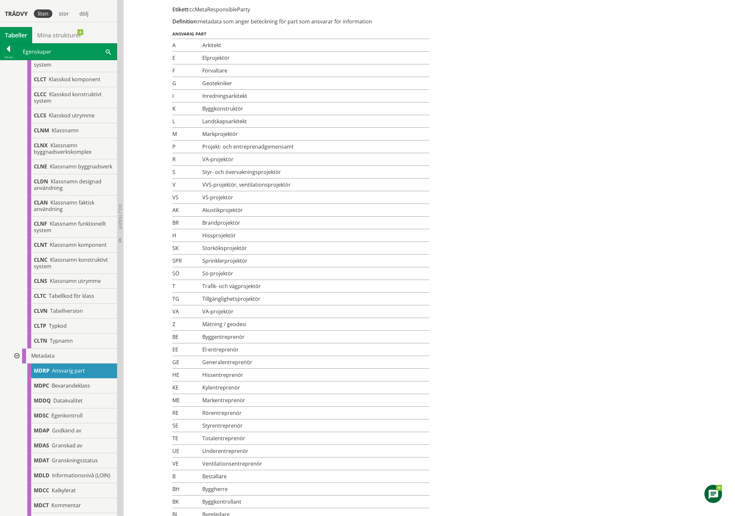
scroll to position [119, 0]
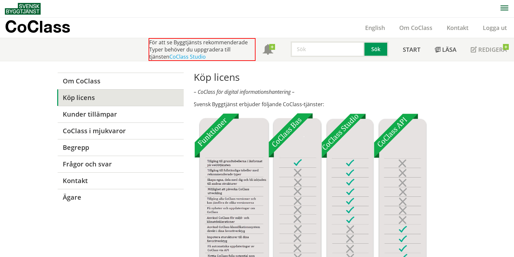
scroll to position [305, 0]
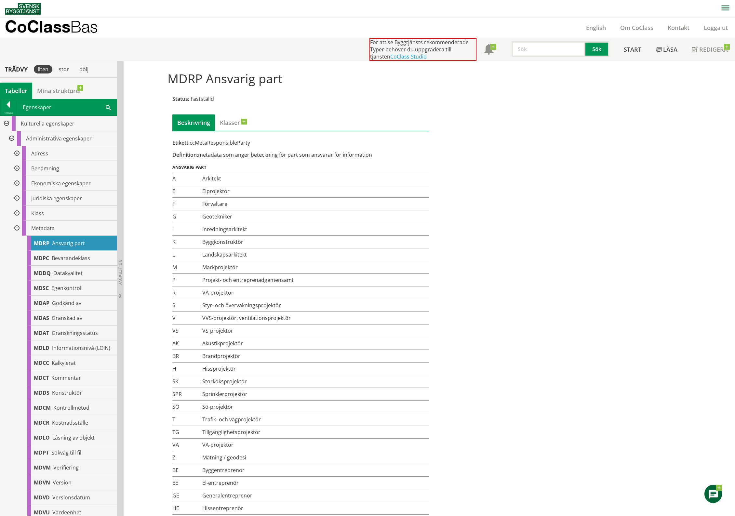
click at [567, 55] on input "text" at bounding box center [549, 49] width 74 height 16
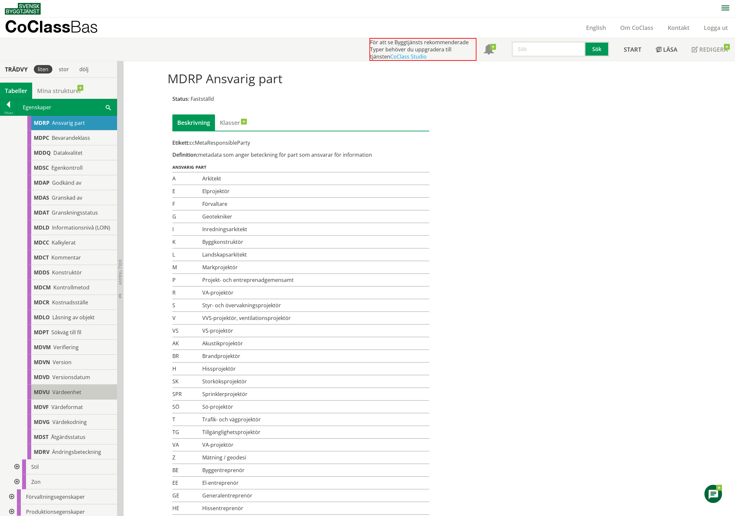
scroll to position [122, 0]
click at [532, 54] on input "text" at bounding box center [549, 49] width 74 height 16
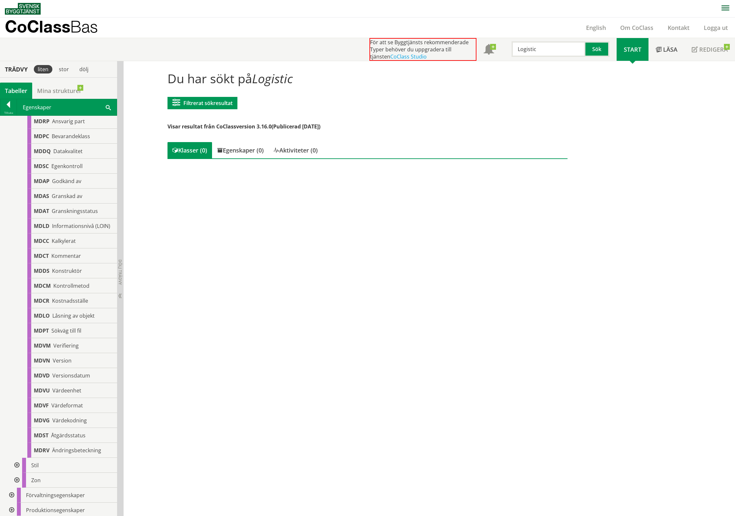
click at [535, 52] on input "Logistic" at bounding box center [549, 49] width 74 height 16
type input "Logistik"
click at [538, 53] on input "Logistik" at bounding box center [549, 49] width 74 height 16
drag, startPoint x: 546, startPoint y: 51, endPoint x: 480, endPoint y: 55, distance: 65.8
click at [480, 55] on div "För att se Byggtjänsts rekommenderade Typer behöver du uppgradera till tjänsten…" at bounding box center [492, 49] width 247 height 23
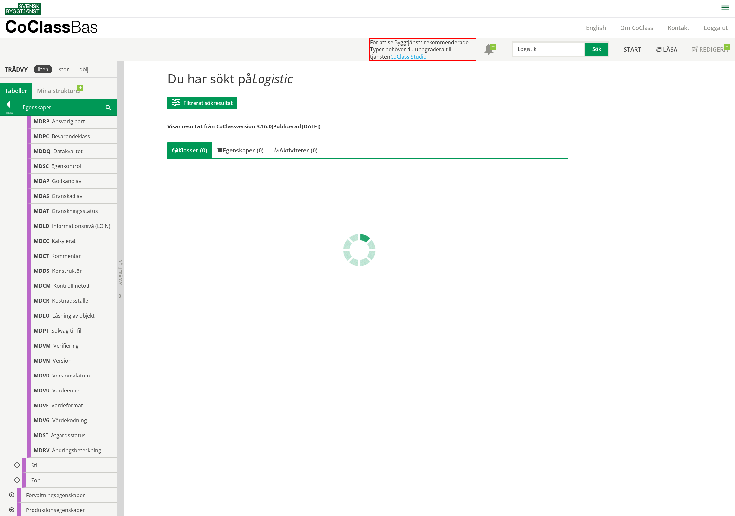
click at [295, 220] on div "Du har sökt på Logistic Filtrerat sökresultat Filtrera CoClass Version 3.16.0 C…" at bounding box center [429, 288] width 611 height 455
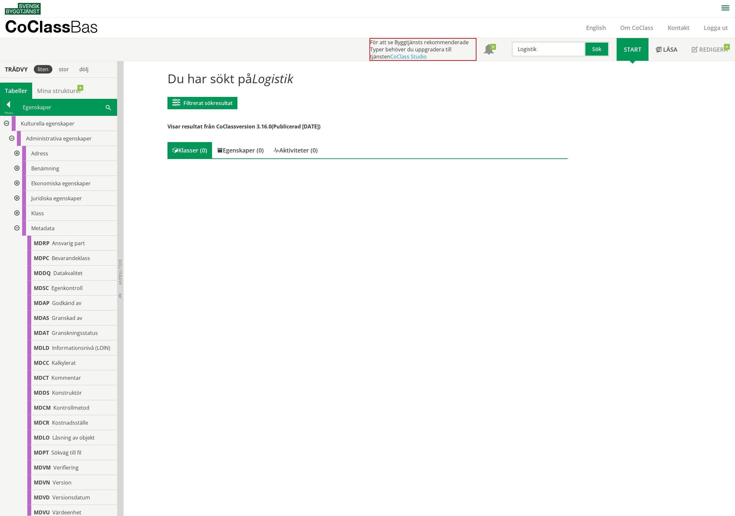
click at [20, 224] on div at bounding box center [16, 228] width 12 height 15
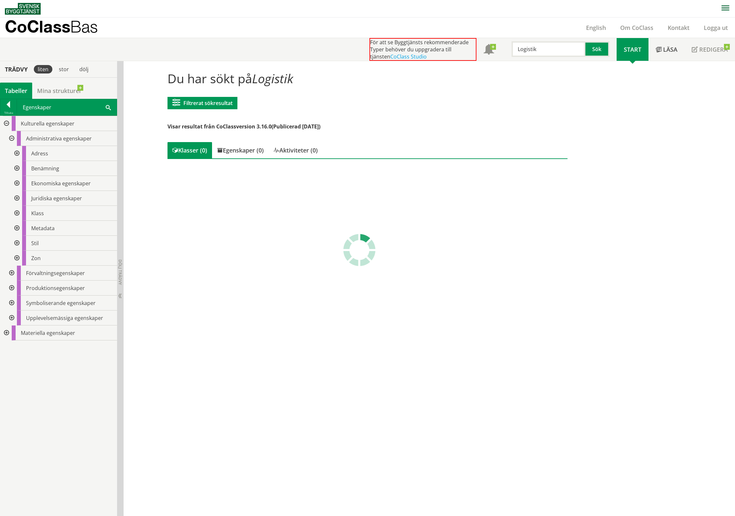
click at [106, 107] on span at bounding box center [108, 107] width 5 height 7
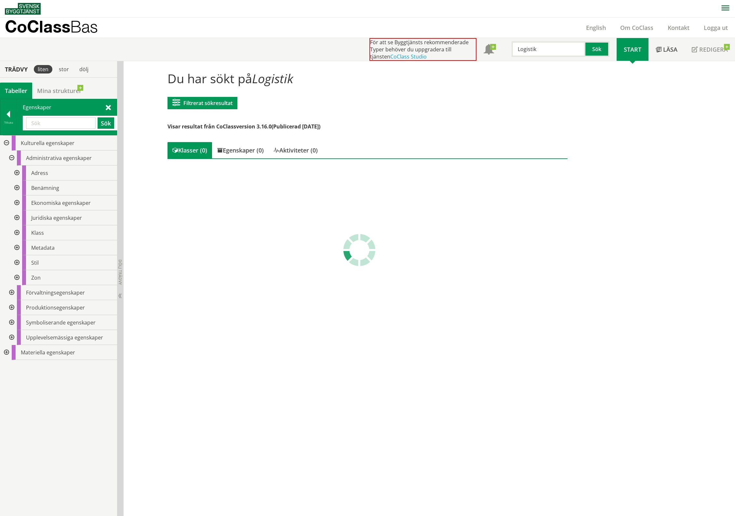
click at [50, 124] on input "text" at bounding box center [61, 122] width 70 height 11
paste input "Logistik"
type input "Logistik"
drag, startPoint x: 78, startPoint y: 125, endPoint x: -4, endPoint y: 128, distance: 82.0
click at [0, 128] on html "AMA AMA Beskrivningsverktyg AMA Funktion BSAB Bygginfo Byggjura Byggkatalogen B…" at bounding box center [367, 258] width 735 height 516
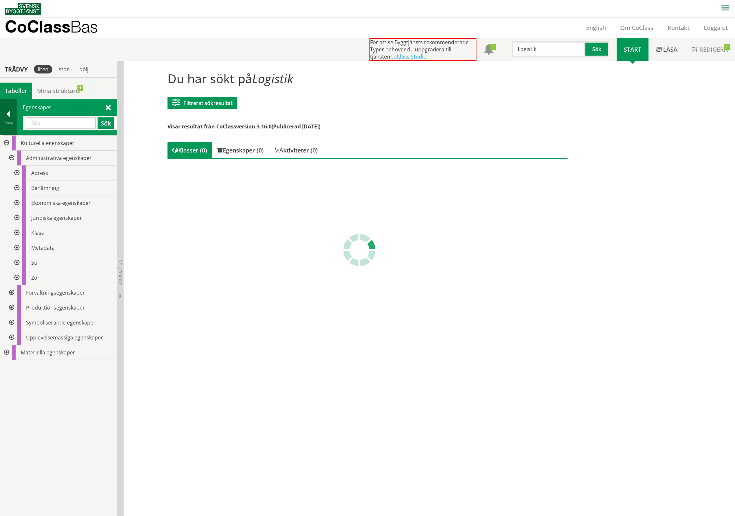
click at [9, 116] on div at bounding box center [8, 115] width 16 height 9
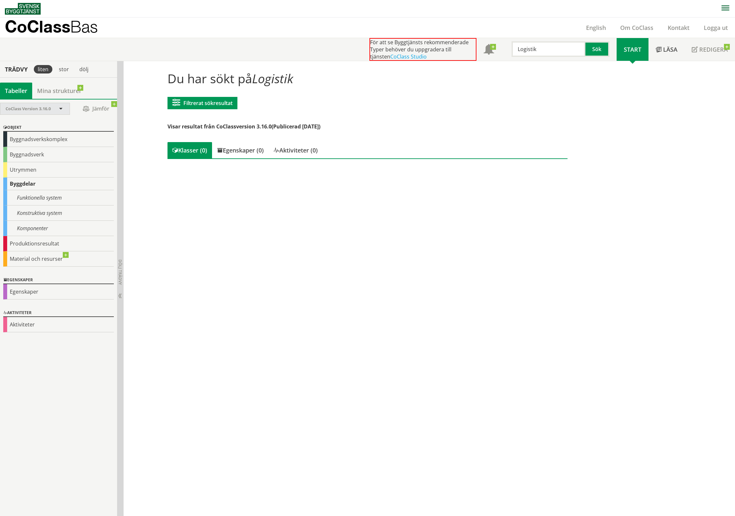
click at [26, 110] on span "CoClass Version 3.16.0" at bounding box center [28, 109] width 45 height 6
click at [565, 46] on input "Logistik" at bounding box center [549, 49] width 74 height 16
click at [473, 93] on div "Du har sökt på Logistik Filtrerat sökresultat Filtrera CoClass Version 3.16.0 C…" at bounding box center [368, 116] width 410 height 101
drag, startPoint x: 547, startPoint y: 48, endPoint x: 364, endPoint y: 50, distance: 182.8
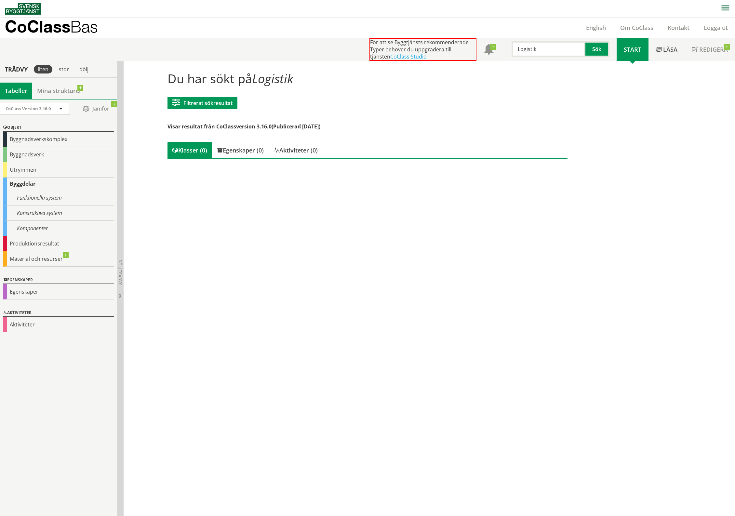
click at [363, 50] on div "För att se Byggtjänsts rekommenderade Typer behöver du uppgradera till tjänsten…" at bounding box center [370, 49] width 730 height 23
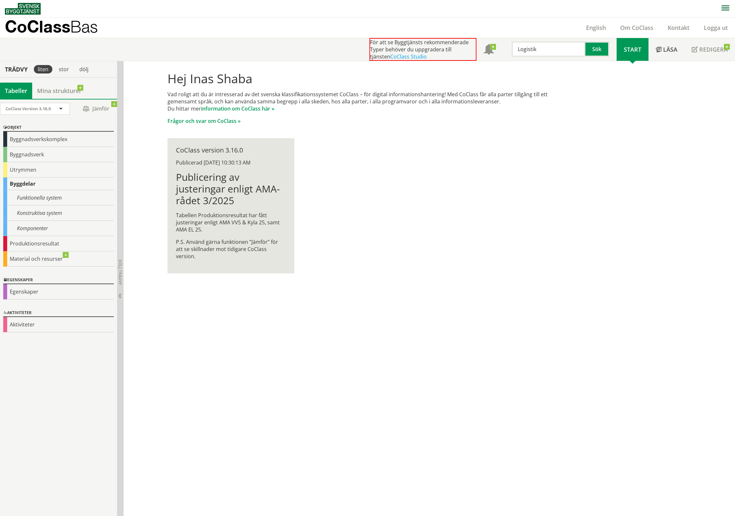
drag, startPoint x: 550, startPoint y: 36, endPoint x: 550, endPoint y: 49, distance: 13.3
click at [550, 41] on header "CoClass Bas English Om CoClass Kontakt Logga ut För att se Byggtjänsts rekommen…" at bounding box center [367, 40] width 735 height 44
click at [549, 50] on input "Logistik" at bounding box center [549, 49] width 74 height 16
drag, startPoint x: 549, startPoint y: 51, endPoint x: 393, endPoint y: 70, distance: 156.3
click at [393, 70] on body "AMA AMA Beskrivningsverktyg AMA Funktion BSAB Bygginfo Byggjura Byggkatalogen B…" at bounding box center [367, 258] width 735 height 516
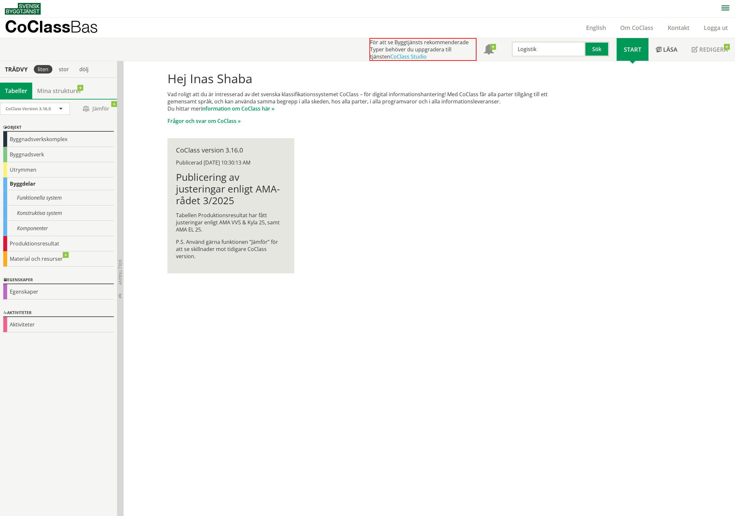
paste input "ighting Designer"
type input "Lighting Designer"
drag, startPoint x: 566, startPoint y: 49, endPoint x: 401, endPoint y: 73, distance: 166.9
click at [401, 73] on body "AMA AMA Beskrivningsverktyg AMA Funktion BSAB Bygginfo Byggjura Byggkatalogen B…" at bounding box center [367, 258] width 735 height 516
click at [546, 52] on input "text" at bounding box center [549, 49] width 74 height 16
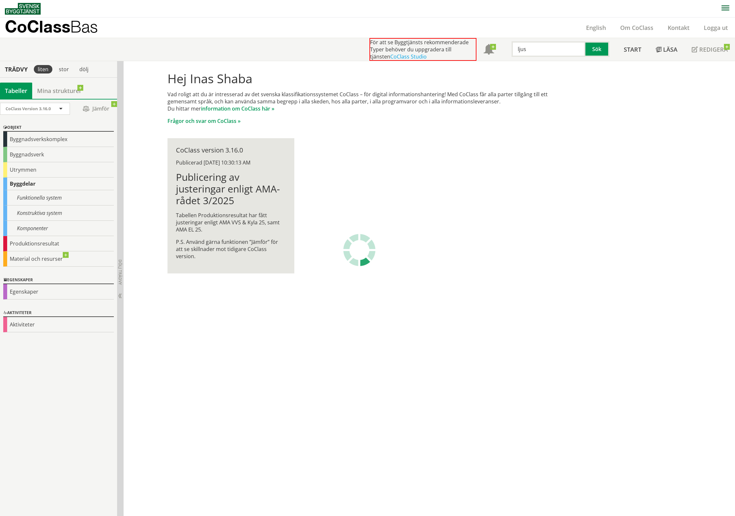
type input "ljus"
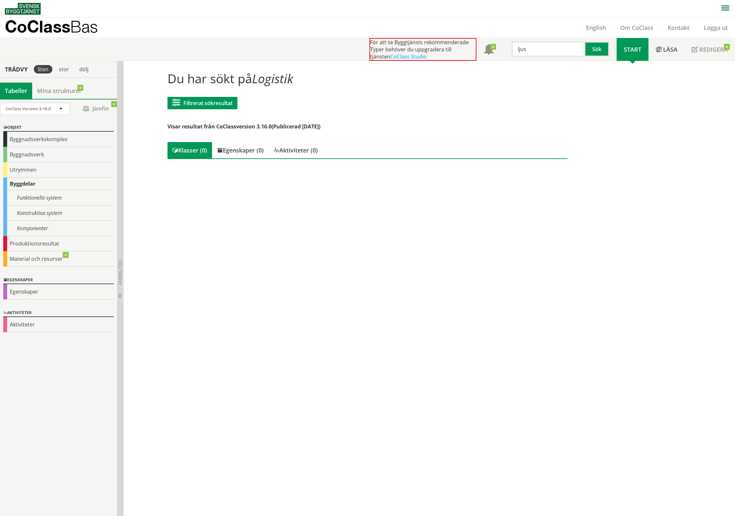
drag, startPoint x: 547, startPoint y: 52, endPoint x: 229, endPoint y: 181, distance: 342.6
click at [229, 181] on body "AMA AMA Beskrivningsverktyg AMA Funktion BSAB Bygginfo Byggjura Byggkatalogen B…" at bounding box center [367, 258] width 735 height 516
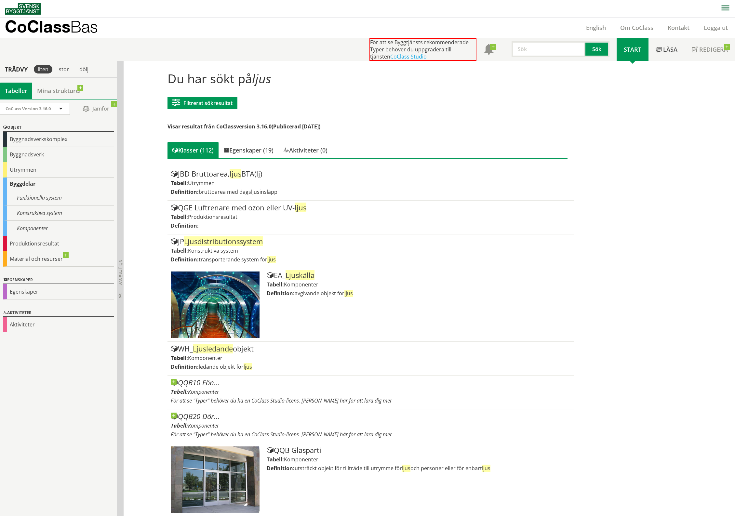
click at [540, 53] on input "text" at bounding box center [549, 49] width 74 height 16
type input "Ljus ansvarig part"
click at [601, 51] on button "Sök" at bounding box center [597, 49] width 24 height 16
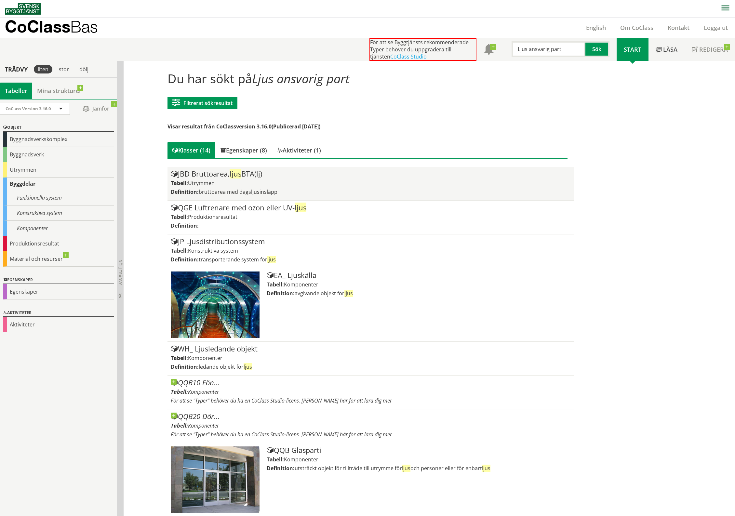
click at [253, 173] on div "JBD Bruttoarea, ljus BTA(lj)" at bounding box center [371, 174] width 400 height 8
click at [246, 177] on div "JBD Bruttoarea, ljus BTA(lj)" at bounding box center [371, 174] width 400 height 8
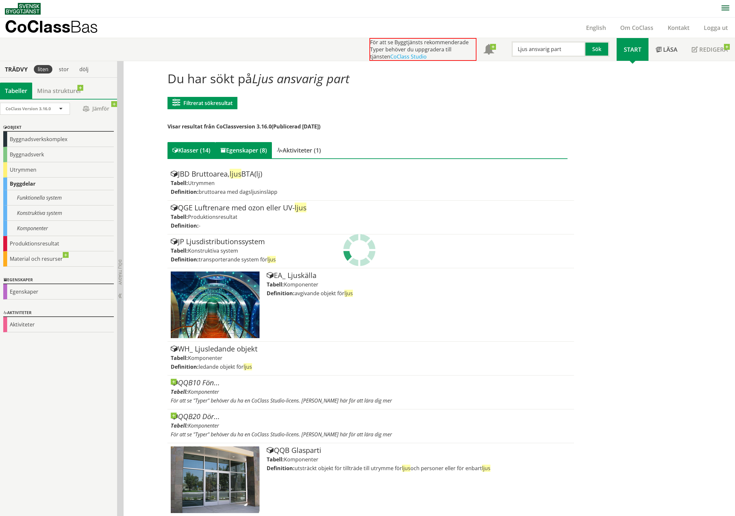
click at [249, 147] on div "Egenskaper (8)" at bounding box center [243, 150] width 57 height 16
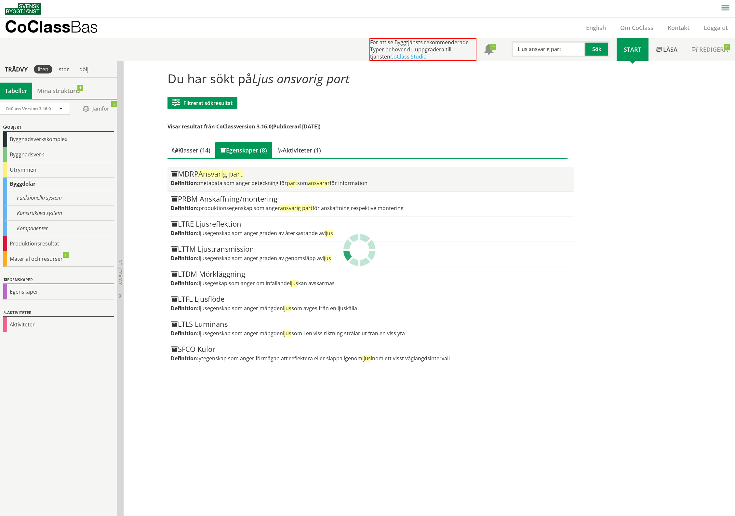
click at [255, 177] on div "MDRP Ansvarig part" at bounding box center [371, 174] width 400 height 8
click at [187, 175] on div "MDRP Ansvarig part" at bounding box center [371, 174] width 400 height 8
click at [183, 174] on div "MDRP Ansvarig part" at bounding box center [371, 174] width 400 height 8
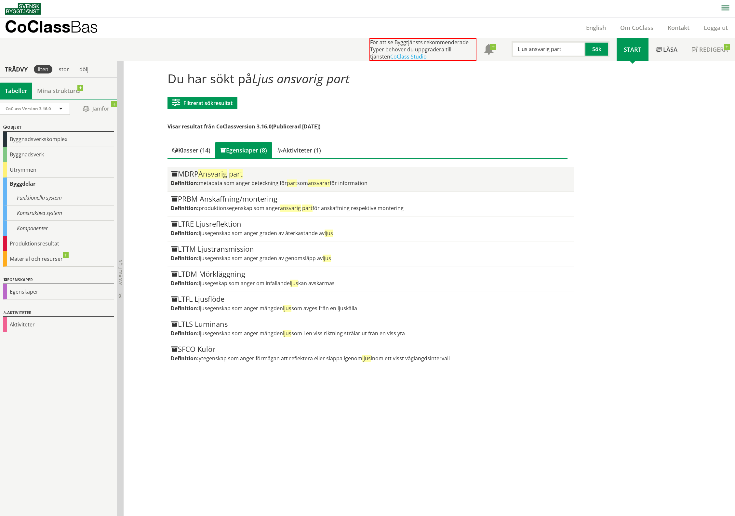
click at [289, 182] on span "part" at bounding box center [292, 183] width 10 height 7
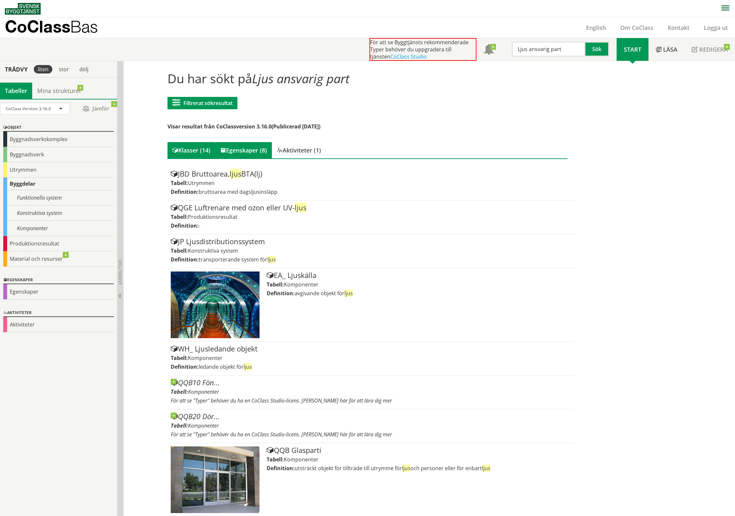
click at [245, 147] on div "Egenskaper (8)" at bounding box center [243, 150] width 57 height 16
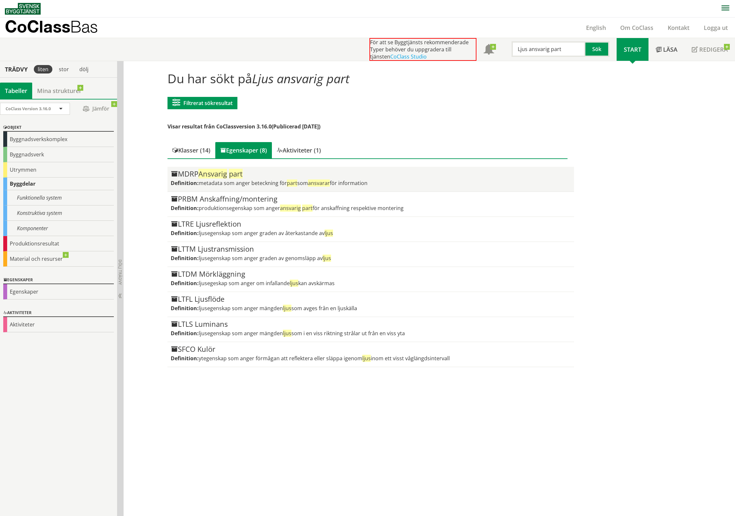
click at [171, 173] on span at bounding box center [174, 174] width 7 height 7
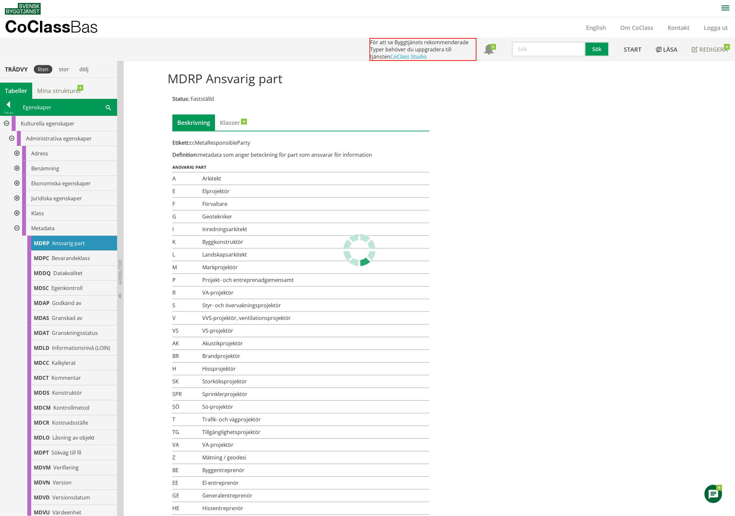
drag, startPoint x: 214, startPoint y: 250, endPoint x: 239, endPoint y: 250, distance: 25.0
click at [239, 250] on td "Landskapsarkitekt" at bounding box center [314, 254] width 229 height 13
click at [235, 121] on link "Klasser" at bounding box center [230, 122] width 30 height 16
click at [240, 122] on span at bounding box center [240, 123] width 0 height 8
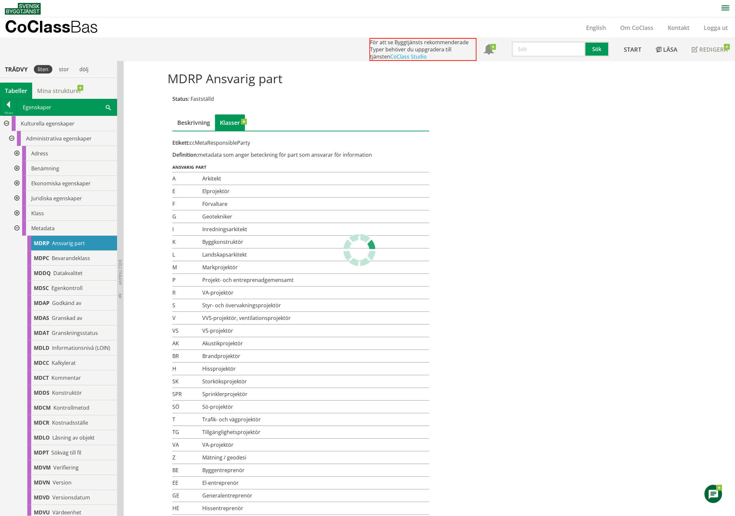
click at [240, 122] on span at bounding box center [240, 123] width 0 height 8
click at [240, 119] on span at bounding box center [240, 123] width 0 height 8
click at [240, 121] on span at bounding box center [240, 123] width 0 height 8
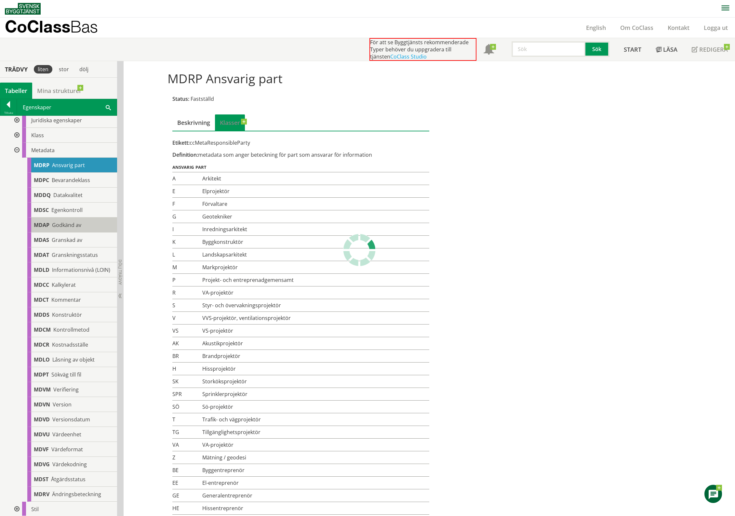
scroll to position [81, 0]
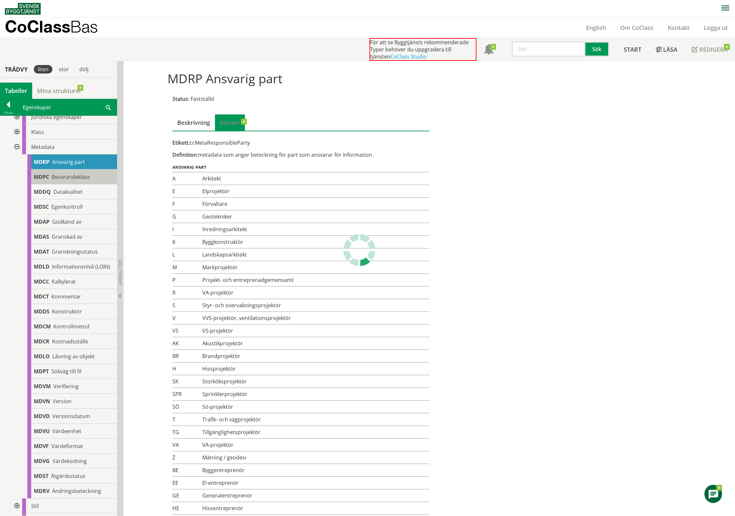
click at [77, 180] on span "Bevarandeklass" at bounding box center [71, 176] width 38 height 7
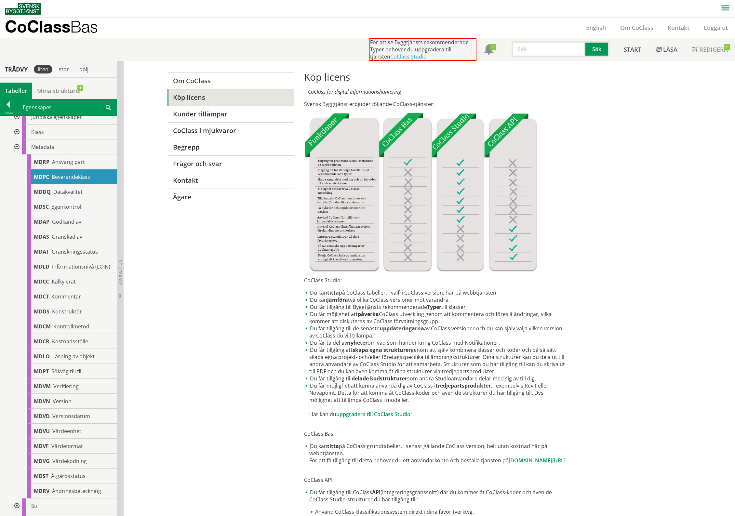
click at [73, 175] on span "Bevarandeklass" at bounding box center [71, 176] width 38 height 7
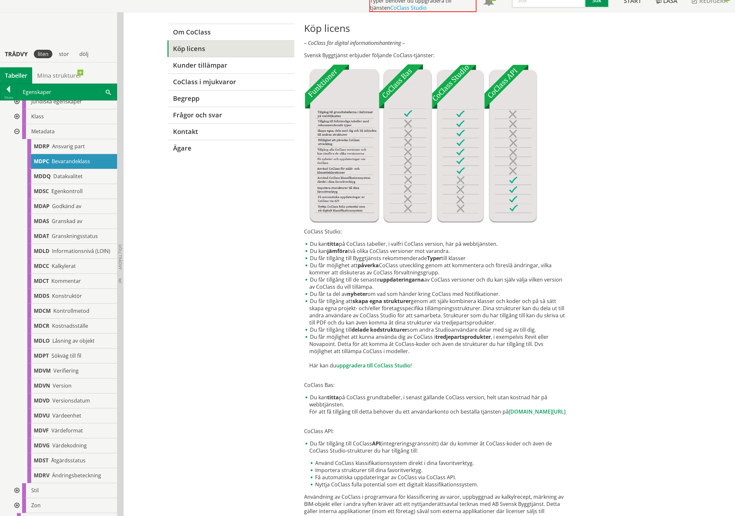
scroll to position [95, 0]
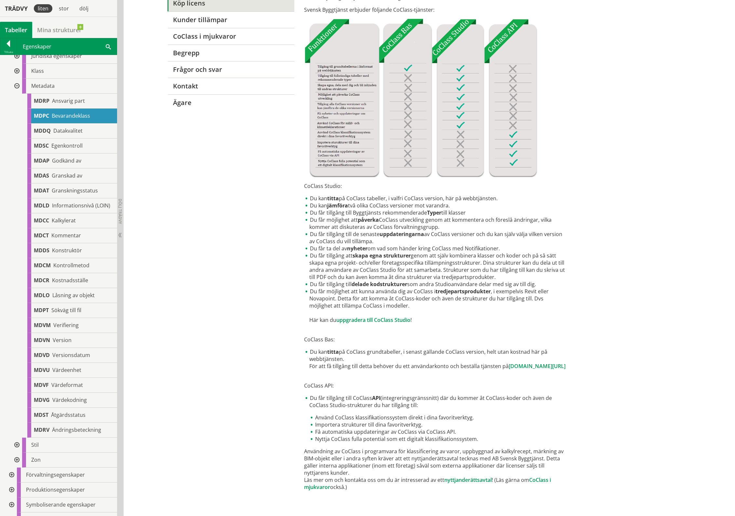
click at [281, 183] on div "Om CoClass Köp licens Kunder tillämpar CoClass i mjukvaror [PERSON_NAME] Frågor…" at bounding box center [367, 239] width 416 height 545
click at [66, 132] on span "Datakvalitet" at bounding box center [67, 130] width 29 height 7
click at [52, 146] on span "Egenkontroll" at bounding box center [66, 145] width 31 height 7
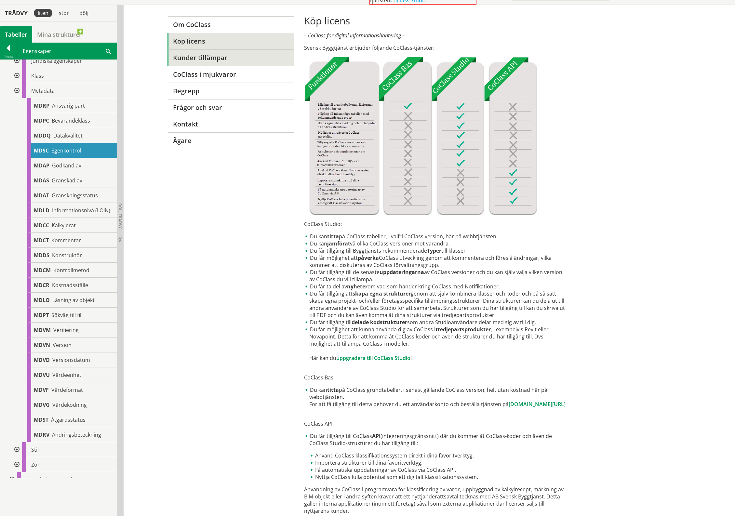
scroll to position [13, 0]
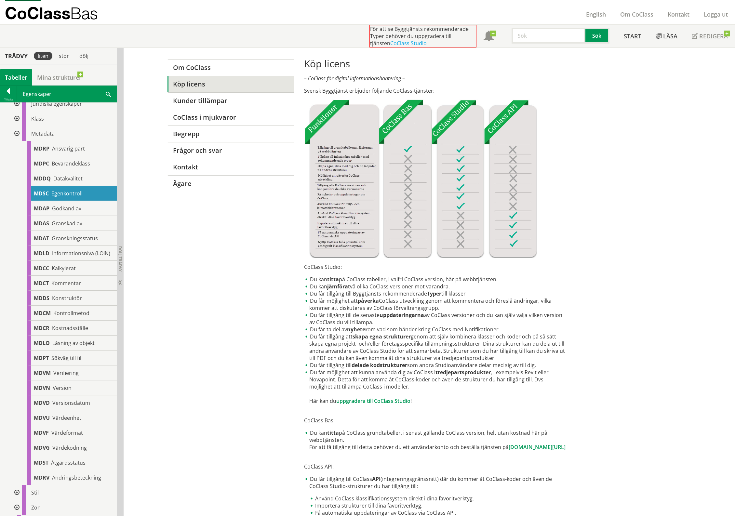
click at [68, 200] on div "MDSC Egenkontroll" at bounding box center [72, 193] width 90 height 15
click at [68, 208] on span "Godkänd av" at bounding box center [66, 208] width 29 height 7
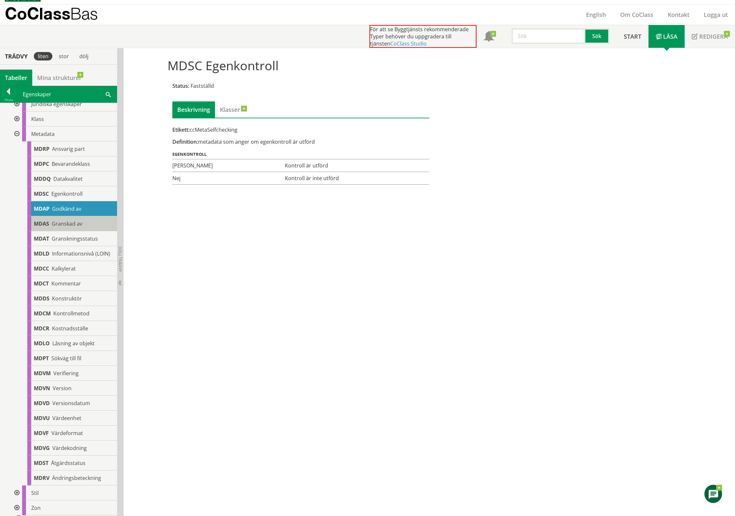
click at [78, 225] on span "Granskad av" at bounding box center [67, 223] width 31 height 7
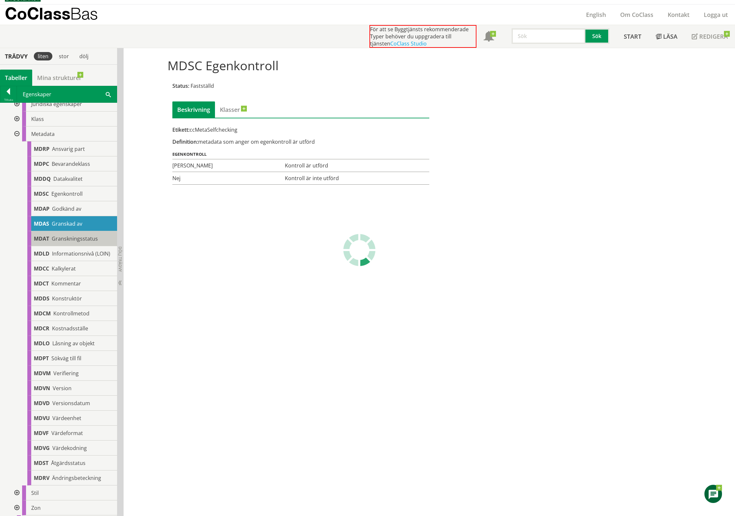
click at [88, 242] on div "MDAT Granskningsstatus" at bounding box center [72, 238] width 90 height 15
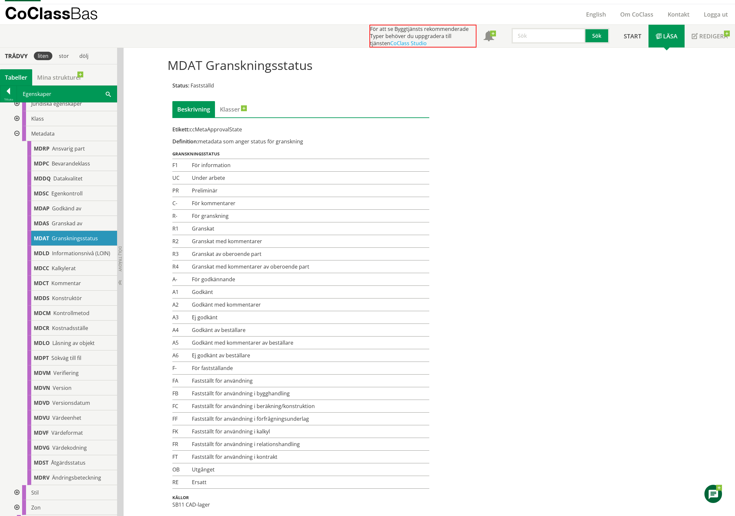
scroll to position [14, 0]
drag, startPoint x: 215, startPoint y: 476, endPoint x: 192, endPoint y: 349, distance: 129.2
click at [192, 349] on tbody "F1 För information UC Under arbete PR Preliminär C- För kommentarer R- R1 Grans…" at bounding box center [300, 324] width 257 height 330
click at [75, 251] on span "Informationsnivå (LOIN)" at bounding box center [81, 252] width 58 height 7
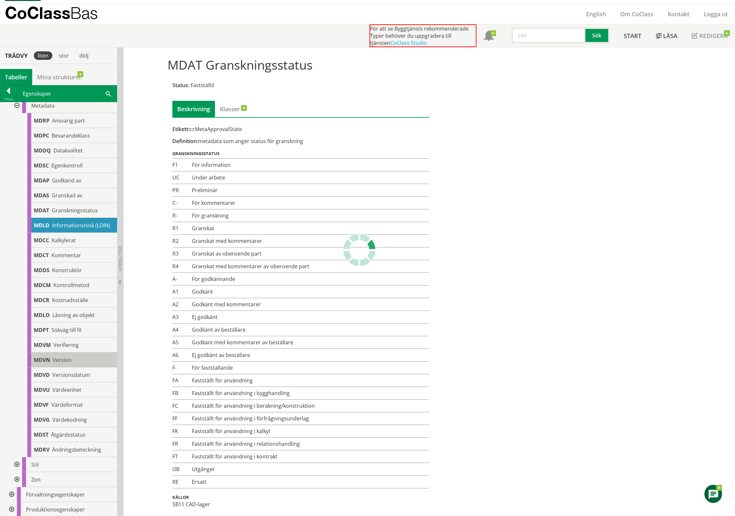
scroll to position [161, 0]
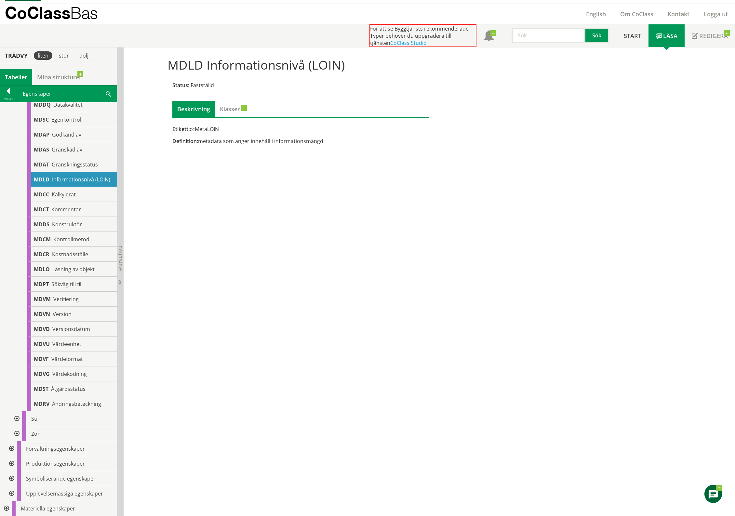
click at [566, 29] on input "text" at bounding box center [549, 36] width 74 height 16
paste input "Operations"
type input "Operations"
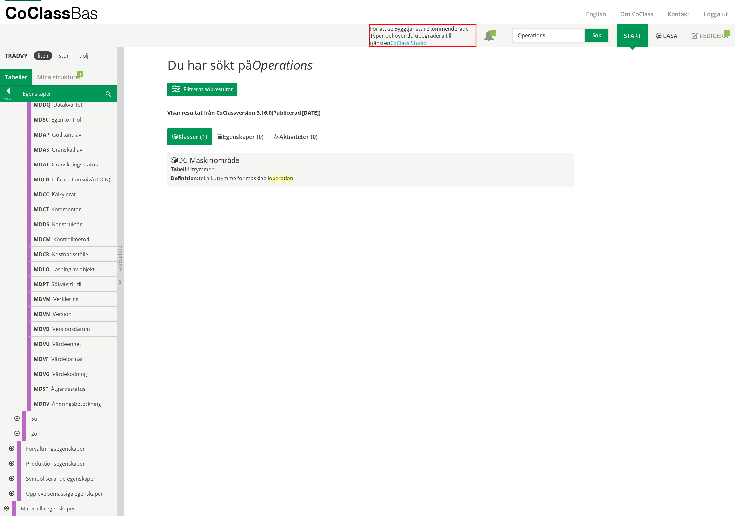
click at [260, 160] on div "DC Maskinområde" at bounding box center [371, 160] width 400 height 8
click at [222, 166] on div "Tabell: Utrymmen" at bounding box center [371, 169] width 400 height 7
click at [191, 167] on span "Utrymmen" at bounding box center [201, 169] width 27 height 7
click at [217, 160] on div "DC Maskinområde" at bounding box center [371, 160] width 400 height 8
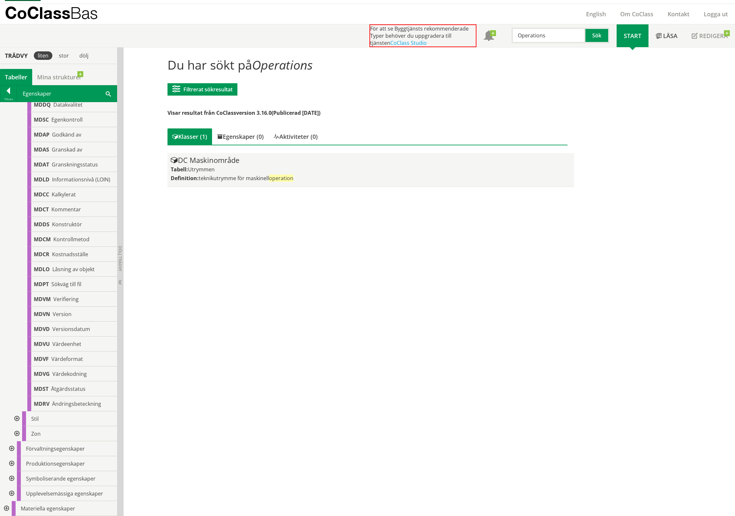
click at [222, 178] on span "teknikutrymme för maskinell operation" at bounding box center [246, 178] width 95 height 7
click at [233, 171] on div "Tabell: Utrymmen" at bounding box center [371, 169] width 400 height 7
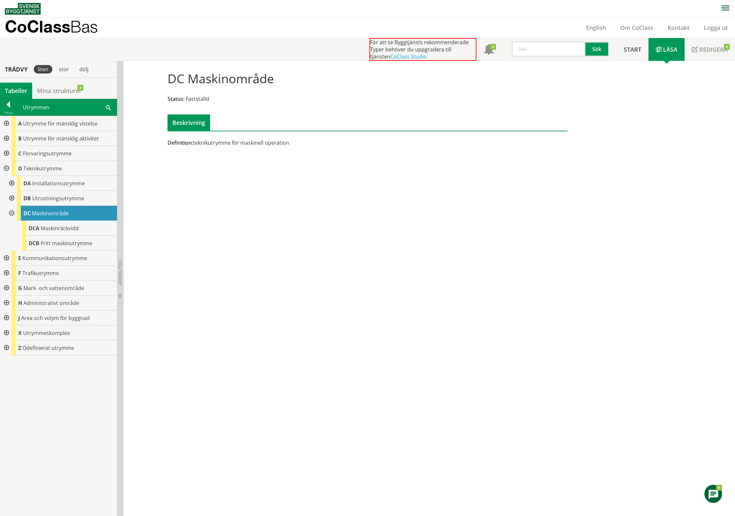
drag, startPoint x: 294, startPoint y: 70, endPoint x: 178, endPoint y: 85, distance: 116.7
click at [178, 85] on div "DC Maskinområde Status: Fastställd Beskrivning" at bounding box center [368, 98] width 410 height 65
drag, startPoint x: 185, startPoint y: 77, endPoint x: 168, endPoint y: 77, distance: 17.2
click at [168, 77] on h1 "DC Maskinområde" at bounding box center [220, 78] width 106 height 14
click at [65, 202] on div "DB Utrustningsutrymme" at bounding box center [67, 198] width 100 height 15
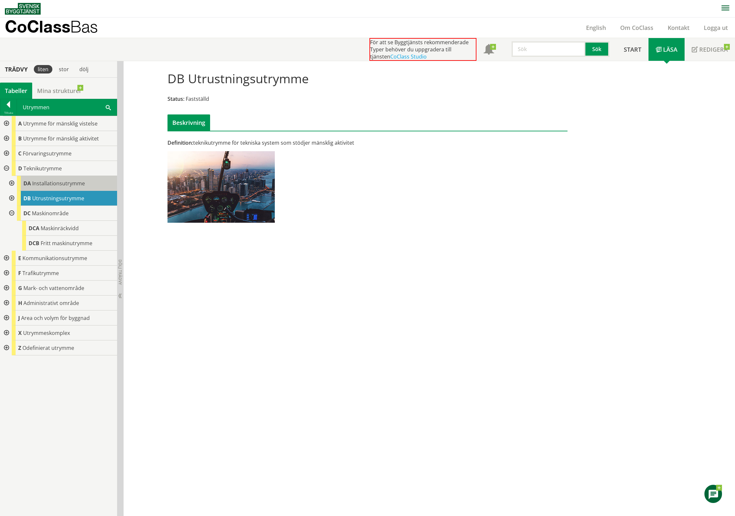
click at [73, 188] on div "DA Installationsutrymme" at bounding box center [67, 183] width 100 height 15
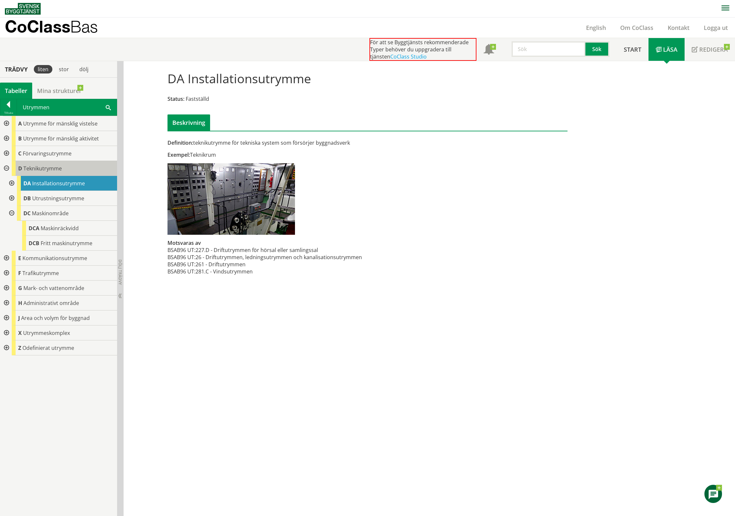
click at [55, 170] on span "Teknikutrymme" at bounding box center [42, 168] width 38 height 7
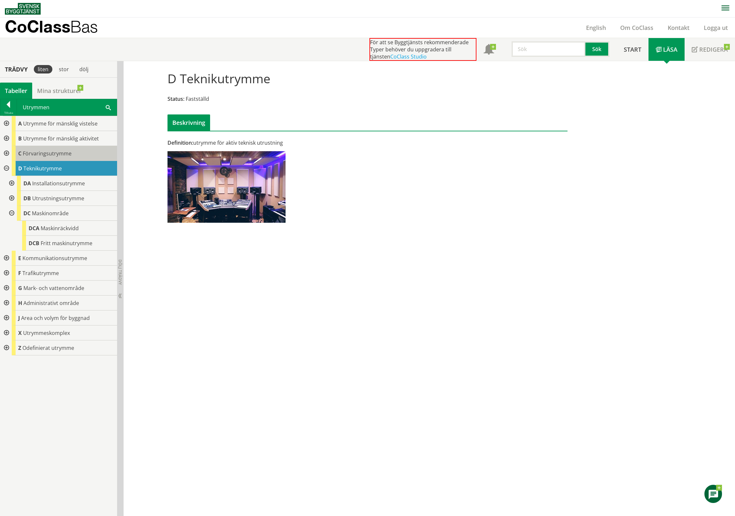
click at [71, 158] on div "C Förvaringsutrymme" at bounding box center [64, 153] width 105 height 15
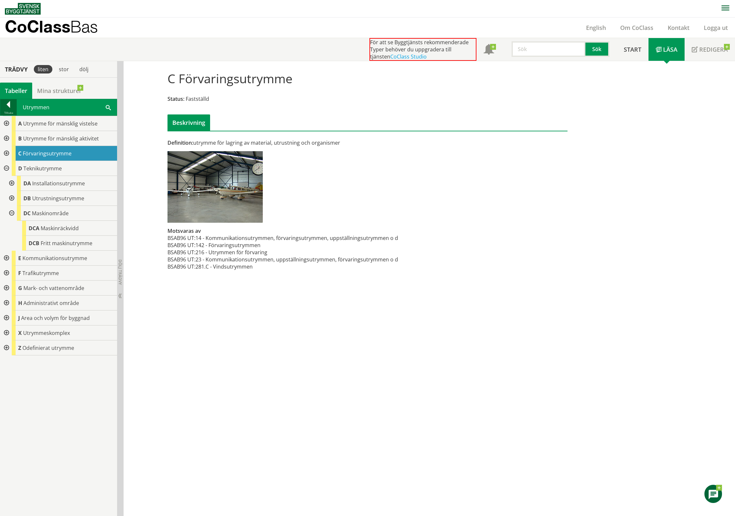
click at [7, 106] on div at bounding box center [8, 105] width 16 height 9
